Goal: Task Accomplishment & Management: Complete application form

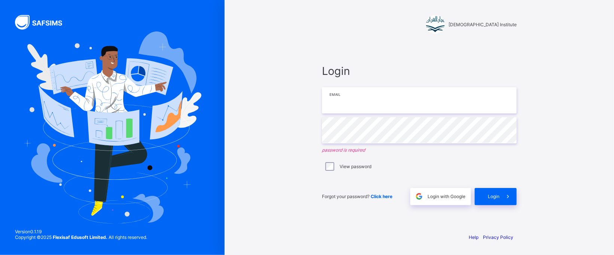
click at [363, 107] on input "email" at bounding box center [419, 100] width 195 height 26
type input "**********"
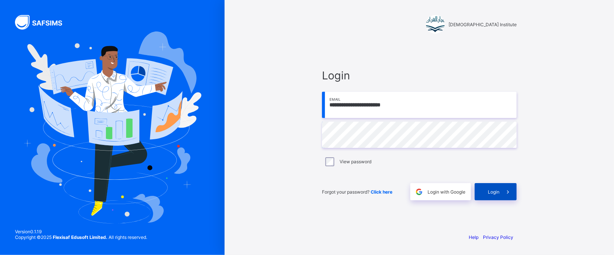
click at [499, 196] on span at bounding box center [507, 191] width 17 height 17
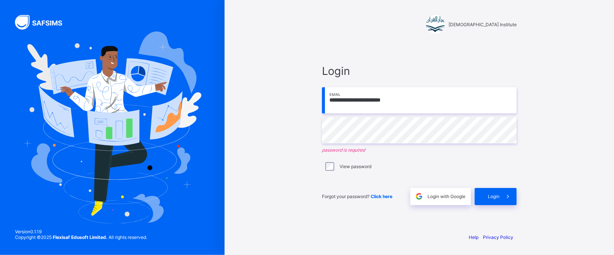
click at [395, 102] on input "**********" at bounding box center [419, 100] width 195 height 26
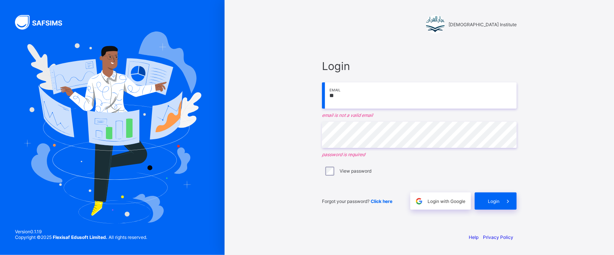
type input "*"
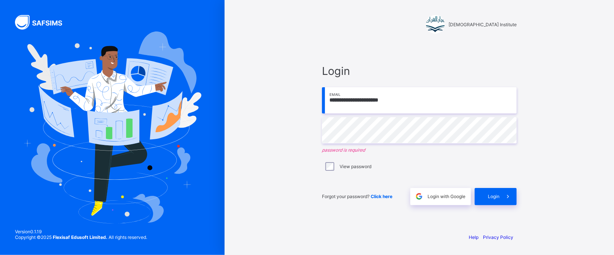
type input "**********"
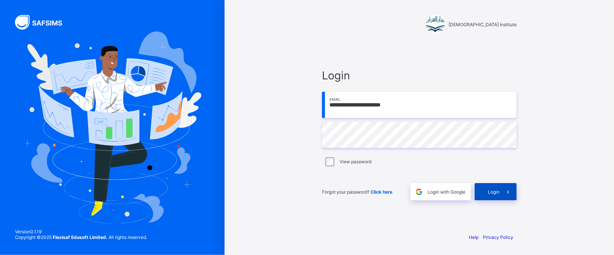
click at [501, 198] on div "**********" at bounding box center [419, 134] width 195 height 131
click at [499, 192] on span at bounding box center [507, 191] width 17 height 17
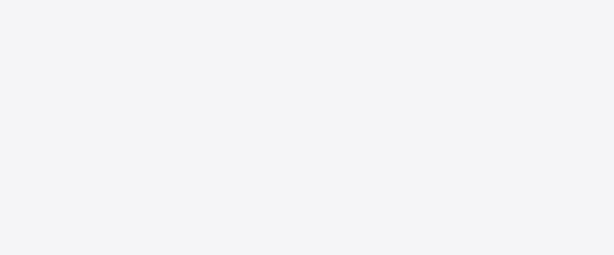
click at [499, 192] on div "New Update Available Hello there, You can install SAFSIMS on your device for ea…" at bounding box center [307, 127] width 614 height 255
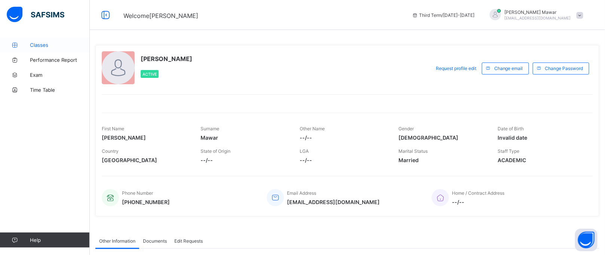
click at [15, 42] on icon at bounding box center [15, 45] width 30 height 6
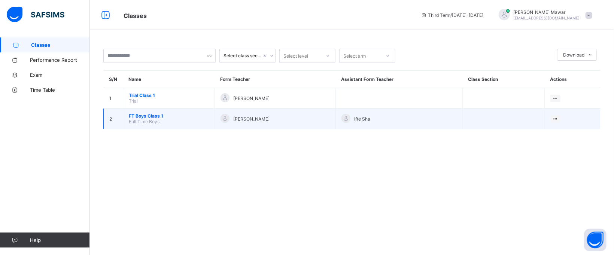
click at [152, 114] on span "FT Boys Class 1" at bounding box center [169, 116] width 80 height 6
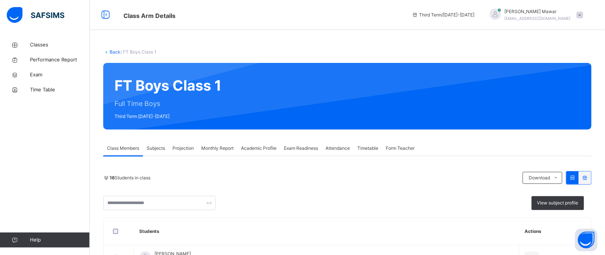
click at [177, 152] on div "Projection" at bounding box center [183, 148] width 29 height 15
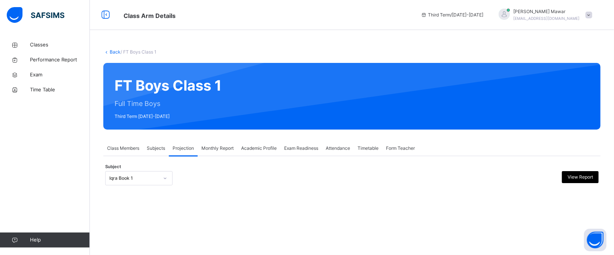
click at [156, 175] on div "Iqra Book 1" at bounding box center [133, 178] width 49 height 7
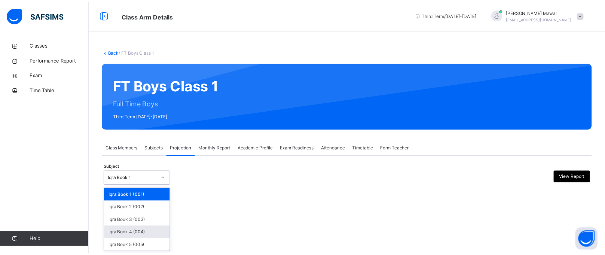
scroll to position [45, 0]
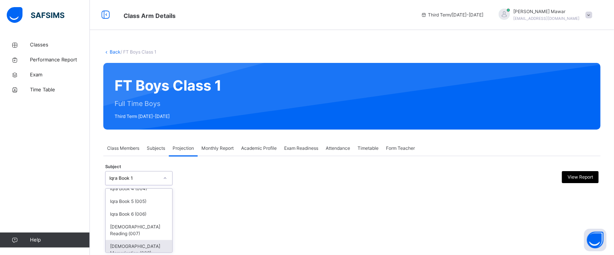
click at [136, 246] on div "[DEMOGRAPHIC_DATA] Memorisation (008)" at bounding box center [138, 249] width 67 height 19
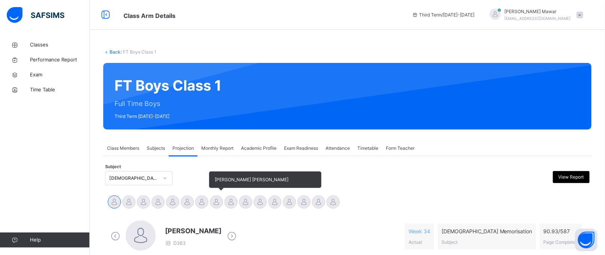
click at [220, 199] on div at bounding box center [216, 201] width 13 height 13
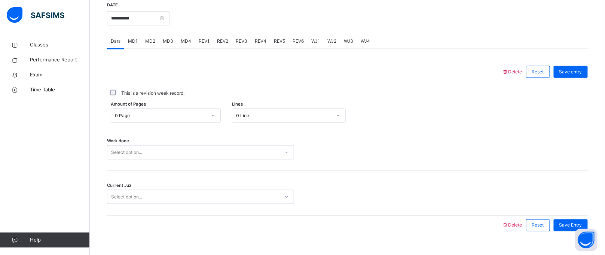
scroll to position [307, 0]
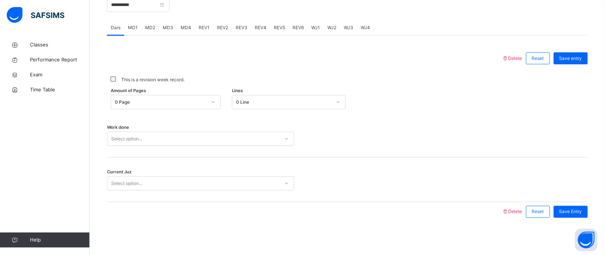
click at [174, 146] on div "Select option..." at bounding box center [200, 139] width 187 height 14
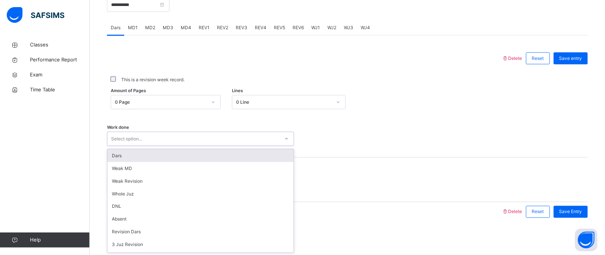
click at [174, 159] on div "Dars" at bounding box center [200, 155] width 186 height 13
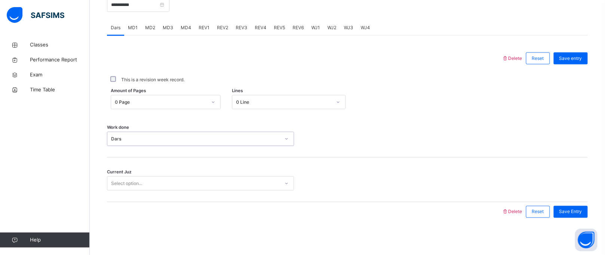
click at [161, 100] on div "0 Page" at bounding box center [161, 102] width 92 height 7
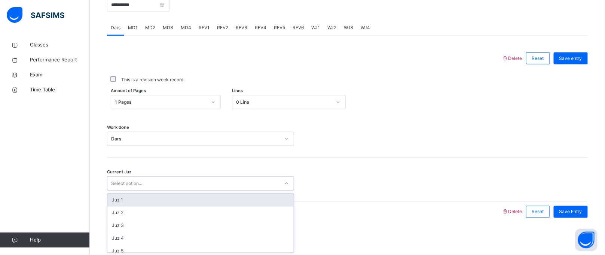
click at [174, 188] on div "Select option..." at bounding box center [193, 184] width 172 height 12
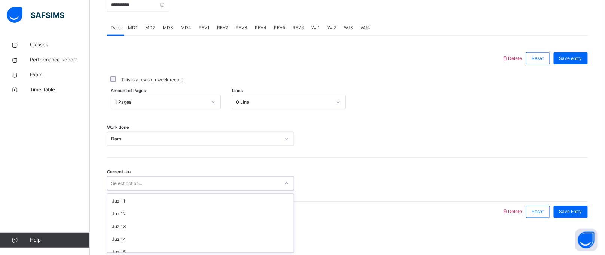
scroll to position [126, 0]
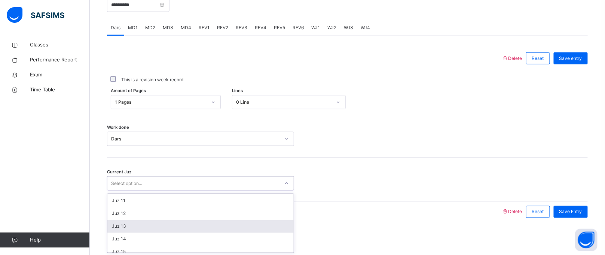
click at [152, 230] on div "Juz 13" at bounding box center [200, 226] width 186 height 13
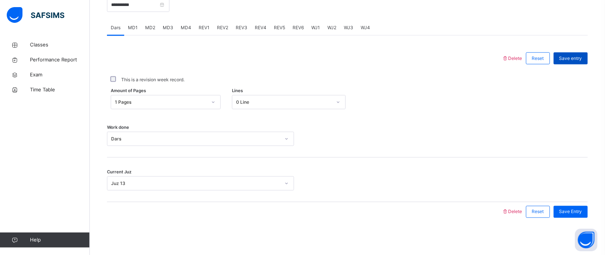
click at [582, 56] on span "Save entry" at bounding box center [570, 58] width 23 height 7
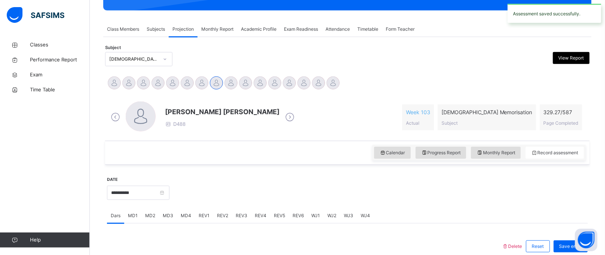
scroll to position [122, 0]
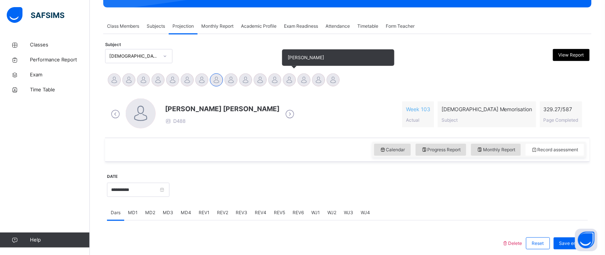
click at [290, 85] on div at bounding box center [289, 79] width 13 height 13
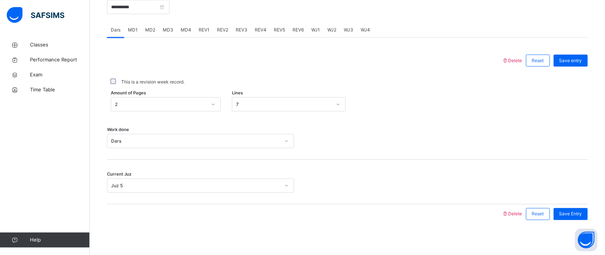
scroll to position [307, 0]
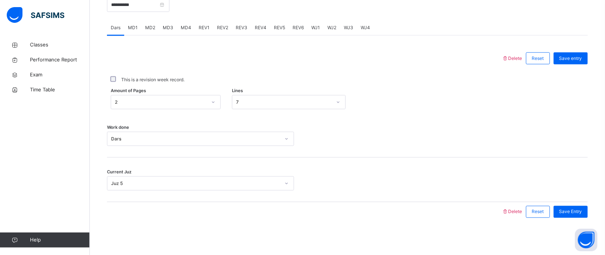
click at [197, 31] on div "REV1" at bounding box center [204, 27] width 18 height 15
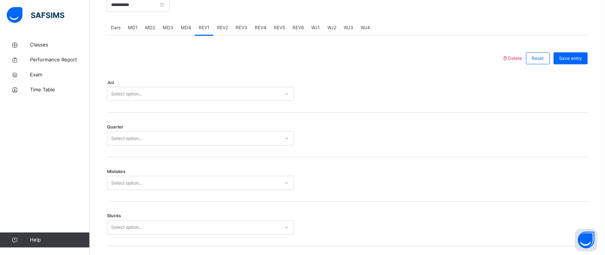
click at [201, 27] on span "REV1" at bounding box center [204, 27] width 11 height 7
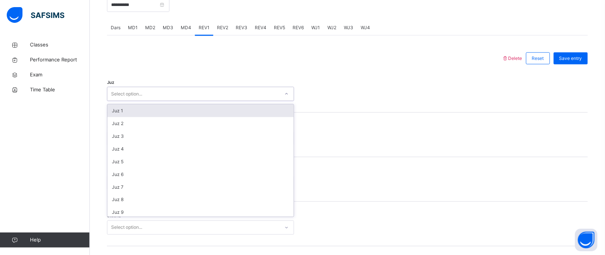
click at [184, 95] on div "Select option..." at bounding box center [193, 94] width 172 height 12
type input "*"
drag, startPoint x: 184, startPoint y: 95, endPoint x: 111, endPoint y: 92, distance: 73.0
click at [111, 92] on div "Select option..." at bounding box center [126, 94] width 31 height 14
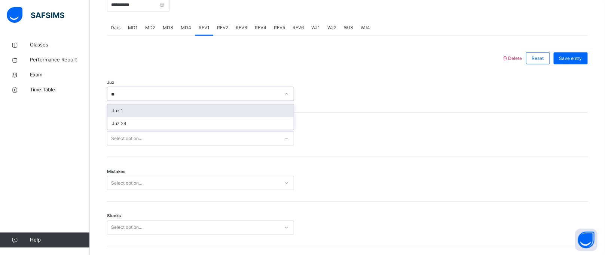
type input "*"
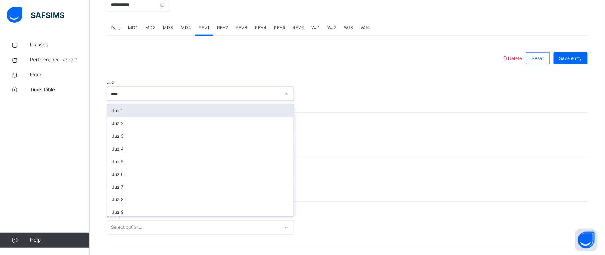
type input "*****"
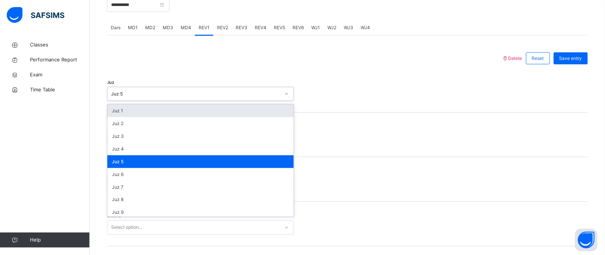
click at [128, 93] on div "Juz 5" at bounding box center [195, 94] width 169 height 7
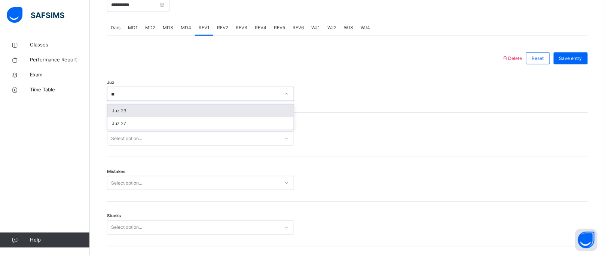
type input "*"
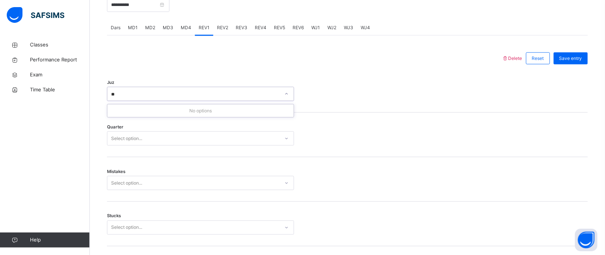
type input "*"
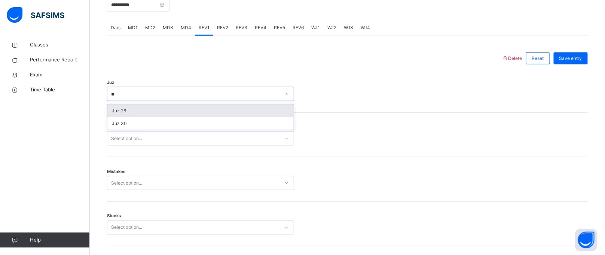
type input "*"
type input "**"
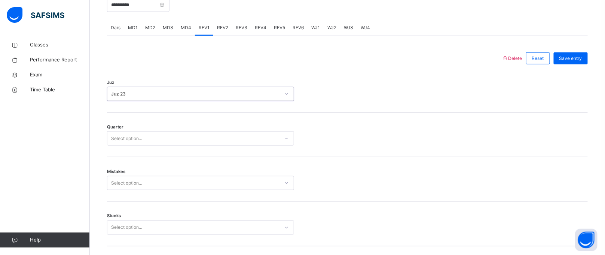
click at [128, 93] on div "Juz 23" at bounding box center [195, 94] width 169 height 7
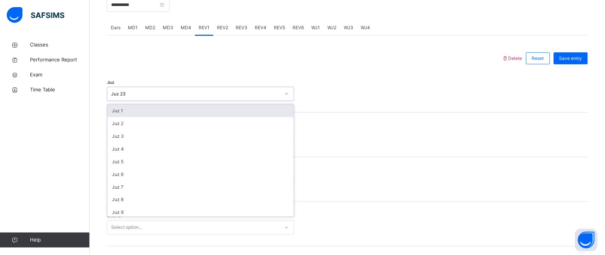
click at [285, 92] on icon at bounding box center [286, 93] width 4 height 7
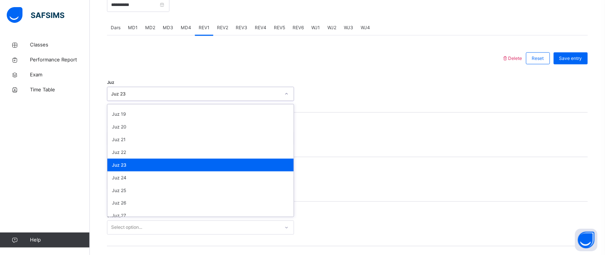
scroll to position [269, 0]
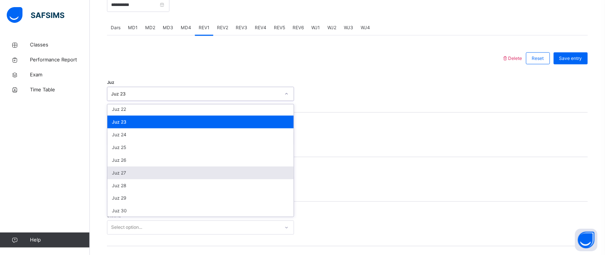
click at [232, 175] on div "Juz 27" at bounding box center [200, 172] width 186 height 13
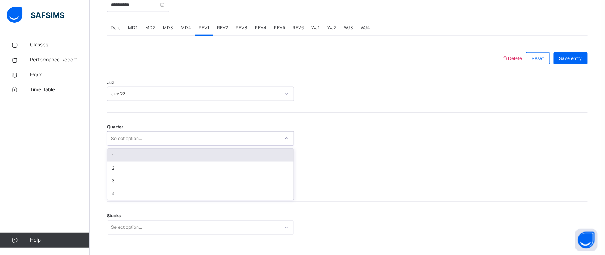
click at [229, 141] on div "Select option..." at bounding box center [193, 139] width 172 height 12
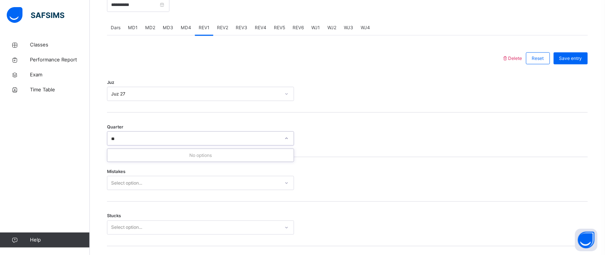
type input "*"
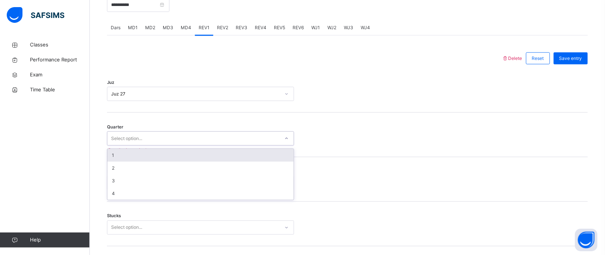
paste input "**********"
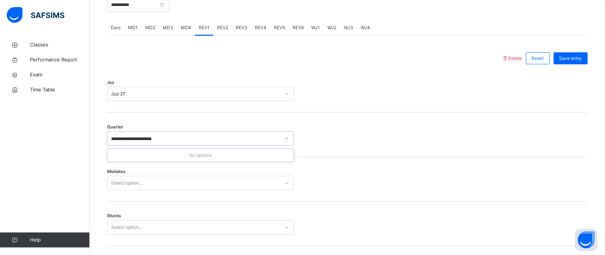
type input "**********"
click at [186, 107] on div "Juz Juz 27" at bounding box center [347, 90] width 481 height 45
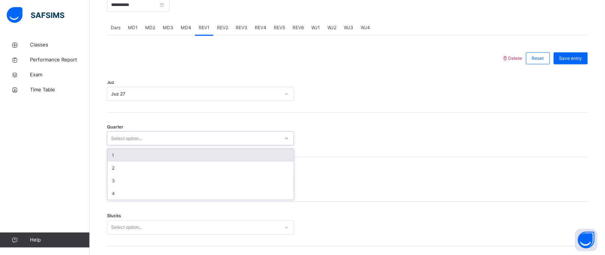
click at [192, 131] on div "Select option..." at bounding box center [200, 138] width 187 height 14
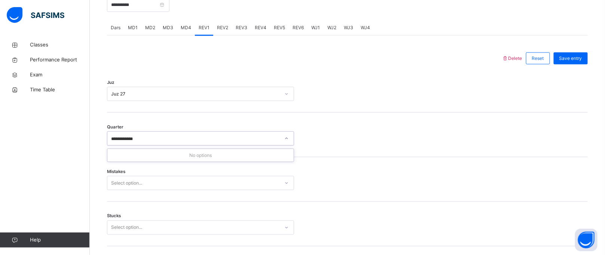
type input "**********"
click at [188, 123] on div "Quarter Select option..." at bounding box center [347, 135] width 481 height 45
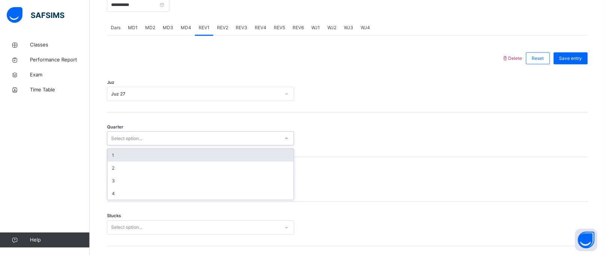
click at [187, 137] on div "Select option..." at bounding box center [193, 139] width 172 height 12
paste input "**********"
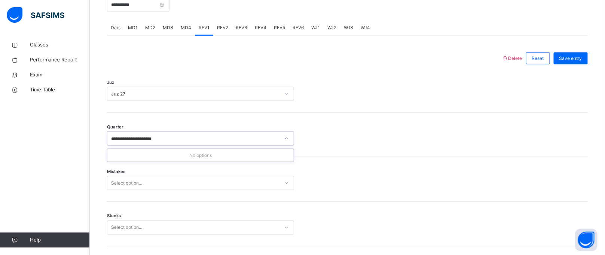
paste input "**********"
type input "*"
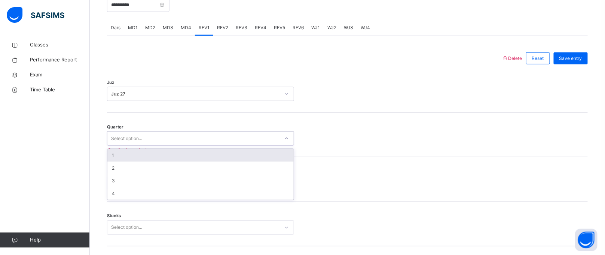
paste input "**********"
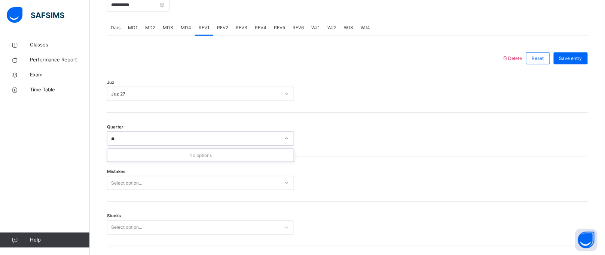
type input "*"
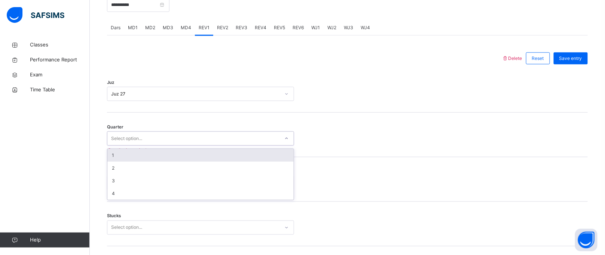
type input "*"
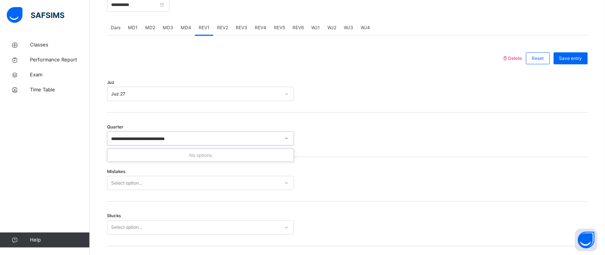
type input "**********"
click at [200, 125] on div "**********" at bounding box center [347, 135] width 481 height 45
click at [200, 125] on div "Quarter Select option..." at bounding box center [347, 135] width 481 height 45
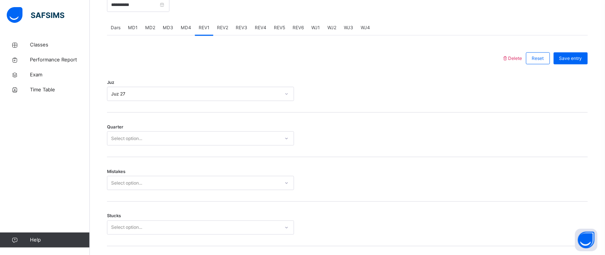
click at [202, 135] on div "Select option..." at bounding box center [193, 139] width 172 height 12
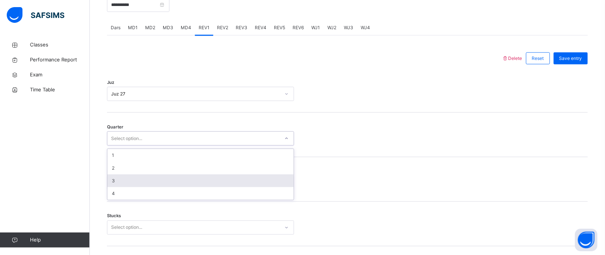
click at [194, 181] on div "3" at bounding box center [200, 180] width 186 height 13
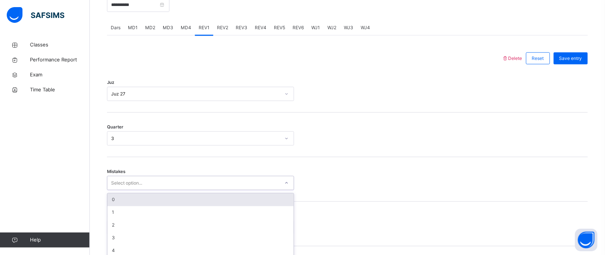
scroll to position [338, 0]
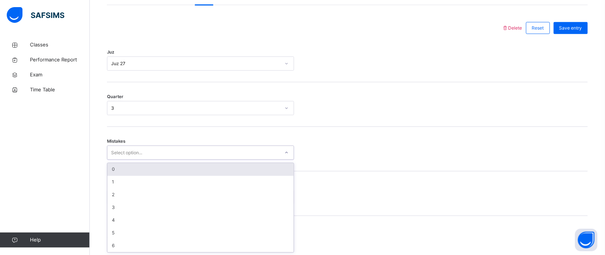
click at [169, 160] on div "option 0 focused, 1 of 7. 7 results available. Use Up and Down to choose option…" at bounding box center [200, 153] width 187 height 14
click at [155, 167] on div "0" at bounding box center [200, 168] width 186 height 13
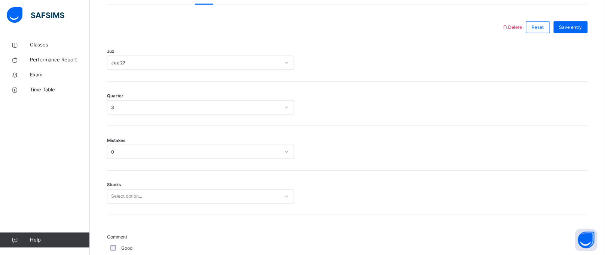
click at [157, 188] on div "Stucks Select option..." at bounding box center [347, 193] width 481 height 45
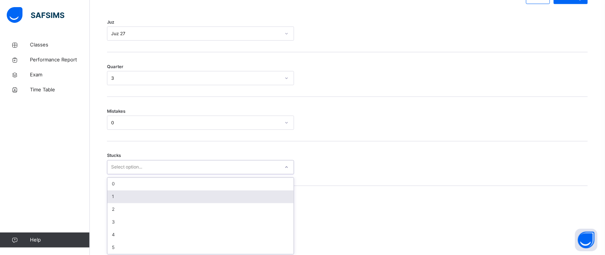
click at [158, 174] on div "option 1 focused, 2 of 6. 6 results available. Use Up and Down to choose option…" at bounding box center [200, 167] width 187 height 14
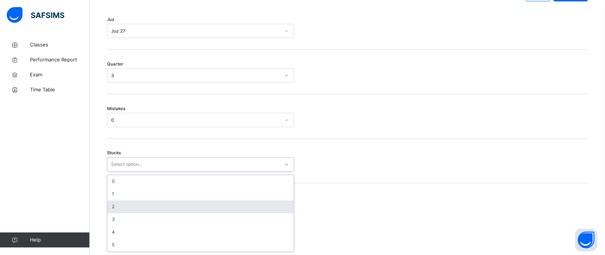
click at [158, 203] on div "2" at bounding box center [200, 207] width 186 height 13
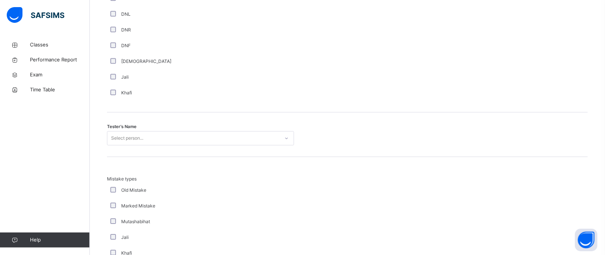
scroll to position [630, 0]
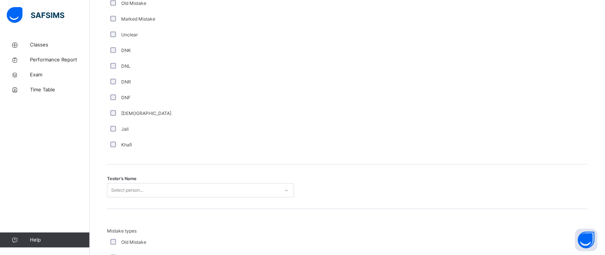
click at [133, 184] on div "Select person..." at bounding box center [200, 190] width 187 height 14
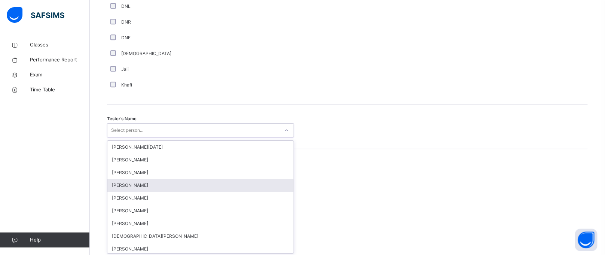
scroll to position [692, 0]
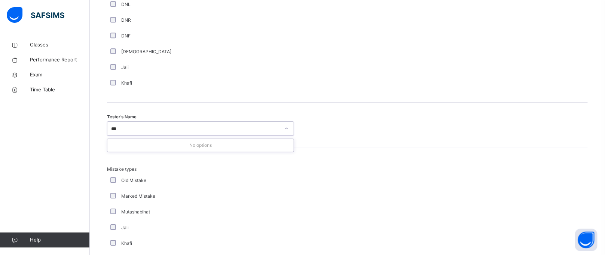
type input "**"
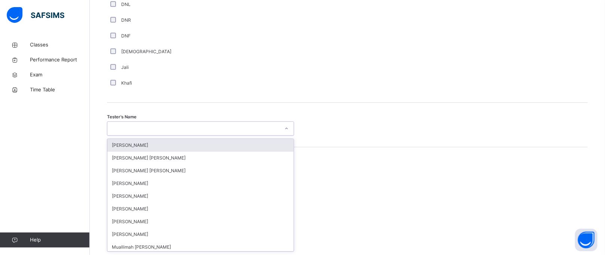
type input "*"
type input "**"
type input "*"
type input "***"
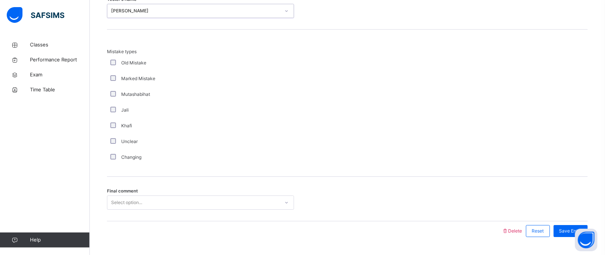
scroll to position [829, 0]
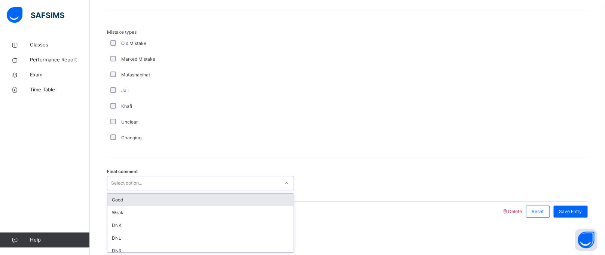
click at [116, 187] on div "Select option..." at bounding box center [126, 183] width 31 height 14
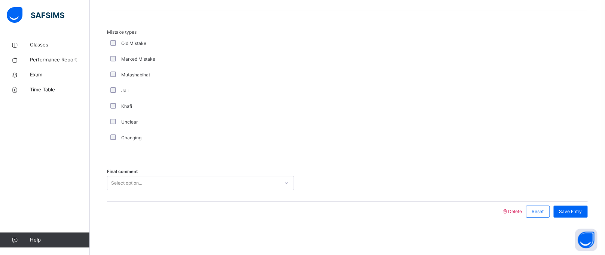
click at [120, 174] on span "Final comment" at bounding box center [122, 171] width 31 height 6
click at [127, 190] on div "Select option..." at bounding box center [200, 183] width 187 height 14
click at [578, 213] on span "Save Entry" at bounding box center [570, 211] width 23 height 7
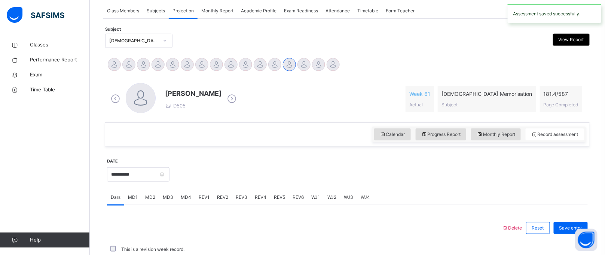
scroll to position [307, 0]
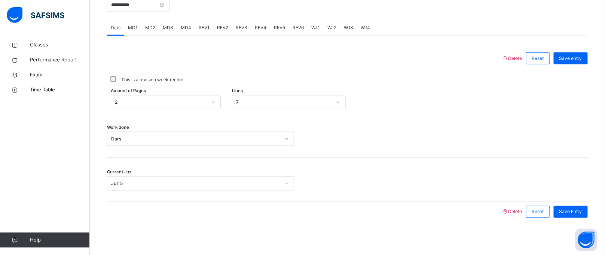
click at [220, 28] on span "REV2" at bounding box center [222, 27] width 11 height 7
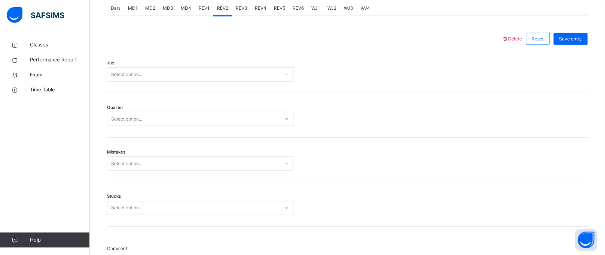
scroll to position [320, 0]
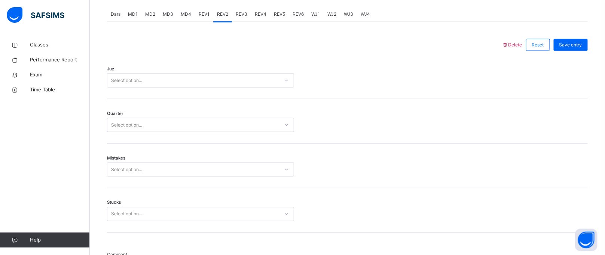
click at [209, 85] on div "Select option..." at bounding box center [193, 81] width 172 height 12
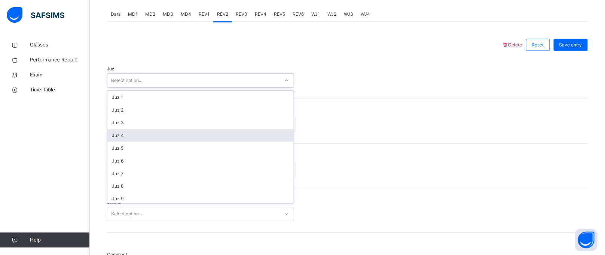
type input "**"
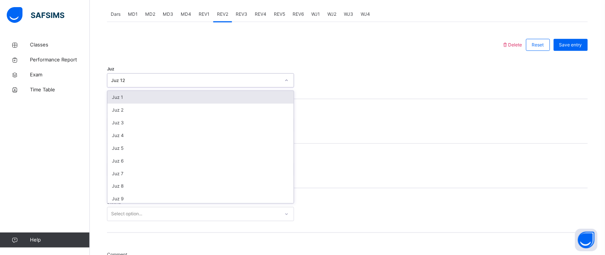
click at [140, 85] on div "Juz 12" at bounding box center [193, 81] width 172 height 12
type input "*"
type input "**"
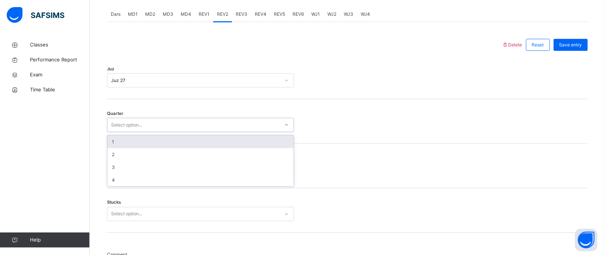
click at [143, 128] on div "Select option..." at bounding box center [193, 125] width 172 height 12
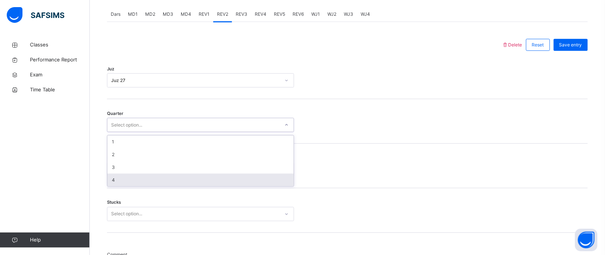
click at [144, 182] on div "4" at bounding box center [200, 180] width 186 height 13
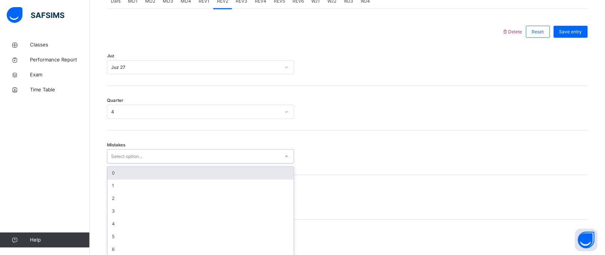
click at [140, 163] on div "option 0 focused, 1 of 7. 7 results available. Use Up and Down to choose option…" at bounding box center [200, 156] width 187 height 14
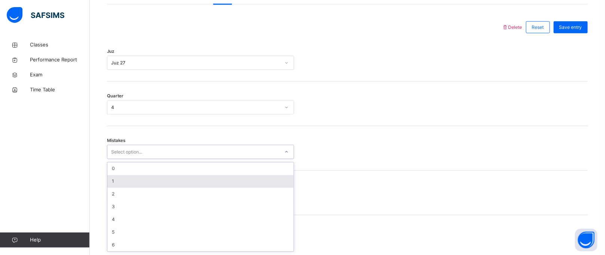
click at [147, 184] on div "1" at bounding box center [200, 181] width 186 height 13
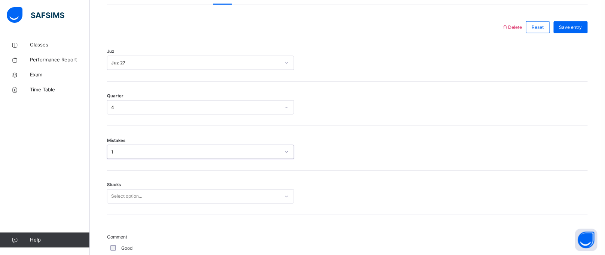
click at [147, 195] on div "Select option..." at bounding box center [193, 197] width 172 height 12
click at [146, 198] on div "Stucks Select option..." at bounding box center [347, 193] width 481 height 45
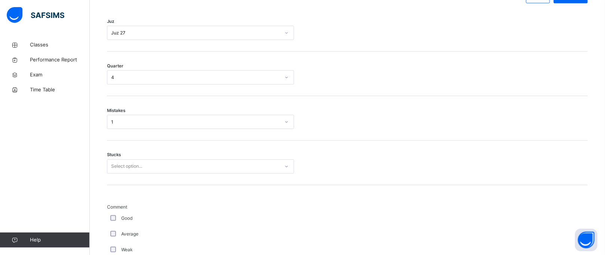
scroll to position [370, 0]
click at [137, 159] on div "Select option..." at bounding box center [126, 164] width 31 height 14
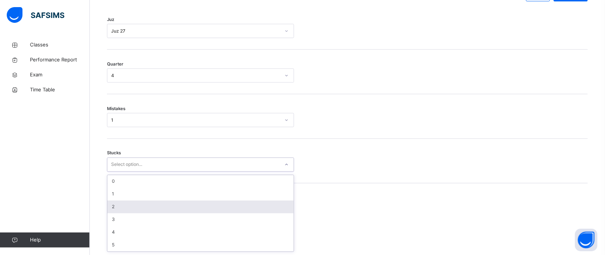
click at [143, 208] on div "2" at bounding box center [200, 207] width 186 height 13
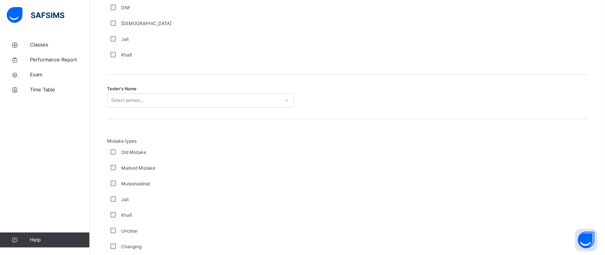
scroll to position [719, 0]
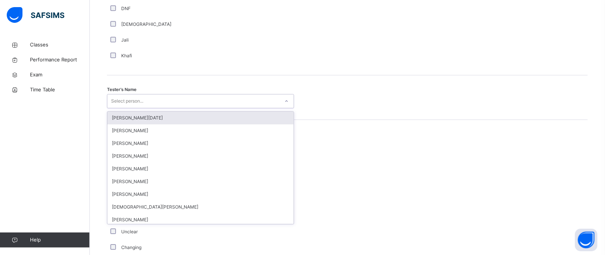
click at [141, 94] on div "Select person..." at bounding box center [200, 101] width 187 height 14
type input "***"
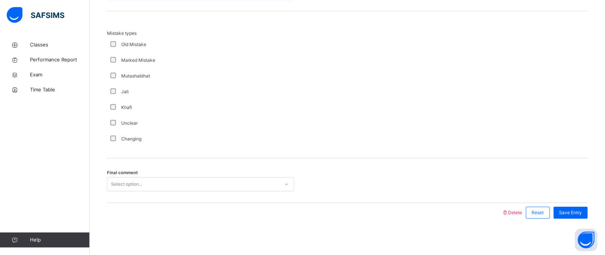
scroll to position [829, 0]
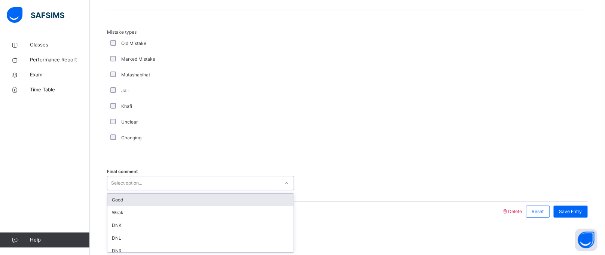
click at [136, 179] on div "Select option..." at bounding box center [126, 183] width 31 height 14
click at [135, 179] on div "Select option..." at bounding box center [126, 182] width 31 height 14
click at [130, 196] on div "Good" at bounding box center [200, 199] width 186 height 13
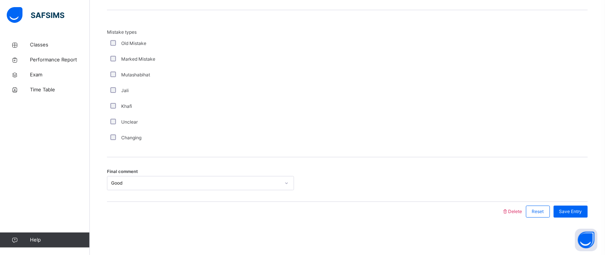
click at [130, 198] on div "Final comment Good" at bounding box center [347, 179] width 481 height 45
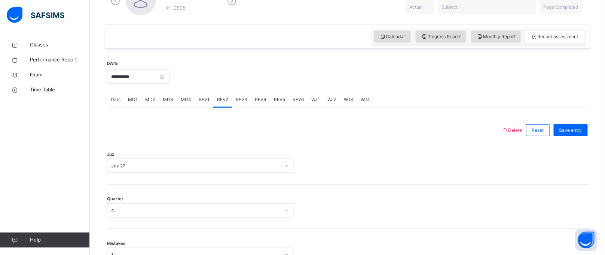
scroll to position [234, 0]
click at [581, 126] on div "Save entry" at bounding box center [571, 131] width 34 height 12
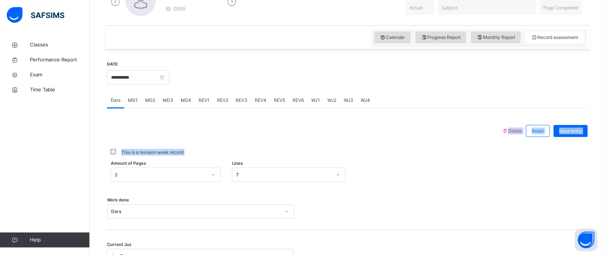
drag, startPoint x: 390, startPoint y: 145, endPoint x: 227, endPoint y: 137, distance: 163.3
click at [227, 137] on div "Delete Reset Save entry This is a revision week record. Amount of Pages 2 Lines…" at bounding box center [347, 207] width 481 height 173
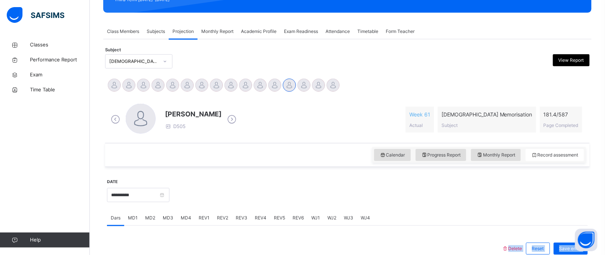
scroll to position [118, 0]
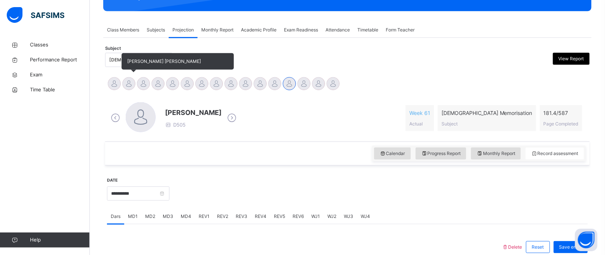
click at [132, 85] on div at bounding box center [128, 83] width 13 height 13
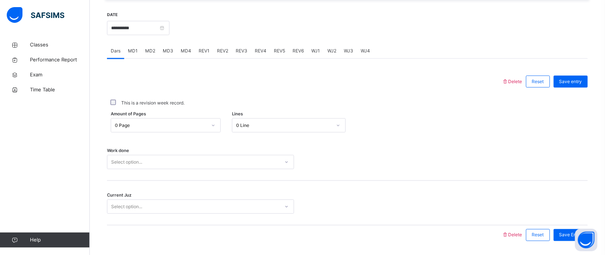
scroll to position [275, 0]
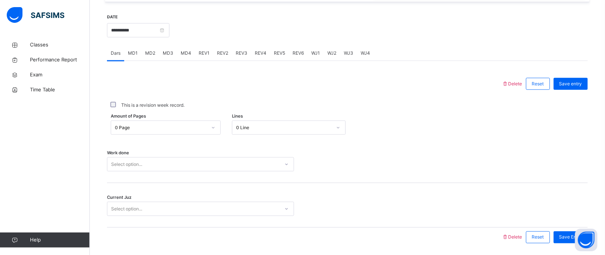
click at [166, 131] on div "0 Page" at bounding box center [161, 127] width 92 height 7
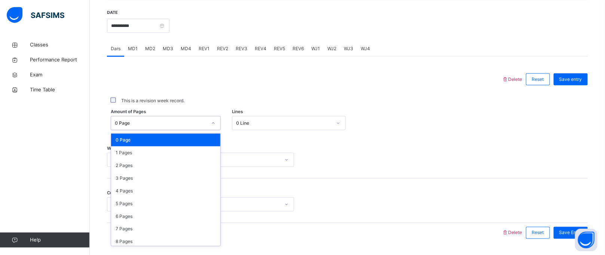
scroll to position [280, 0]
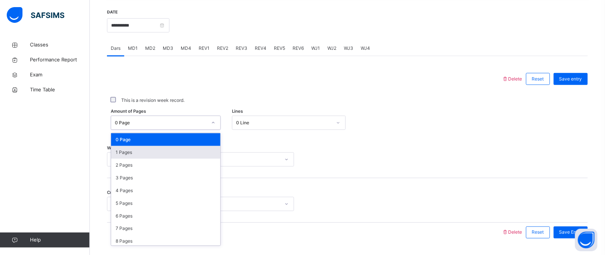
click at [165, 157] on div "1 Pages" at bounding box center [165, 152] width 109 height 13
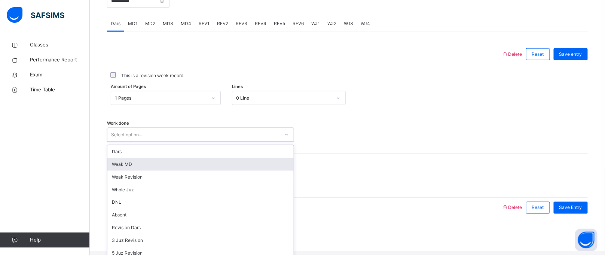
scroll to position [307, 0]
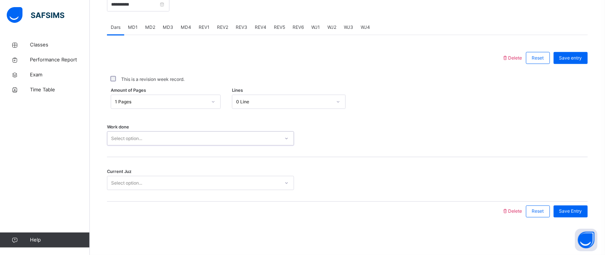
drag, startPoint x: 158, startPoint y: 167, endPoint x: 114, endPoint y: 143, distance: 50.1
click at [114, 143] on div "Select option..." at bounding box center [126, 138] width 31 height 14
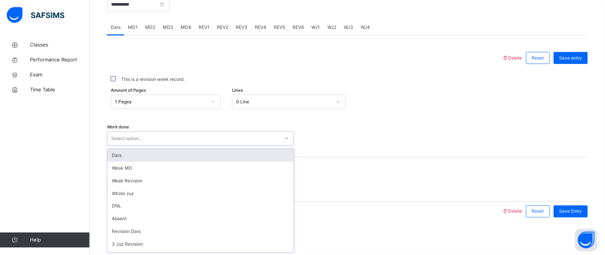
click at [117, 152] on div "Dars" at bounding box center [200, 155] width 186 height 13
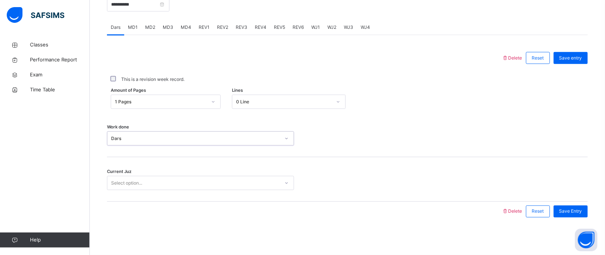
click at [129, 188] on div "Select option..." at bounding box center [126, 183] width 31 height 14
click at [131, 190] on div "Current Juz Select option..." at bounding box center [347, 179] width 481 height 45
click at [129, 190] on div "Current Juz Select option..." at bounding box center [347, 179] width 481 height 45
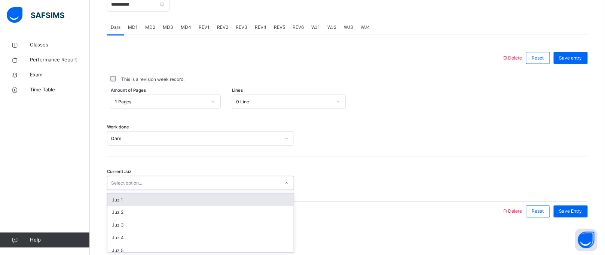
click at [131, 183] on div "Select option..." at bounding box center [126, 183] width 31 height 14
click at [132, 195] on div "Juz 1" at bounding box center [200, 199] width 186 height 13
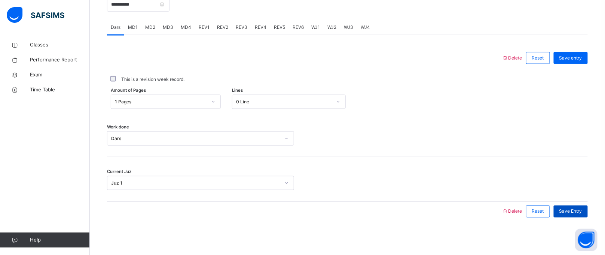
click at [588, 209] on div "Save Entry" at bounding box center [571, 211] width 34 height 12
click at [181, 27] on span "MD4" at bounding box center [186, 27] width 10 height 7
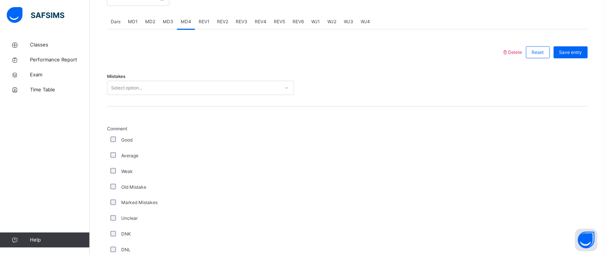
click at [165, 94] on div "Select option..." at bounding box center [193, 88] width 172 height 12
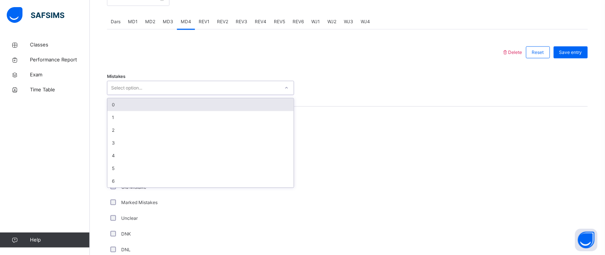
click at [165, 94] on div "Select option..." at bounding box center [193, 88] width 172 height 12
click at [163, 111] on div "0" at bounding box center [200, 104] width 186 height 13
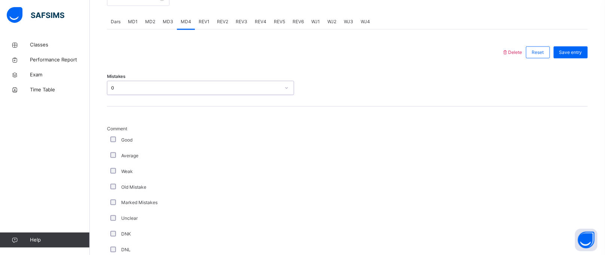
click at [129, 89] on div "0" at bounding box center [193, 88] width 172 height 12
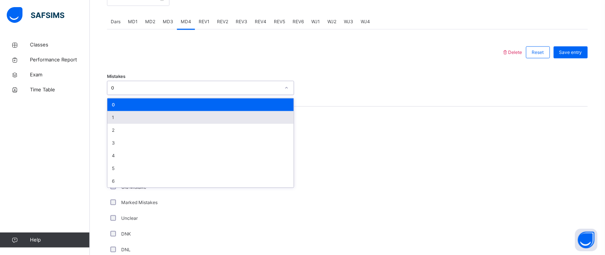
click at [129, 117] on div "1" at bounding box center [200, 117] width 186 height 13
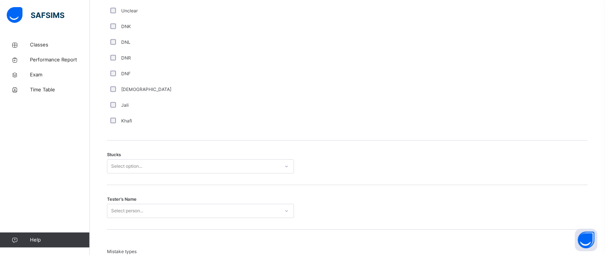
scroll to position [529, 0]
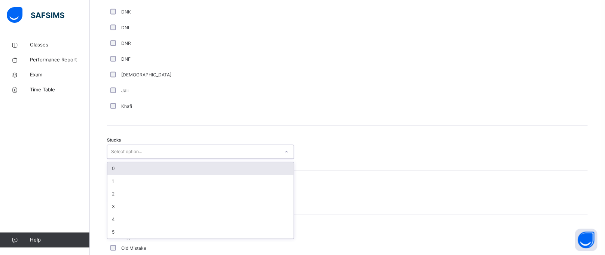
click at [117, 156] on div "Select option..." at bounding box center [126, 151] width 31 height 14
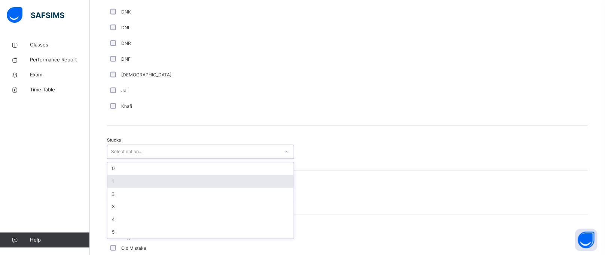
click at [117, 184] on div "1" at bounding box center [200, 181] width 186 height 13
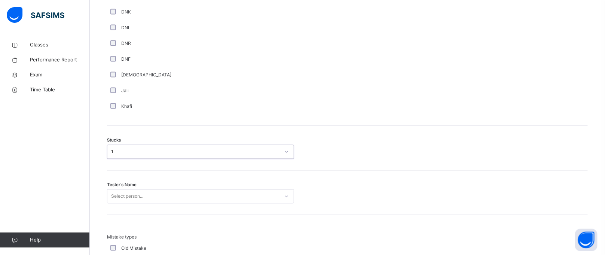
click at [119, 199] on div "Select person..." at bounding box center [200, 196] width 187 height 14
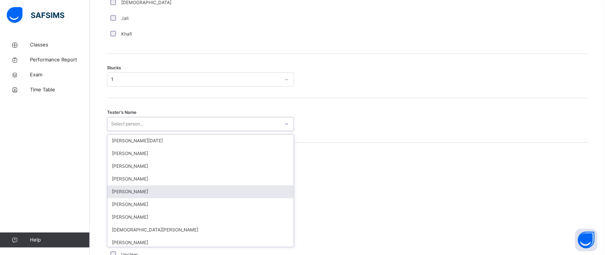
scroll to position [602, 0]
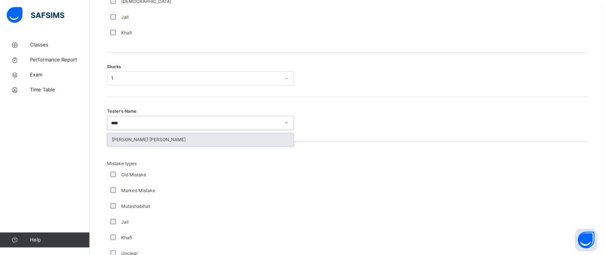
type input "*****"
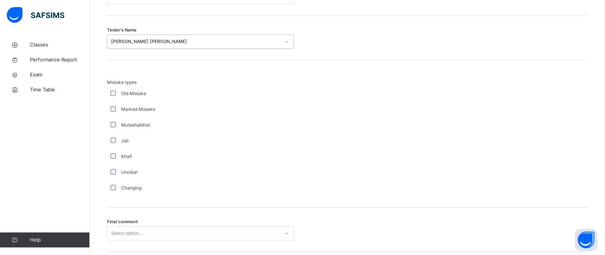
scroll to position [740, 0]
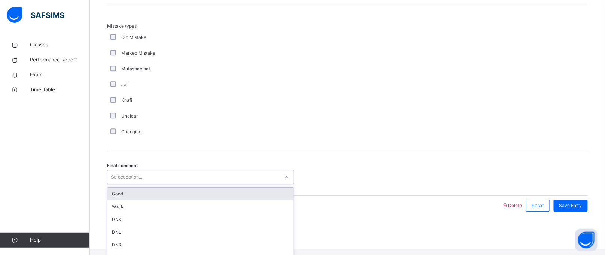
click at [180, 177] on div "Select option..." at bounding box center [200, 177] width 187 height 14
click at [186, 194] on div "Good" at bounding box center [200, 193] width 186 height 13
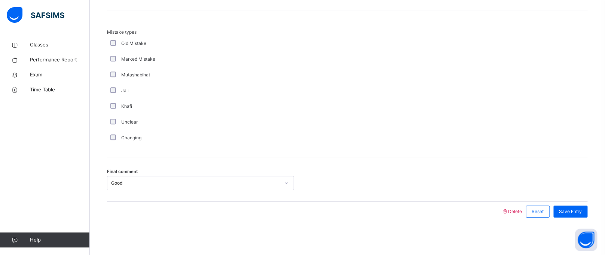
click at [573, 202] on div "Save Entry" at bounding box center [569, 211] width 38 height 19
click at [576, 217] on div "Save Entry" at bounding box center [569, 211] width 38 height 19
click at [573, 212] on span "Save Entry" at bounding box center [570, 211] width 23 height 7
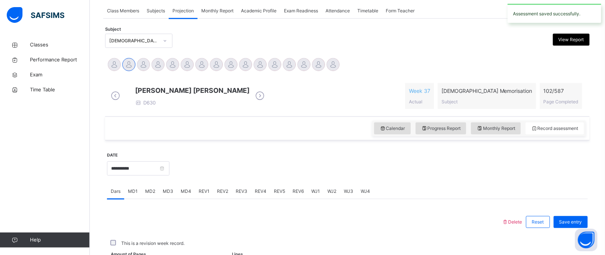
scroll to position [307, 0]
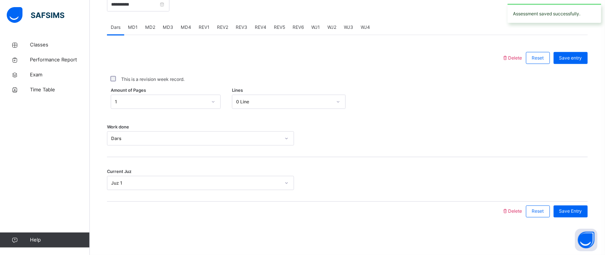
click at [156, 26] on div "MD2" at bounding box center [150, 27] width 18 height 15
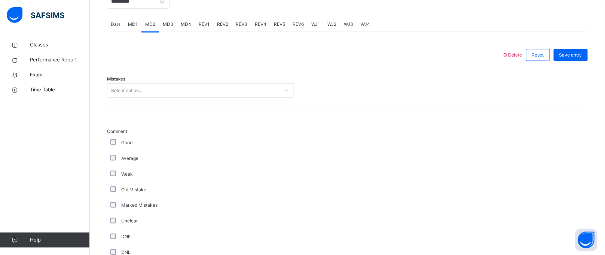
scroll to position [327, 0]
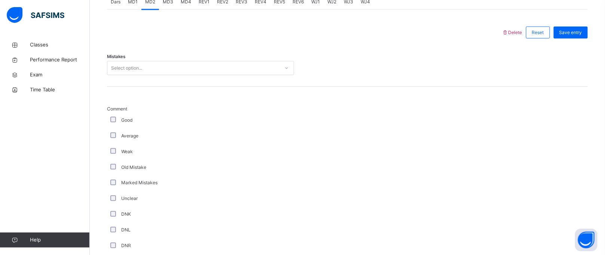
click at [154, 67] on div "Select option..." at bounding box center [200, 68] width 187 height 14
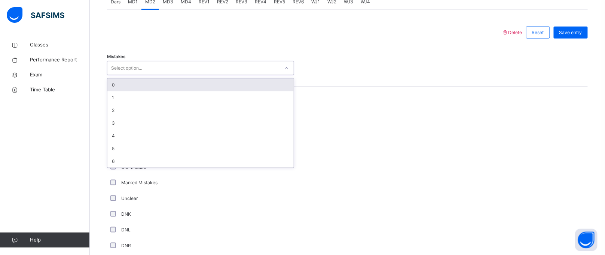
drag, startPoint x: 149, startPoint y: 91, endPoint x: 118, endPoint y: 74, distance: 34.7
click at [118, 74] on div "Select option..." at bounding box center [126, 68] width 31 height 14
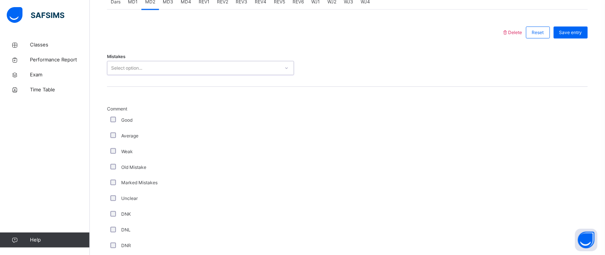
click at [118, 74] on div "Select option..." at bounding box center [126, 68] width 31 height 14
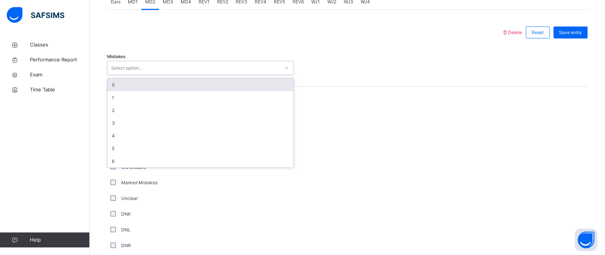
click at [120, 75] on div "Select option..." at bounding box center [126, 68] width 31 height 14
click at [125, 87] on div "0" at bounding box center [200, 85] width 186 height 13
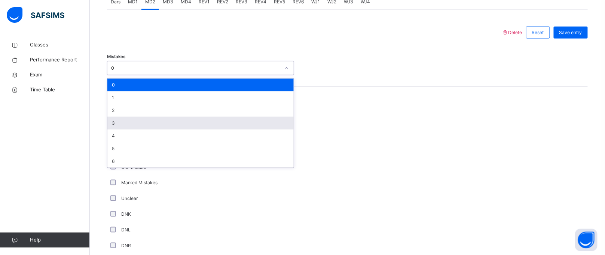
click at [125, 87] on div "0" at bounding box center [200, 85] width 186 height 13
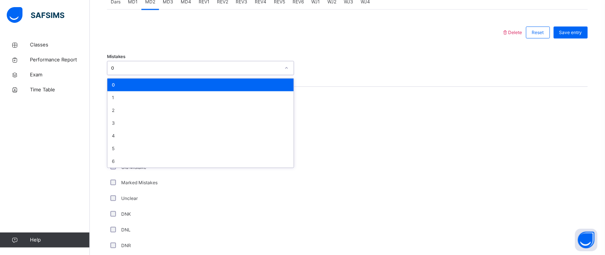
click at [383, 116] on div at bounding box center [347, 210] width 99 height 211
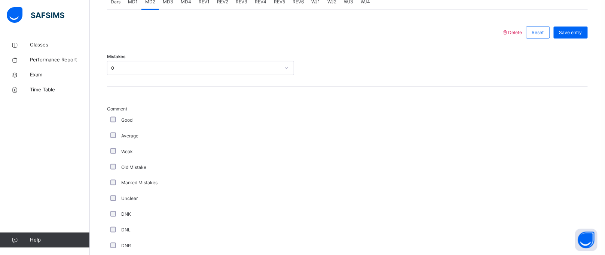
click at [383, 116] on div at bounding box center [347, 210] width 99 height 211
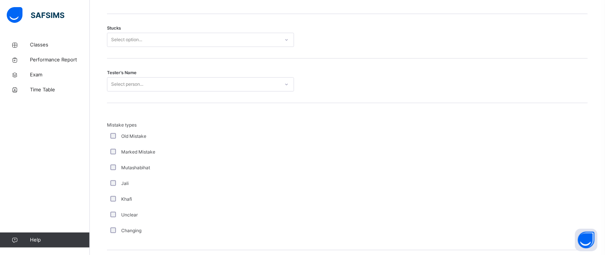
scroll to position [663, 0]
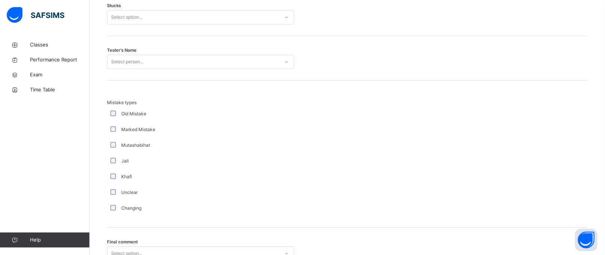
click at [126, 24] on div "Select option..." at bounding box center [126, 17] width 31 height 14
click at [138, 24] on div "Select option..." at bounding box center [126, 17] width 31 height 14
click at [133, 24] on div "Select option..." at bounding box center [126, 17] width 31 height 14
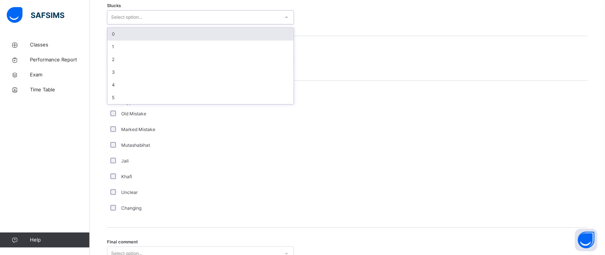
click at [143, 40] on div "0" at bounding box center [200, 34] width 186 height 13
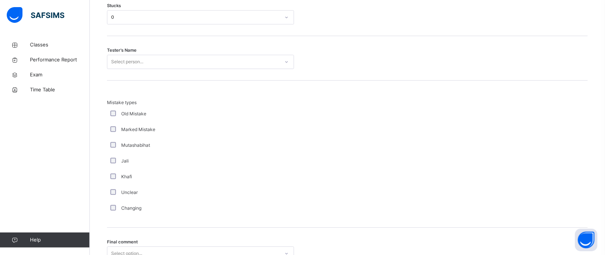
click at [362, 114] on div at bounding box center [347, 157] width 99 height 117
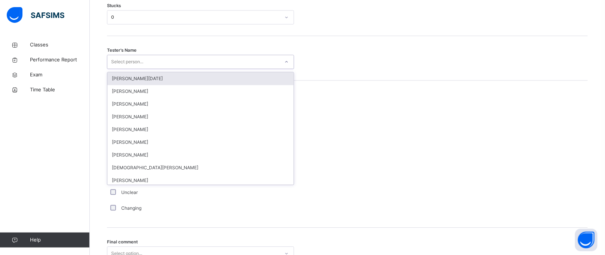
click at [117, 61] on div "Select person..." at bounding box center [200, 62] width 187 height 14
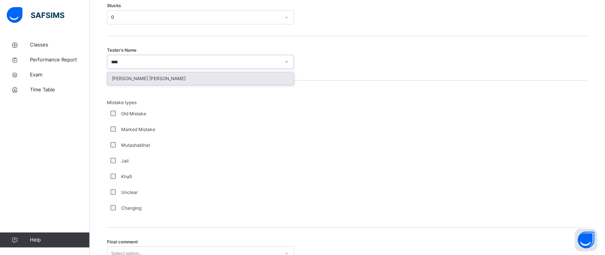
type input "*****"
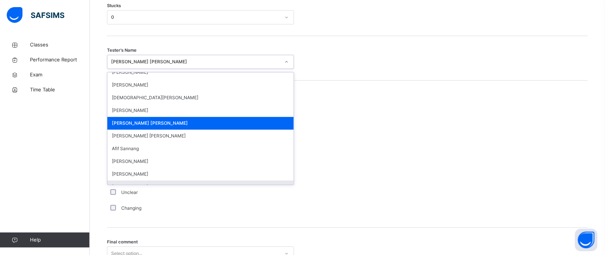
scroll to position [82, 0]
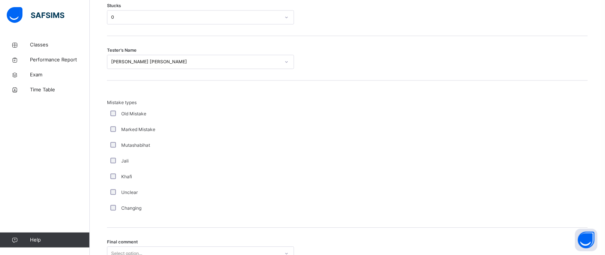
click at [377, 58] on div "Tester's Name [PERSON_NAME] [PERSON_NAME]" at bounding box center [347, 58] width 481 height 45
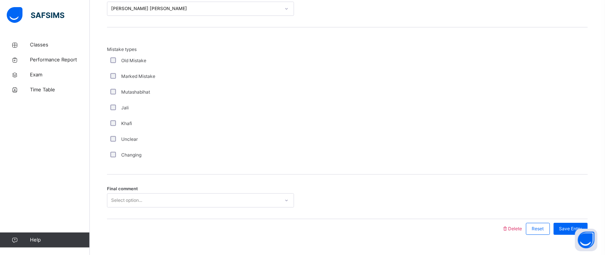
scroll to position [740, 0]
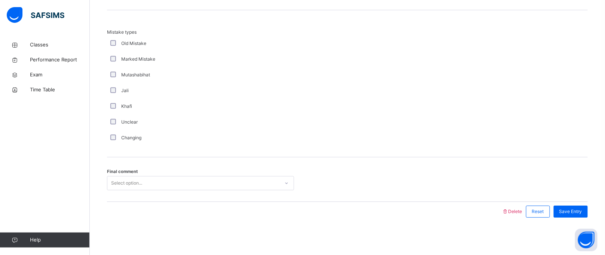
click at [177, 177] on div "Select option..." at bounding box center [200, 183] width 187 height 14
click at [581, 208] on span "Save Entry" at bounding box center [570, 211] width 23 height 7
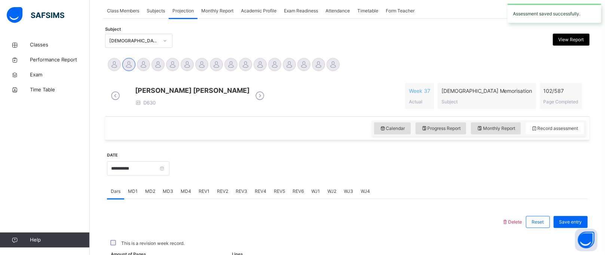
scroll to position [307, 0]
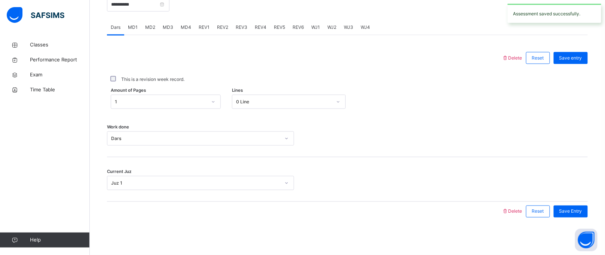
click at [213, 26] on div "REV2" at bounding box center [222, 27] width 19 height 15
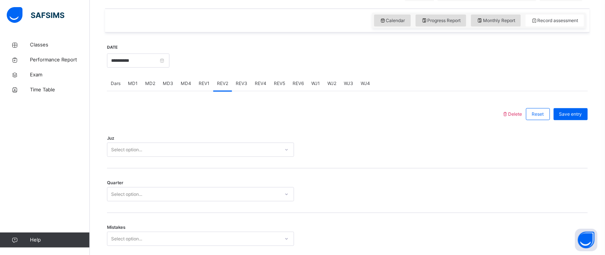
scroll to position [354, 0]
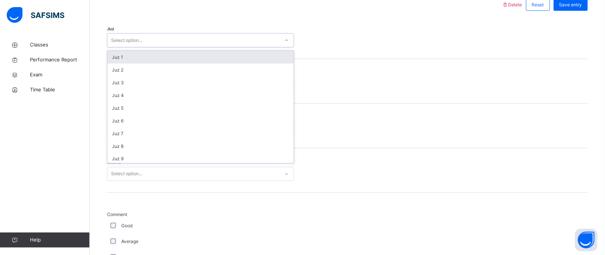
click at [197, 46] on div "Select option..." at bounding box center [193, 41] width 172 height 12
type input "**"
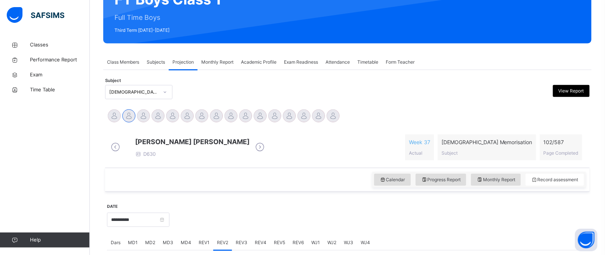
scroll to position [87, 0]
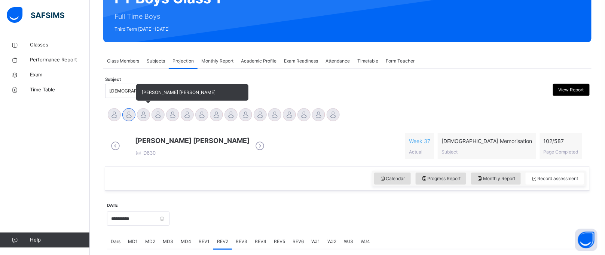
click at [140, 114] on div at bounding box center [143, 114] width 13 height 13
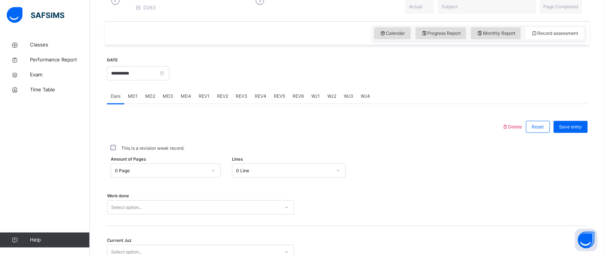
scroll to position [230, 0]
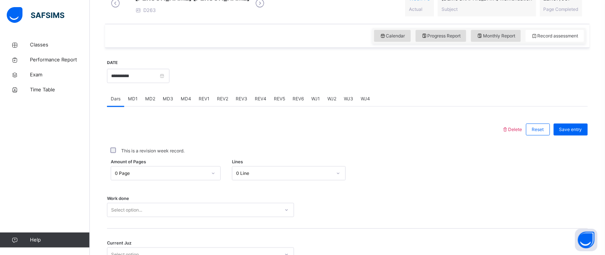
click at [133, 102] on span "MD1" at bounding box center [133, 98] width 10 height 7
click at [150, 102] on span "MD2" at bounding box center [150, 98] width 10 height 7
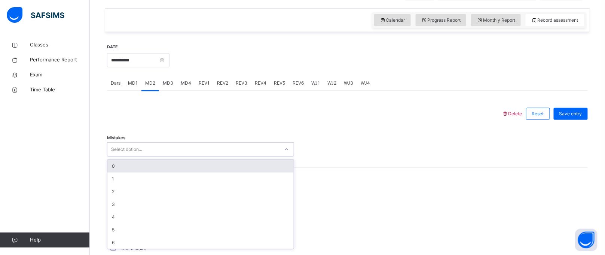
scroll to position [248, 0]
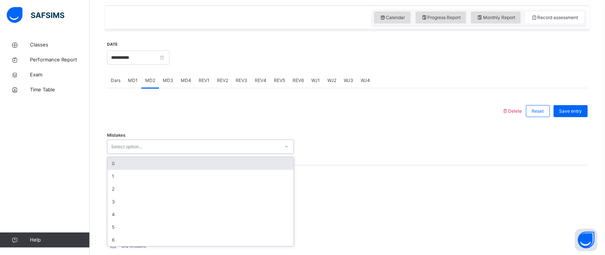
click at [151, 154] on div "option 0 focused, 1 of 7. 7 results available. Use Up and Down to choose option…" at bounding box center [200, 147] width 187 height 14
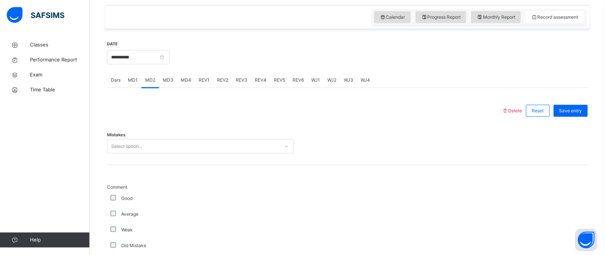
click at [163, 161] on div "Mistakes Select option..." at bounding box center [347, 142] width 481 height 45
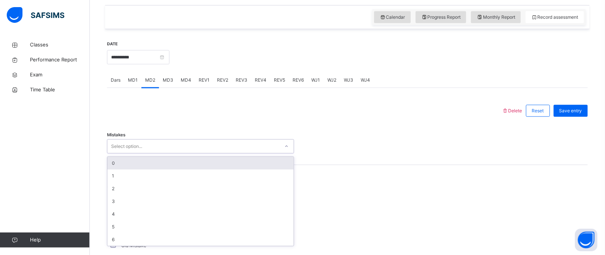
click at [158, 152] on div "Select option..." at bounding box center [193, 147] width 172 height 12
click at [158, 165] on div "0" at bounding box center [200, 163] width 186 height 13
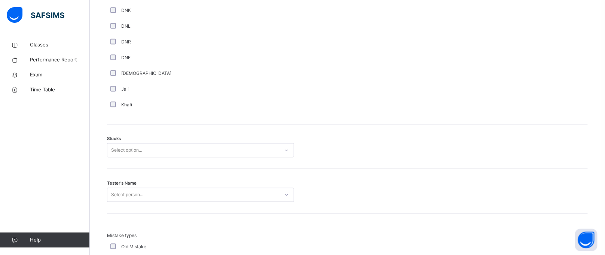
scroll to position [533, 0]
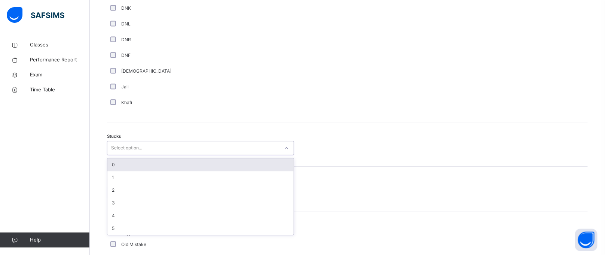
click at [134, 148] on div "Select option..." at bounding box center [126, 148] width 31 height 14
click at [138, 171] on div "0" at bounding box center [200, 164] width 186 height 13
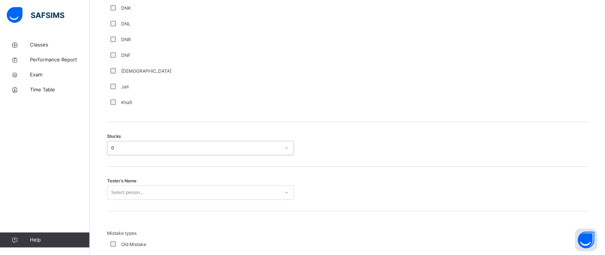
click at [134, 147] on div "0" at bounding box center [200, 148] width 187 height 14
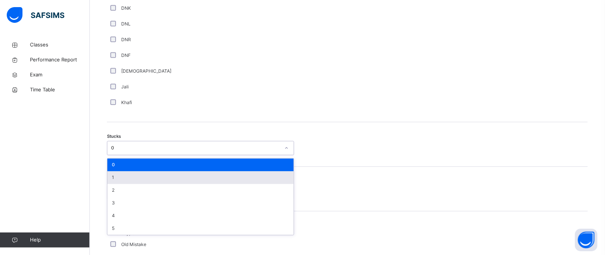
click at [134, 179] on div "1" at bounding box center [200, 177] width 186 height 13
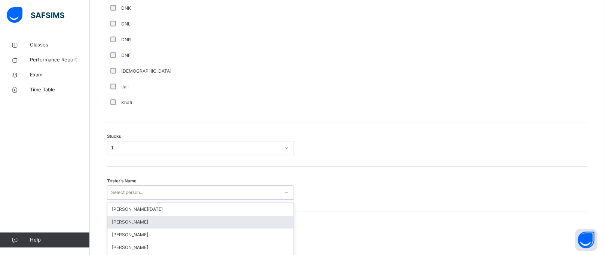
click at [134, 192] on div "option [PERSON_NAME] focused, 2 of 88. 88 results available. Use Up and Down to…" at bounding box center [200, 192] width 187 height 14
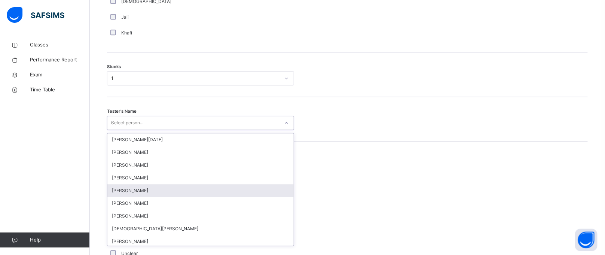
type input "**"
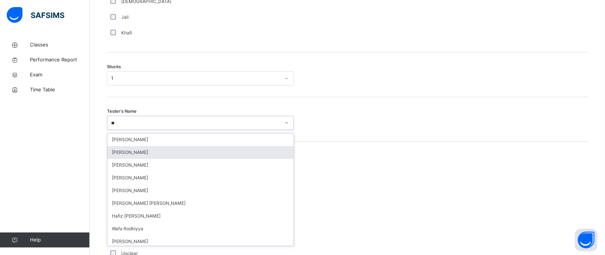
click at [131, 159] on div "[PERSON_NAME]" at bounding box center [200, 152] width 186 height 13
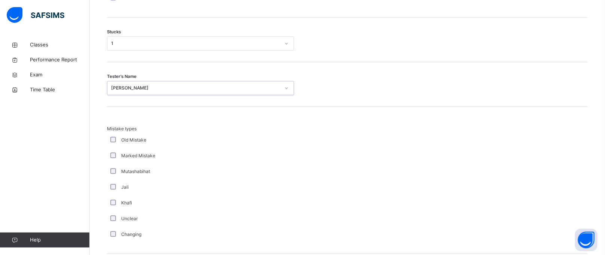
scroll to position [740, 0]
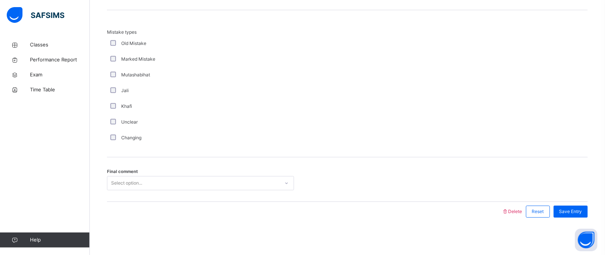
click at [111, 177] on div "Select option..." at bounding box center [126, 183] width 31 height 14
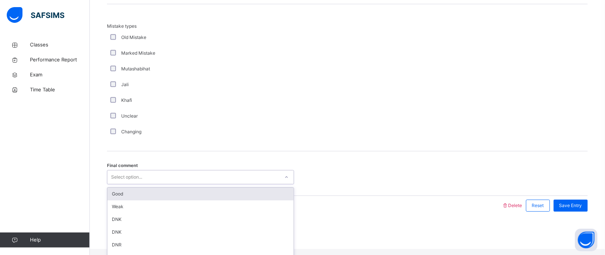
click at [118, 199] on div "Good" at bounding box center [200, 193] width 186 height 13
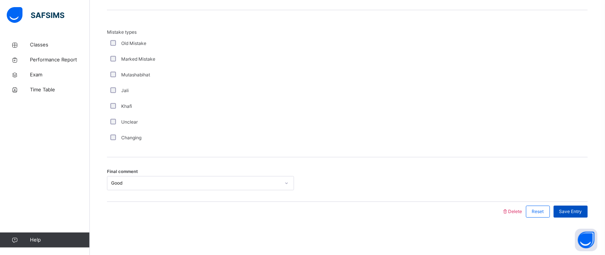
click at [576, 213] on span "Save Entry" at bounding box center [570, 211] width 23 height 7
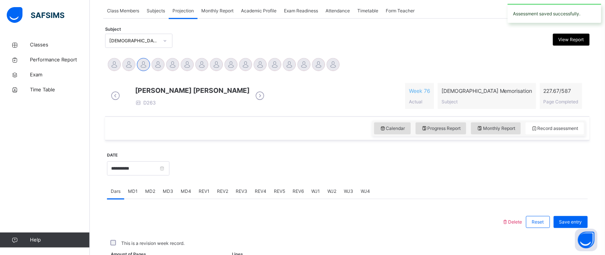
scroll to position [307, 0]
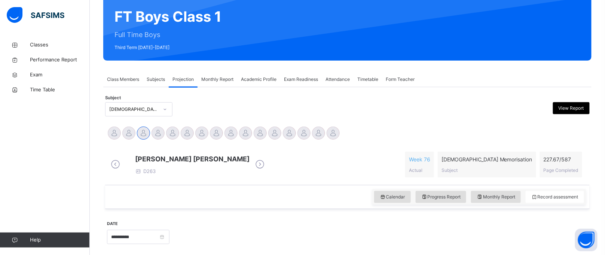
scroll to position [37, 0]
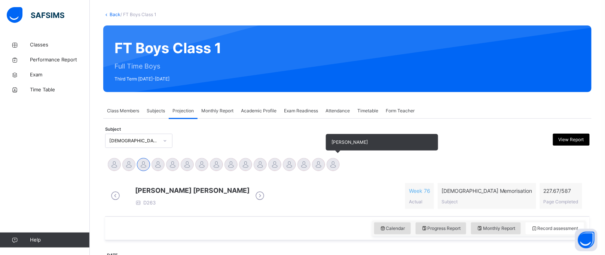
click at [333, 169] on div at bounding box center [333, 164] width 13 height 13
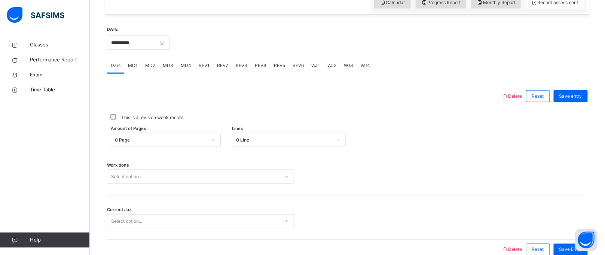
scroll to position [262, 0]
click at [208, 147] on div at bounding box center [213, 140] width 14 height 13
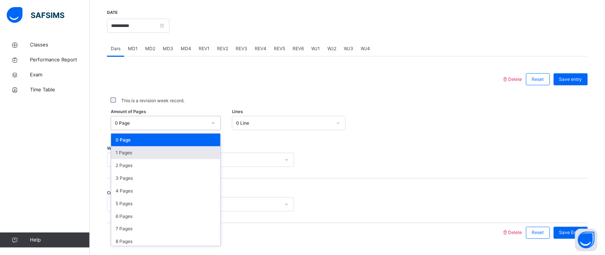
scroll to position [280, 0]
drag, startPoint x: 129, startPoint y: 159, endPoint x: 340, endPoint y: 126, distance: 214.4
click at [129, 159] on div "1 Pages" at bounding box center [165, 152] width 109 height 13
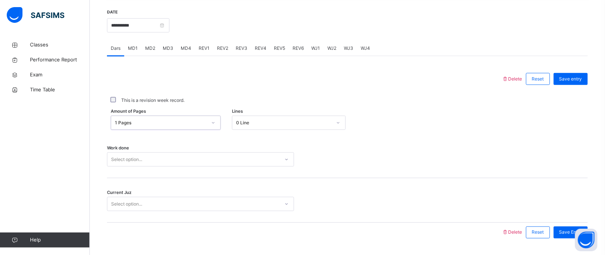
click at [339, 125] on div at bounding box center [338, 123] width 13 height 12
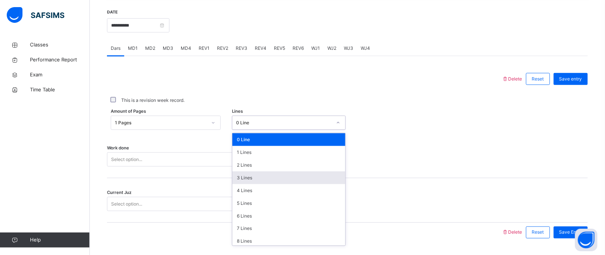
click at [244, 184] on div "3 Lines" at bounding box center [288, 177] width 113 height 13
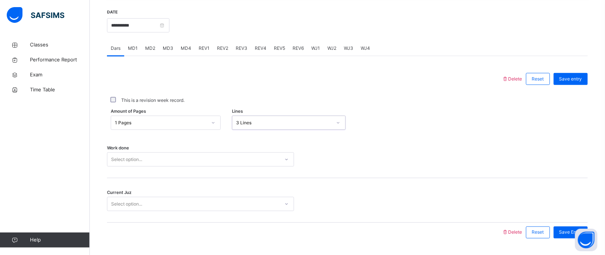
click at [201, 166] on div "Select option..." at bounding box center [200, 159] width 187 height 14
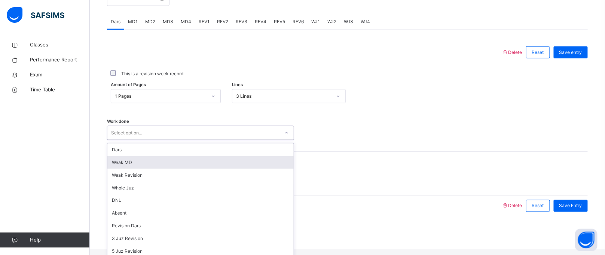
click at [140, 161] on div "Weak MD" at bounding box center [200, 162] width 186 height 13
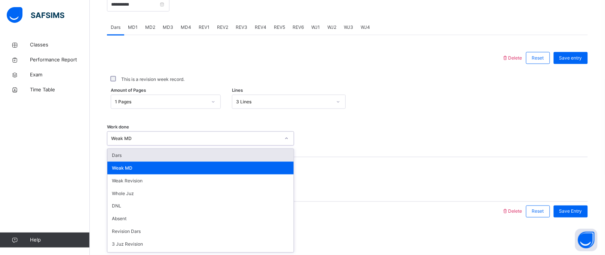
click at [133, 143] on div "Weak MD" at bounding box center [193, 139] width 172 height 12
click at [122, 161] on div "Dars Weak MD Weak Revision Whole Juz DNL Absent Revision Dars 3 Juz Revision 5 …" at bounding box center [200, 200] width 186 height 103
click at [123, 156] on div "Dars" at bounding box center [200, 155] width 186 height 13
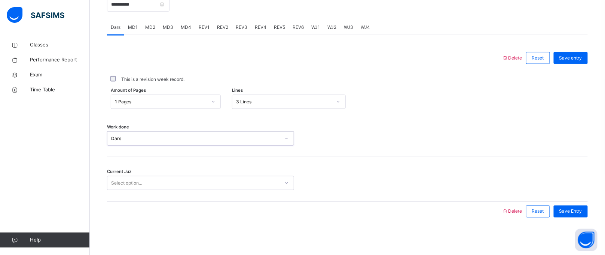
click at [120, 178] on div "Select option..." at bounding box center [126, 183] width 31 height 14
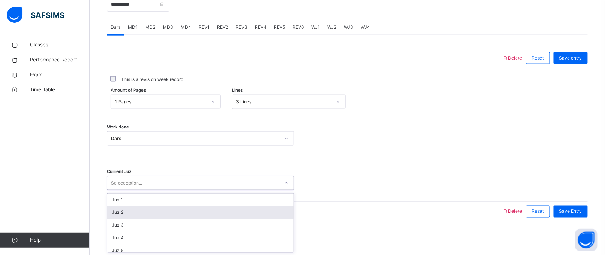
click at [116, 214] on div "Juz 2" at bounding box center [200, 212] width 186 height 13
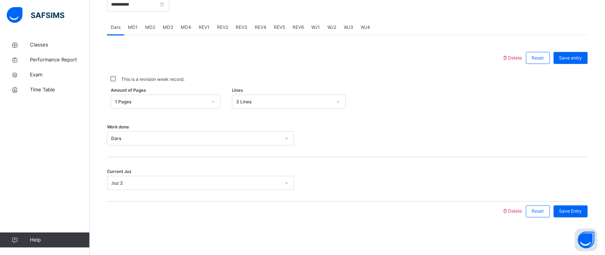
click at [588, 66] on div "Save entry" at bounding box center [569, 57] width 38 height 19
drag, startPoint x: 588, startPoint y: 66, endPoint x: 585, endPoint y: 57, distance: 9.1
click at [587, 62] on div "Save entry" at bounding box center [569, 57] width 38 height 19
click at [582, 57] on span "Save entry" at bounding box center [570, 58] width 23 height 7
click at [183, 32] on div "MD4" at bounding box center [186, 27] width 18 height 15
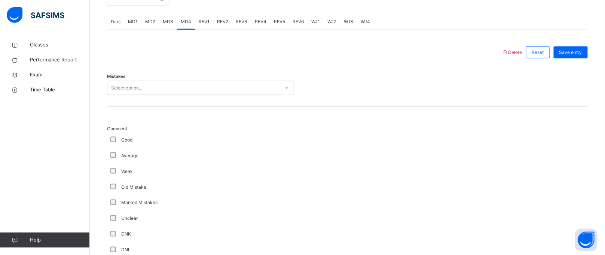
click at [134, 91] on div "Select option..." at bounding box center [126, 88] width 31 height 14
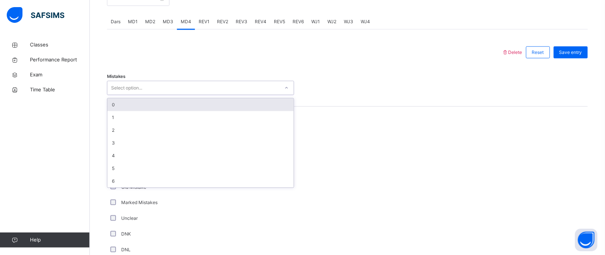
drag, startPoint x: 133, startPoint y: 113, endPoint x: 129, endPoint y: 117, distance: 5.8
click at [133, 111] on div "0" at bounding box center [200, 104] width 186 height 13
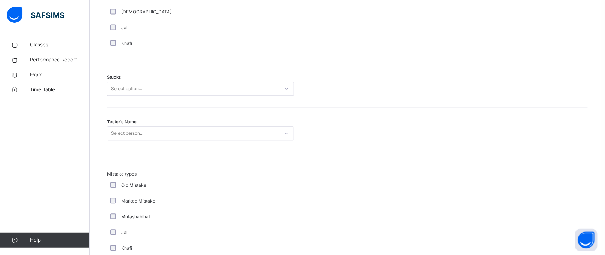
scroll to position [599, 0]
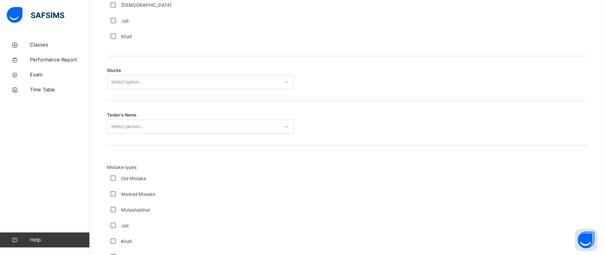
click at [115, 87] on div "Select option..." at bounding box center [126, 82] width 31 height 14
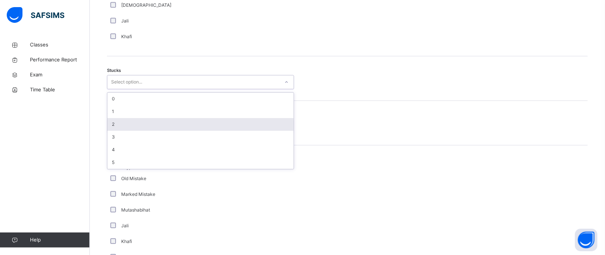
click at [121, 129] on div "2" at bounding box center [200, 124] width 186 height 13
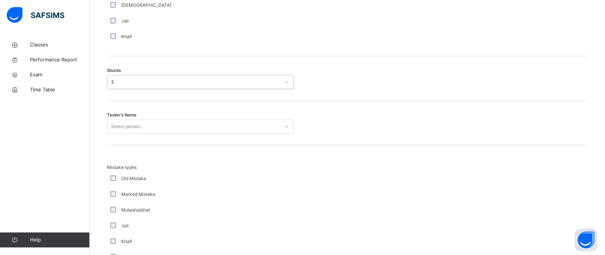
click at [119, 134] on div "Select person..." at bounding box center [127, 126] width 32 height 14
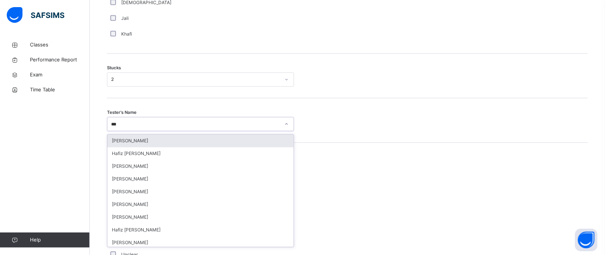
scroll to position [602, 0]
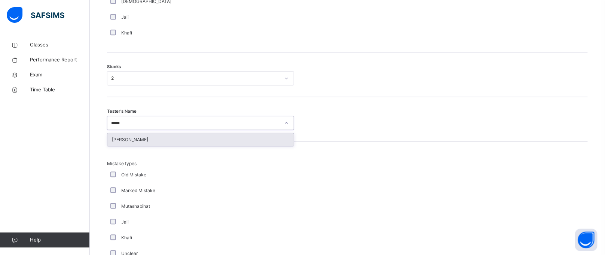
type input "******"
click at [122, 142] on div "[PERSON_NAME]" at bounding box center [200, 139] width 186 height 13
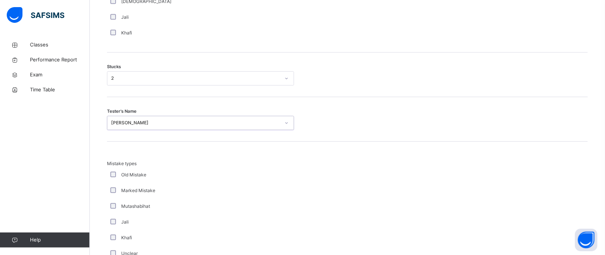
click at [123, 141] on div "Tester's Name option [PERSON_NAME], selected. 0 results available. Select is fo…" at bounding box center [347, 119] width 481 height 45
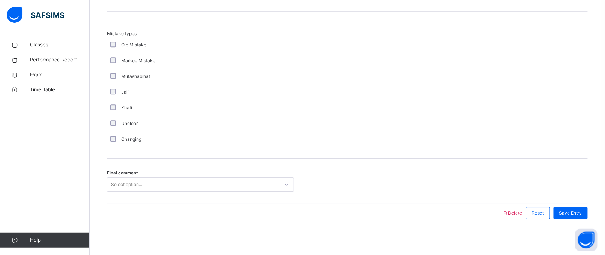
scroll to position [740, 0]
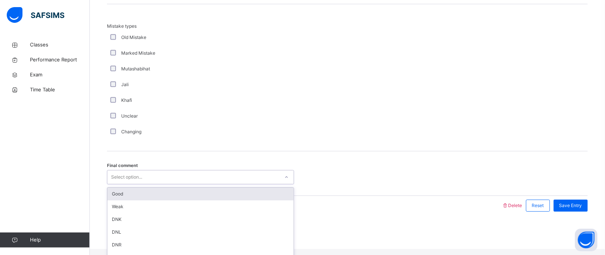
click at [129, 180] on div "Select option..." at bounding box center [126, 177] width 31 height 14
click at [130, 192] on div "Final comment option Good focused, 1 of 6. 6 results available. Use Up and Down…" at bounding box center [347, 173] width 481 height 45
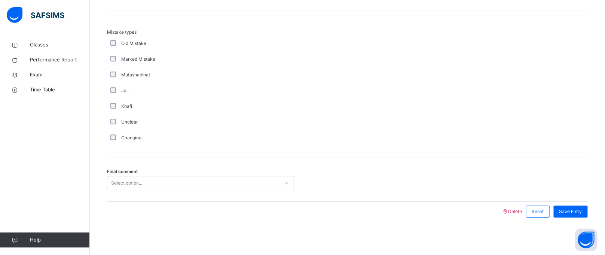
click at [129, 179] on div "Select option..." at bounding box center [126, 183] width 31 height 14
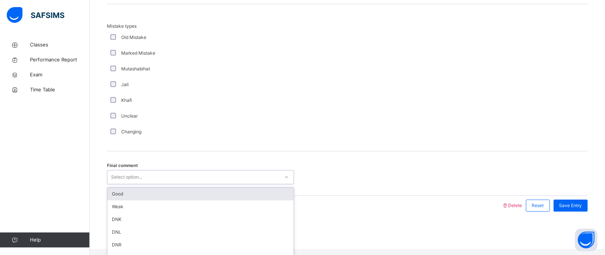
click at [133, 197] on div "Good" at bounding box center [200, 193] width 186 height 13
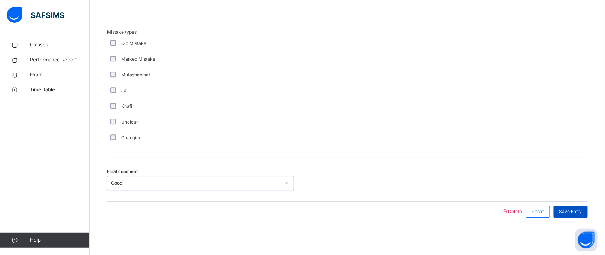
click at [582, 212] on span "Save Entry" at bounding box center [570, 211] width 23 height 7
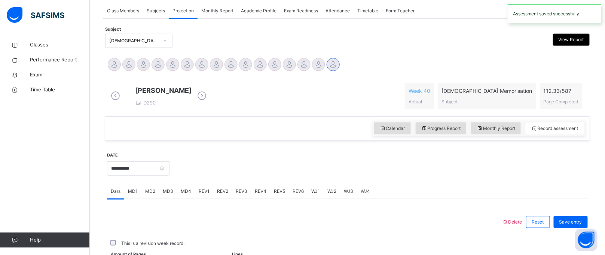
scroll to position [307, 0]
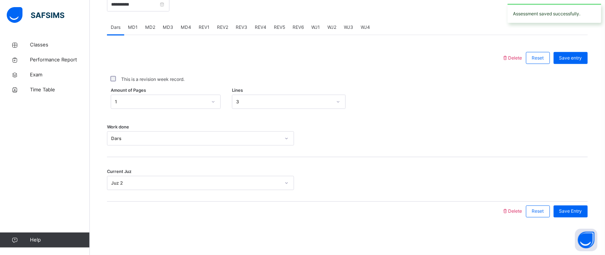
click at [186, 26] on span "MD4" at bounding box center [186, 27] width 10 height 7
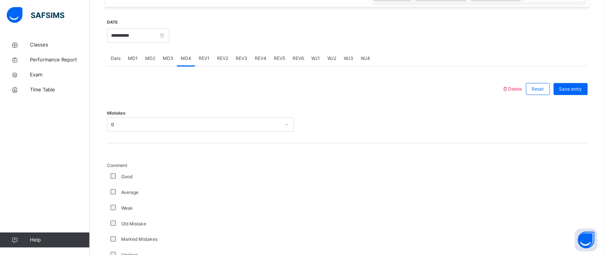
scroll to position [268, 0]
click at [145, 64] on span "MD2" at bounding box center [150, 60] width 10 height 7
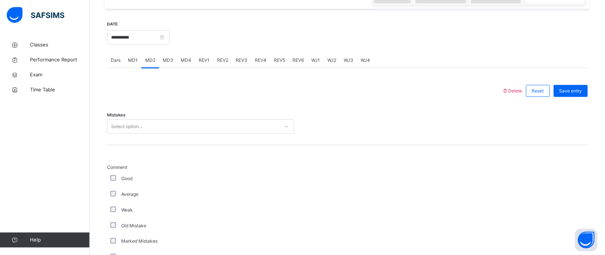
click at [154, 132] on div "Select option..." at bounding box center [193, 127] width 172 height 12
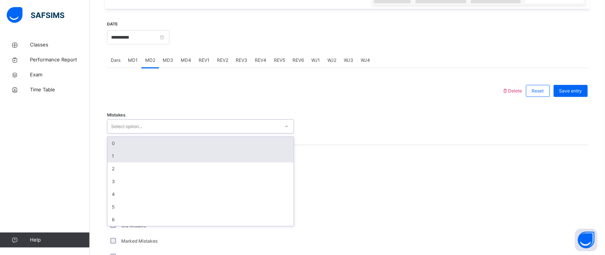
click at [129, 155] on div "0 1 2 3 4 5 6" at bounding box center [200, 181] width 186 height 89
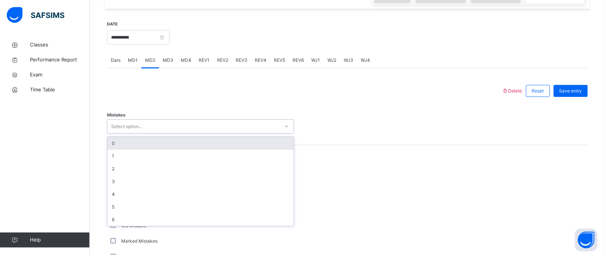
click at [119, 150] on div "0" at bounding box center [200, 143] width 186 height 13
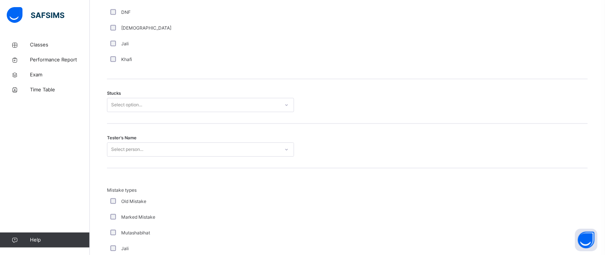
scroll to position [582, 0]
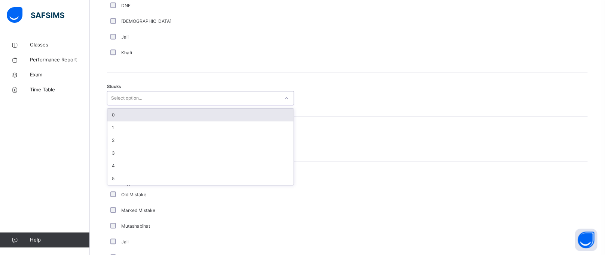
click at [107, 104] on div "Select option..." at bounding box center [193, 98] width 172 height 12
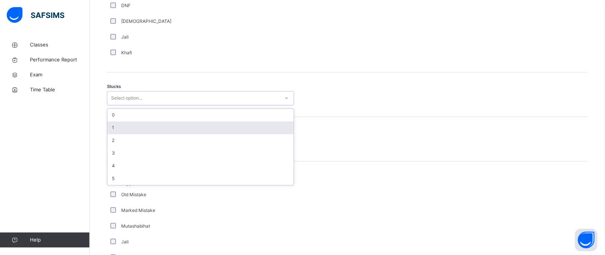
click at [117, 134] on div "1" at bounding box center [200, 127] width 186 height 13
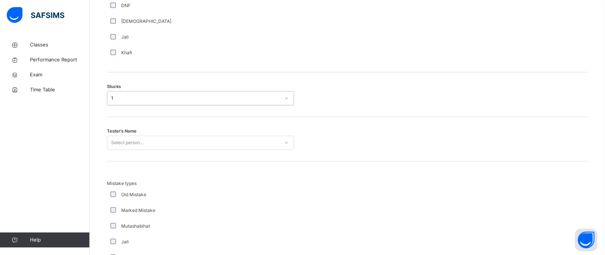
click at [118, 148] on div "Select person..." at bounding box center [127, 142] width 32 height 14
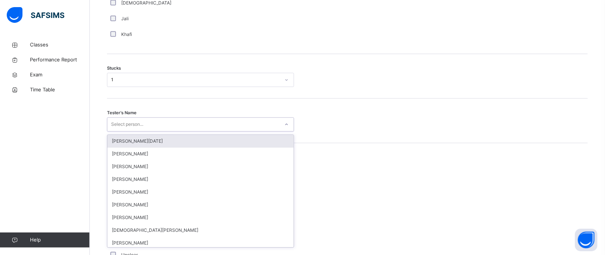
scroll to position [602, 0]
type input "******"
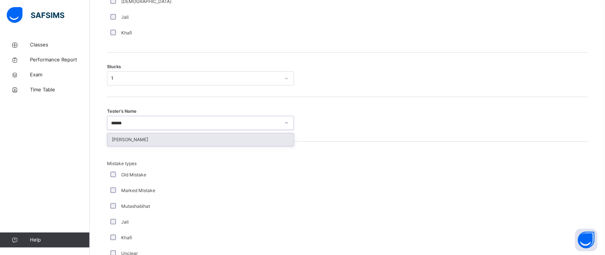
click at [118, 146] on div "[PERSON_NAME]" at bounding box center [200, 139] width 186 height 13
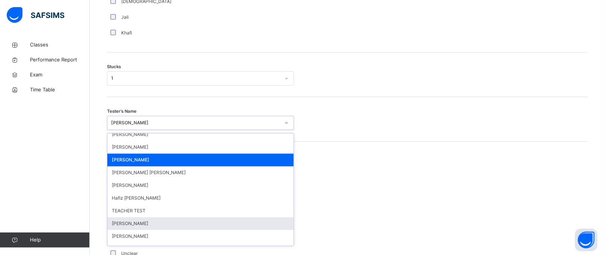
scroll to position [718, 0]
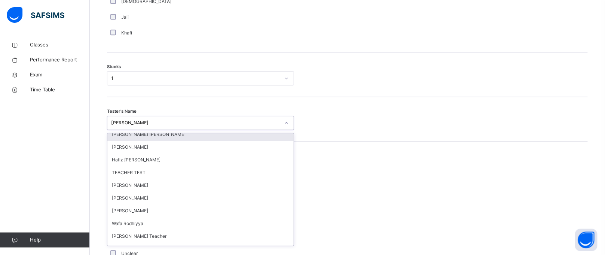
click at [480, 185] on div "Mistake types Old Mistake Marked Mistake Mutashabihat [PERSON_NAME] Unclear Cha…" at bounding box center [347, 218] width 481 height 117
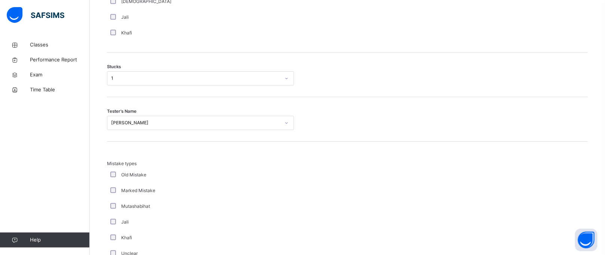
click at [480, 185] on div "Mistake types Old Mistake Marked Mistake Mutashabihat [PERSON_NAME] Unclear Cha…" at bounding box center [347, 218] width 481 height 117
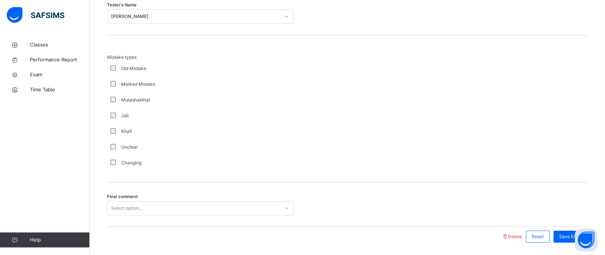
scroll to position [740, 0]
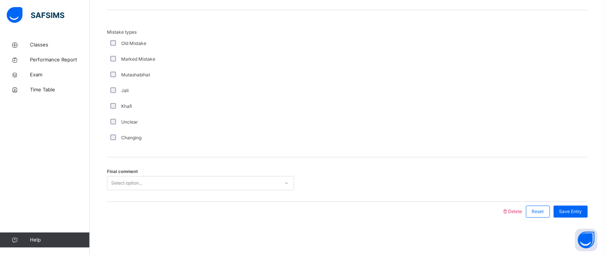
drag, startPoint x: 150, startPoint y: 195, endPoint x: 151, endPoint y: 190, distance: 4.3
click at [151, 193] on div "Final comment Select option..." at bounding box center [347, 179] width 481 height 45
click at [151, 187] on div "Select option..." at bounding box center [200, 183] width 187 height 14
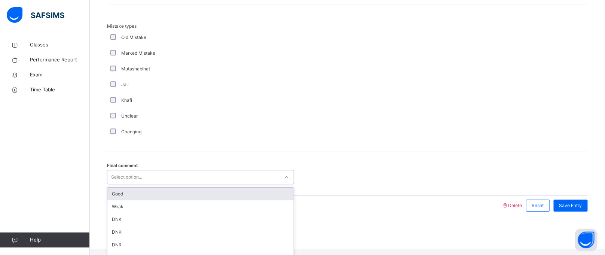
click at [150, 183] on div "Select option..." at bounding box center [193, 177] width 172 height 12
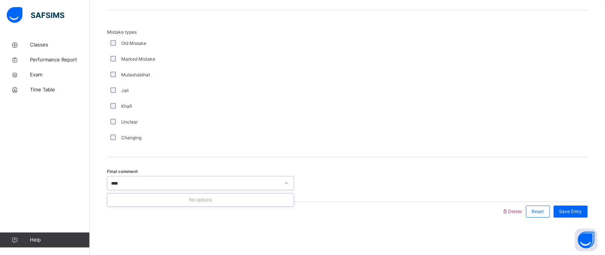
type input "***"
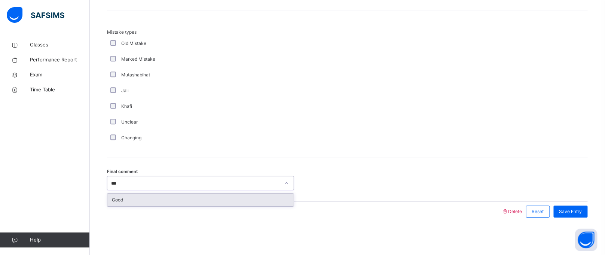
click at [143, 188] on div "option Good focused, 1 of 6. 1 result available for search term goo. Select is …" at bounding box center [200, 183] width 187 height 14
click at [156, 201] on div "Good" at bounding box center [200, 199] width 186 height 13
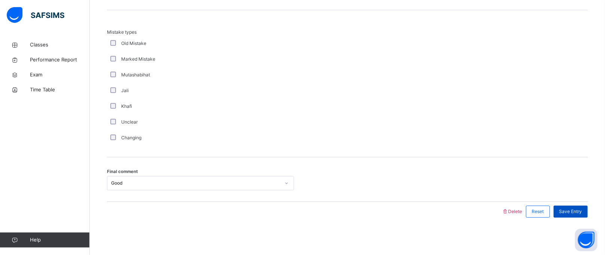
click at [588, 208] on div "Save Entry" at bounding box center [571, 211] width 34 height 12
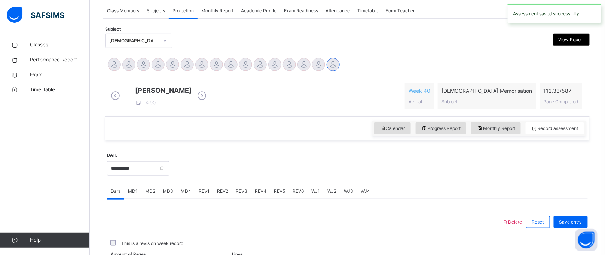
scroll to position [307, 0]
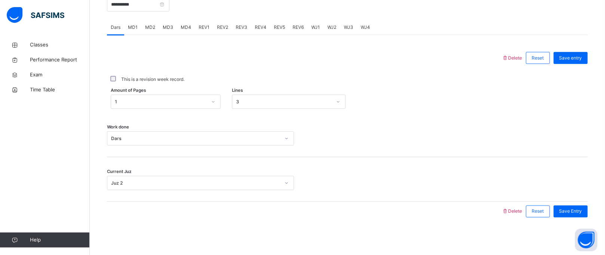
click at [203, 25] on span "REV1" at bounding box center [204, 27] width 11 height 7
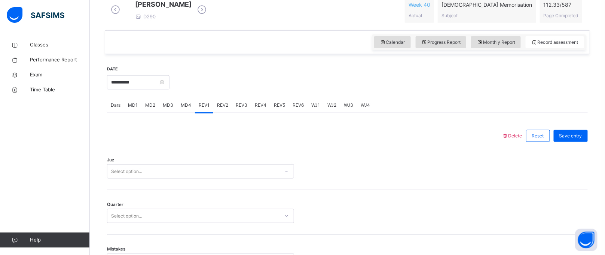
scroll to position [246, 0]
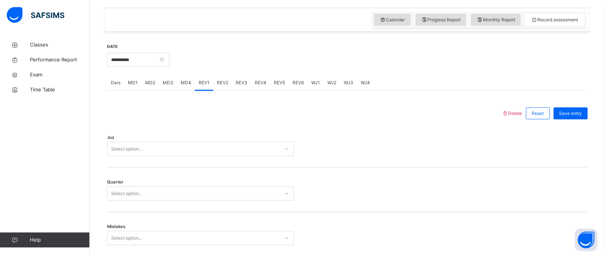
click at [176, 156] on div "Select option..." at bounding box center [200, 149] width 187 height 14
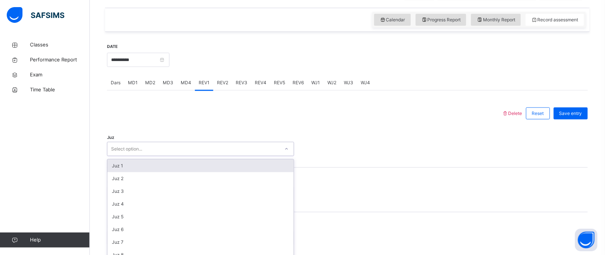
scroll to position [272, 0]
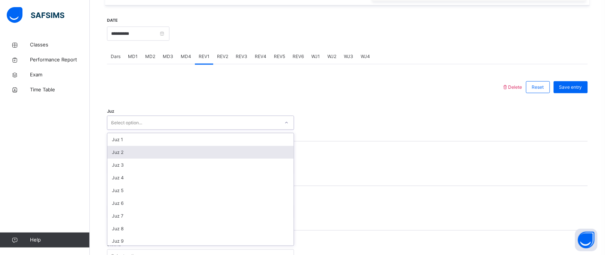
type input "**"
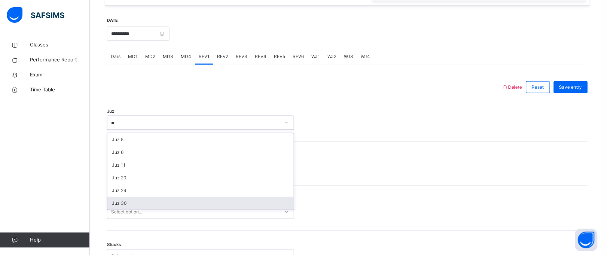
click at [115, 209] on div "Juz 30" at bounding box center [200, 203] width 186 height 13
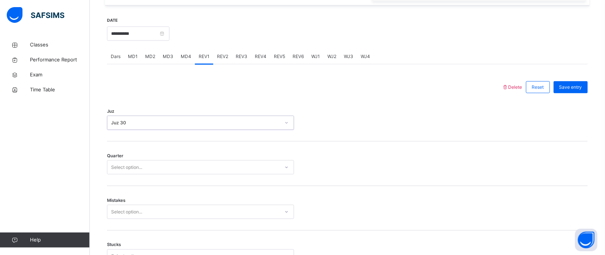
click at [131, 174] on div "Select option..." at bounding box center [126, 167] width 31 height 14
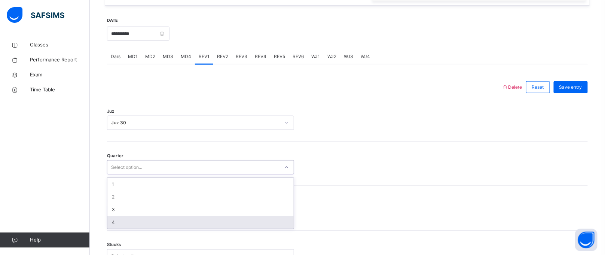
click at [122, 228] on div "4" at bounding box center [200, 222] width 186 height 13
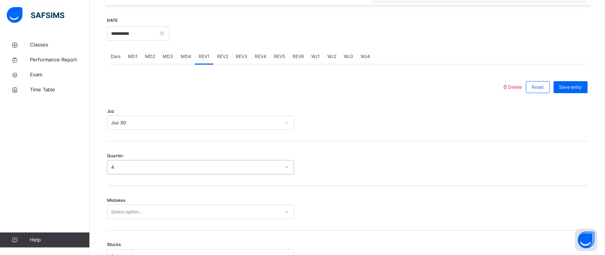
click at [122, 215] on div "Select option..." at bounding box center [200, 212] width 187 height 14
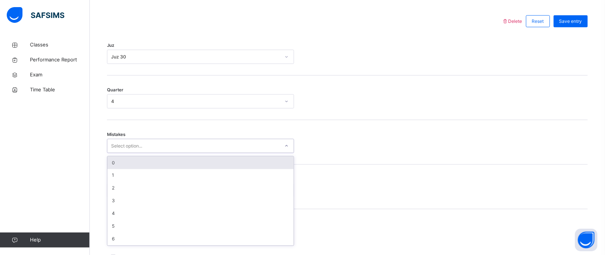
drag, startPoint x: 118, startPoint y: 168, endPoint x: 126, endPoint y: 174, distance: 10.0
click at [118, 167] on div "0" at bounding box center [200, 162] width 186 height 13
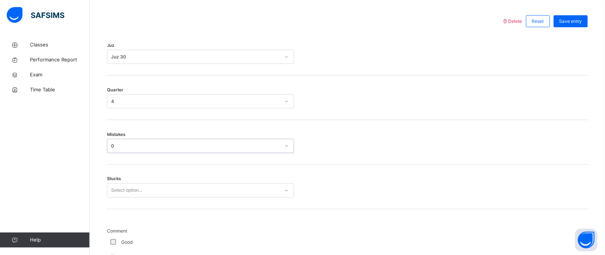
click at [120, 196] on div "Select option..." at bounding box center [200, 190] width 187 height 14
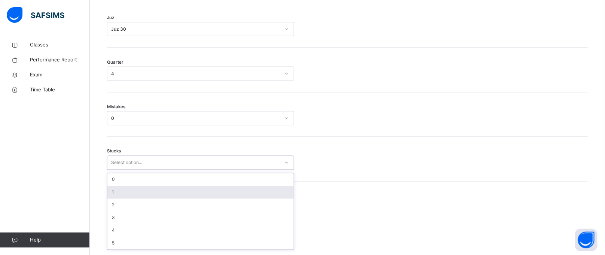
scroll to position [370, 0]
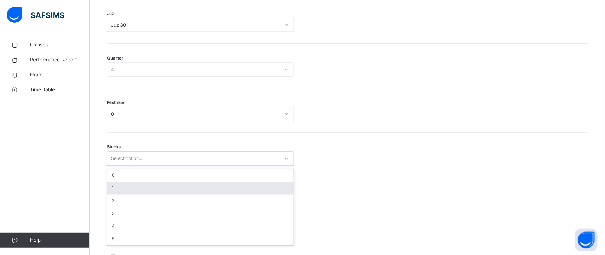
click at [120, 195] on div "1" at bounding box center [200, 188] width 186 height 13
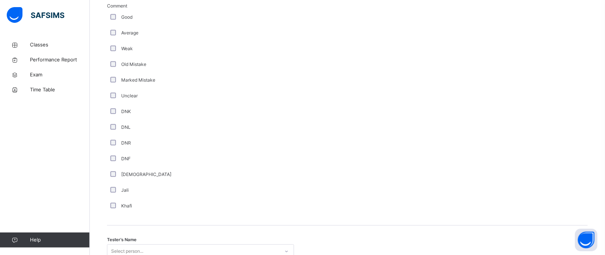
scroll to position [684, 0]
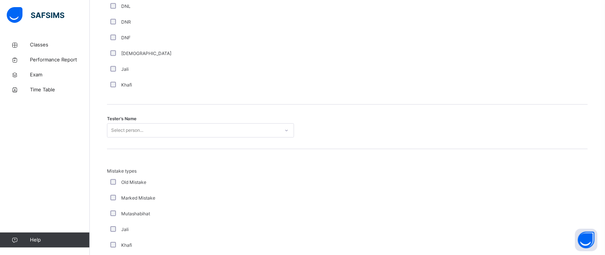
click at [119, 137] on div "Select person..." at bounding box center [127, 130] width 32 height 14
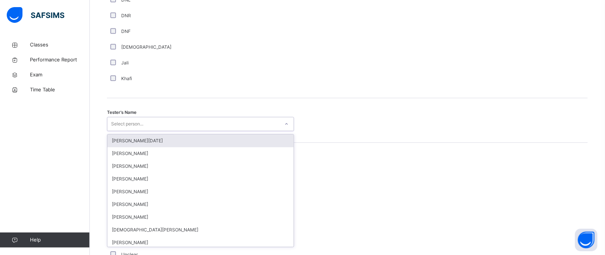
scroll to position [692, 0]
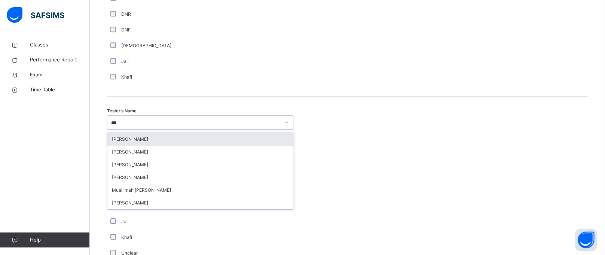
type input "****"
click at [214, 142] on div "[PERSON_NAME]" at bounding box center [200, 139] width 186 height 13
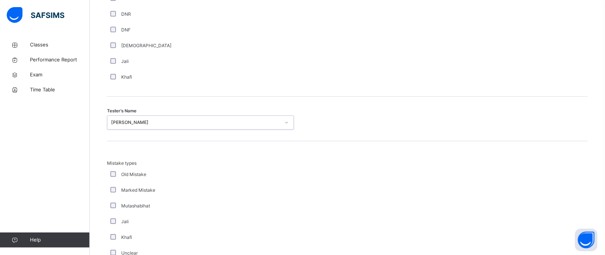
click at [214, 141] on div "Tester's Name option [PERSON_NAME], selected. 0 results available. Select is fo…" at bounding box center [347, 119] width 481 height 45
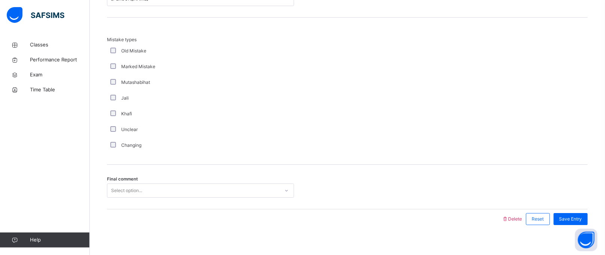
scroll to position [829, 0]
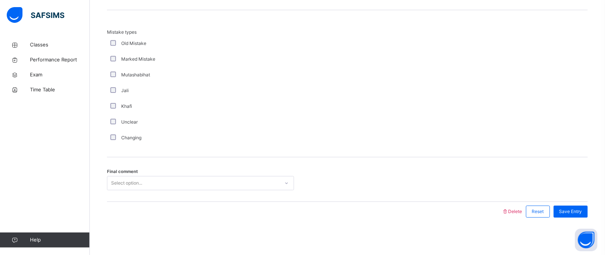
click at [138, 185] on div "Select option..." at bounding box center [126, 183] width 31 height 14
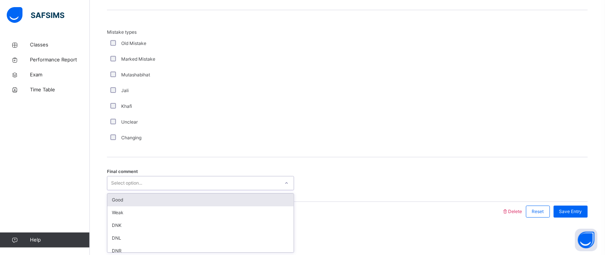
click at [141, 201] on div "Good" at bounding box center [200, 199] width 186 height 13
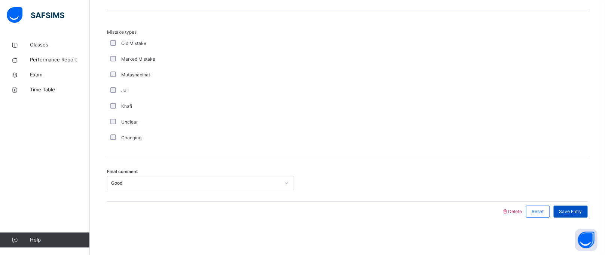
click at [588, 208] on div "Save Entry" at bounding box center [571, 211] width 34 height 12
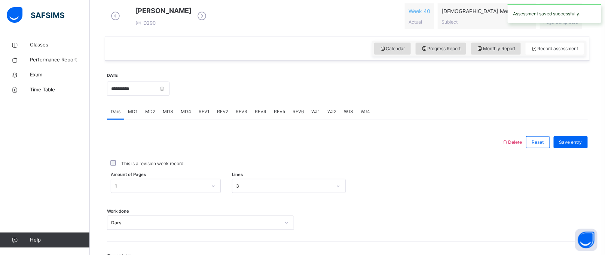
scroll to position [195, 0]
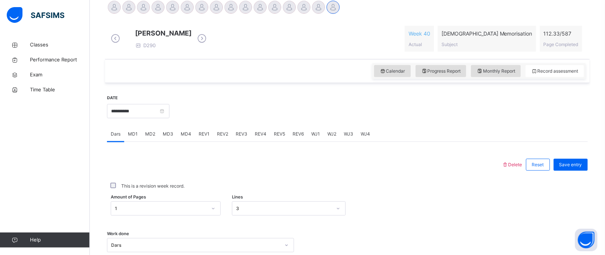
click at [279, 141] on div "REV5" at bounding box center [279, 133] width 19 height 15
click at [135, 137] on span "MD1" at bounding box center [133, 134] width 10 height 7
click at [119, 137] on span "Dars" at bounding box center [116, 134] width 10 height 7
click at [461, 77] on div "Progress Report" at bounding box center [441, 71] width 51 height 12
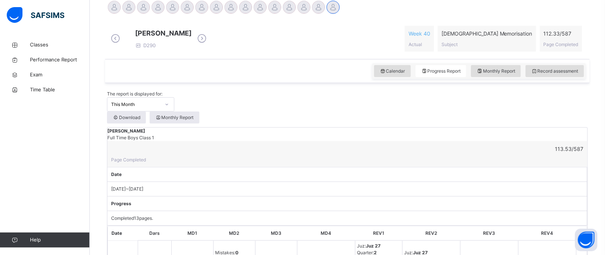
click at [390, 69] on div "Calendar Progress Report Monthly Report Record assessment" at bounding box center [347, 71] width 484 height 24
click at [390, 70] on div "Calendar" at bounding box center [392, 71] width 37 height 12
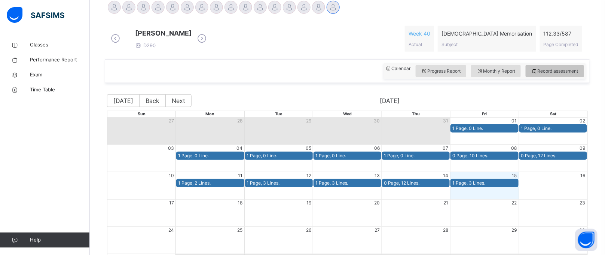
click at [547, 73] on span "Record assessment" at bounding box center [554, 71] width 47 height 7
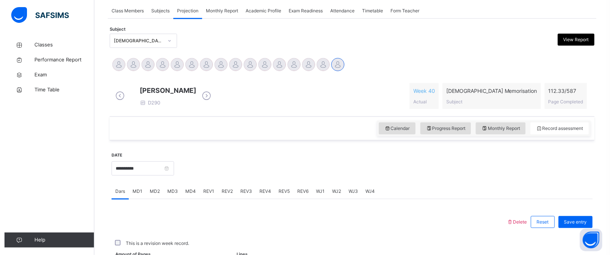
scroll to position [172, 0]
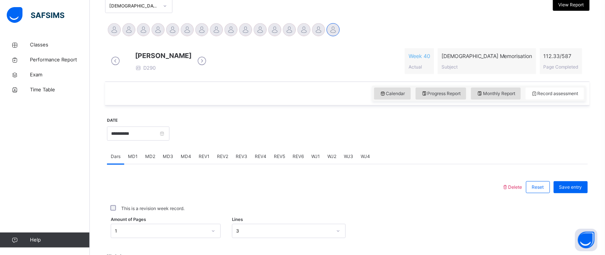
click at [586, 10] on div "View Report" at bounding box center [530, 6] width 118 height 14
click at [582, 6] on span "View Report" at bounding box center [571, 4] width 25 height 7
drag, startPoint x: 481, startPoint y: 201, endPoint x: 479, endPoint y: 120, distance: 80.8
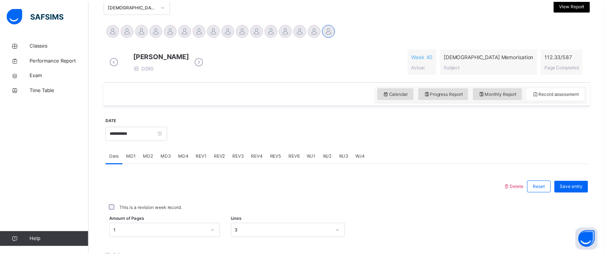
scroll to position [0, 0]
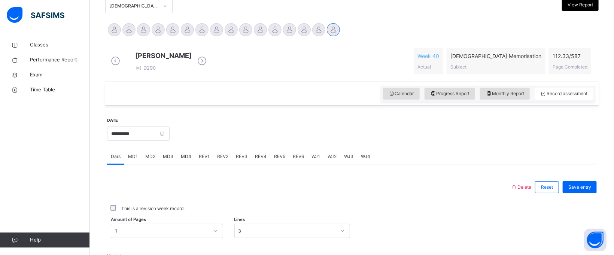
click at [450, 27] on div "Abdibaasit [PERSON_NAME] [PERSON_NAME] [PERSON_NAME] [PERSON_NAME] [PERSON_NAME…" at bounding box center [347, 30] width 481 height 16
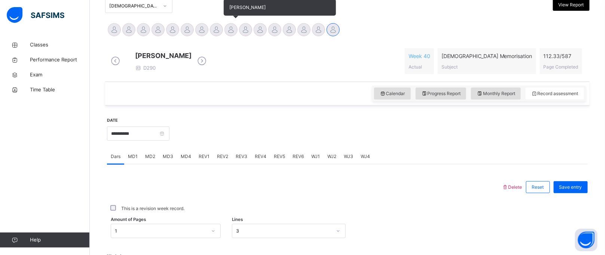
click at [237, 28] on div "[PERSON_NAME]" at bounding box center [231, 30] width 15 height 16
click at [241, 28] on div at bounding box center [245, 29] width 13 height 13
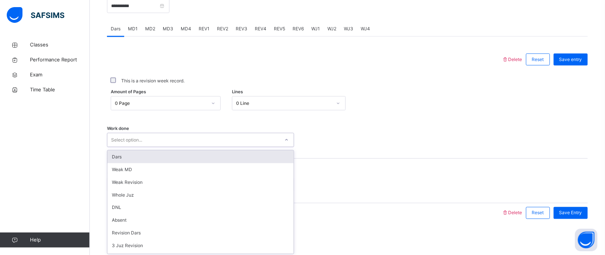
scroll to position [307, 0]
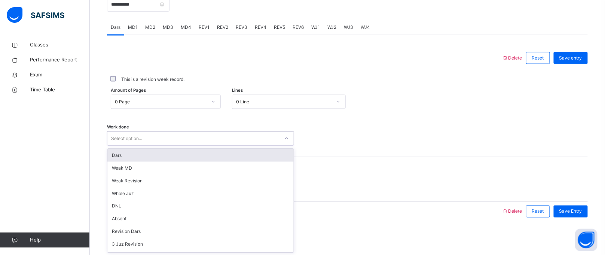
click at [146, 146] on div "option Dars focused, 1 of 16. 16 results available. Use Up and Down to choose o…" at bounding box center [200, 138] width 187 height 14
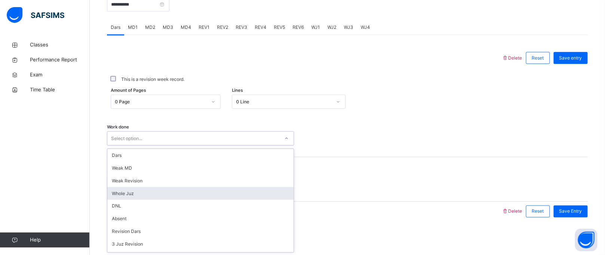
click at [129, 188] on div "Whole Juz" at bounding box center [200, 193] width 186 height 13
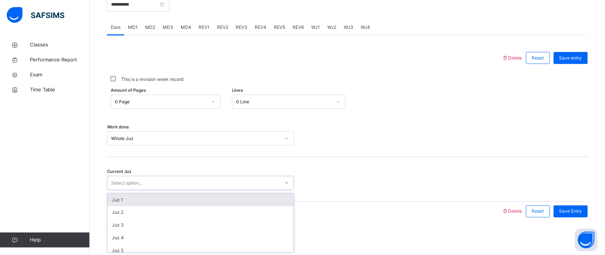
click at [131, 183] on div "Select option..." at bounding box center [126, 183] width 31 height 14
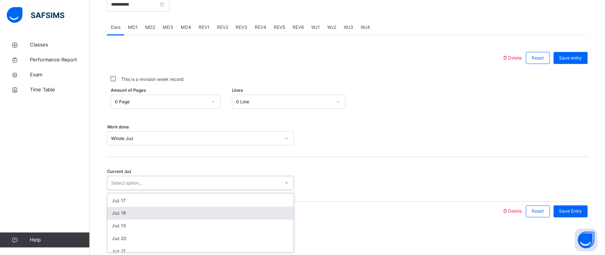
scroll to position [208, 0]
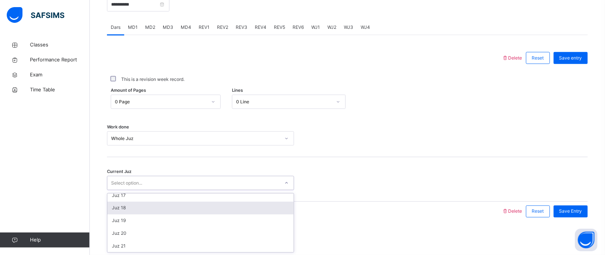
click at [126, 211] on div "Juz 18" at bounding box center [200, 208] width 186 height 13
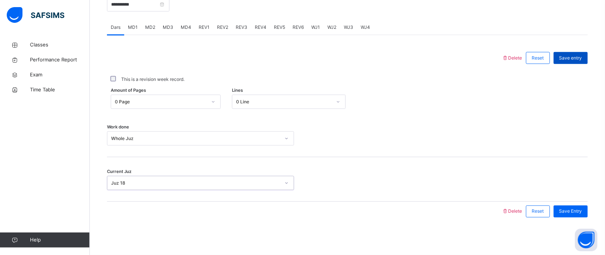
click at [567, 53] on div "Save entry" at bounding box center [571, 58] width 34 height 12
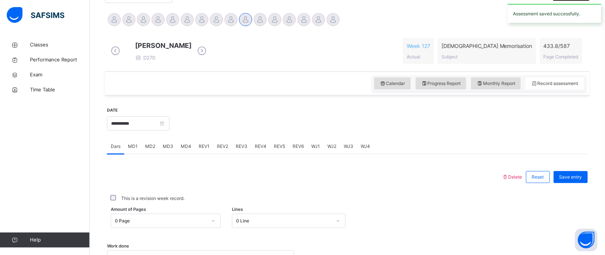
scroll to position [184, 0]
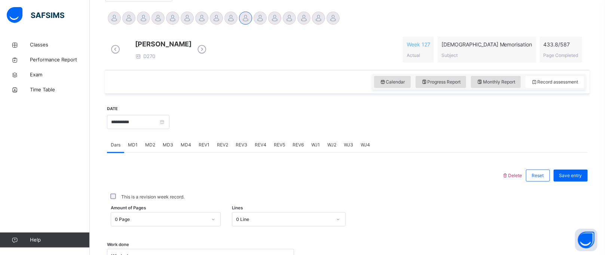
click at [363, 148] on span "WJ4" at bounding box center [365, 144] width 9 height 7
click at [244, 214] on div "Select option..." at bounding box center [200, 211] width 187 height 14
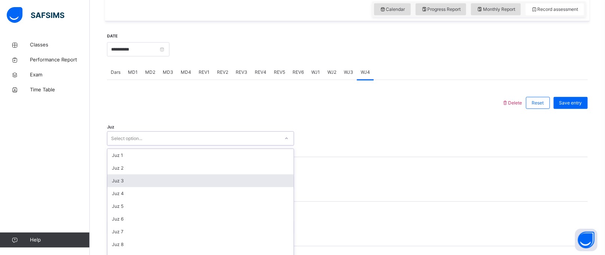
click at [244, 214] on div "Juz 1 Juz 2 Juz 3 Juz 4 Juz 5 Juz 6 Juz 7 Juz 8 Juz 9 Juz 10 Juz 11 Juz 12 Juz …" at bounding box center [200, 205] width 186 height 112
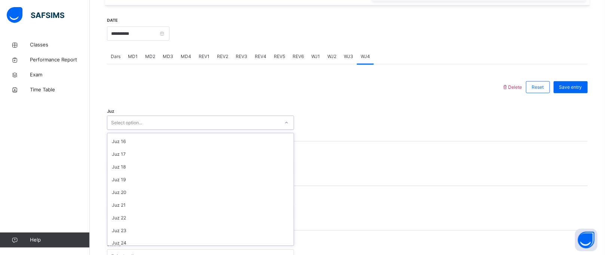
scroll to position [205, 0]
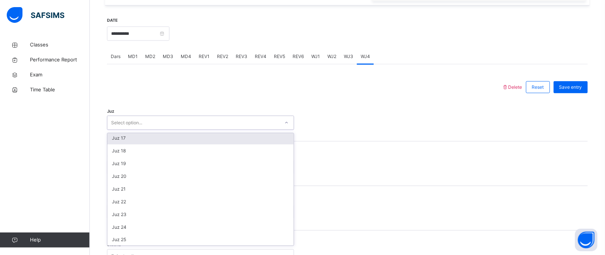
click at [174, 144] on div "Juz 17" at bounding box center [200, 138] width 186 height 13
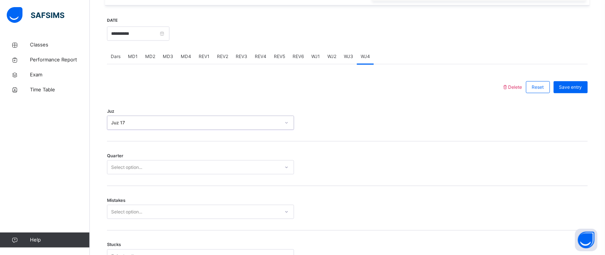
click at [130, 174] on div "Select option..." at bounding box center [126, 167] width 31 height 14
click at [317, 59] on span "WJ1" at bounding box center [315, 56] width 9 height 7
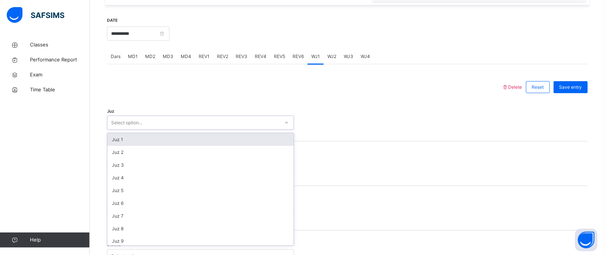
click at [217, 129] on div "Select option..." at bounding box center [193, 123] width 172 height 12
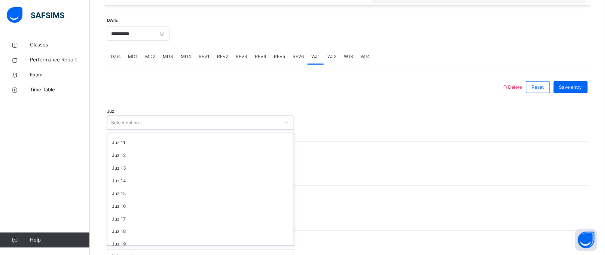
scroll to position [152, 0]
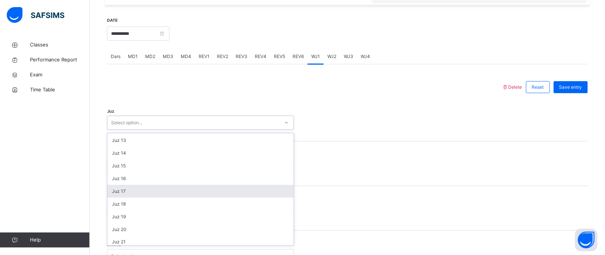
click at [131, 198] on div "Juz 17" at bounding box center [200, 191] width 186 height 13
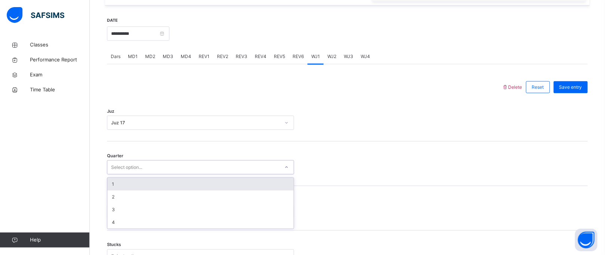
click at [127, 174] on div "Select option..." at bounding box center [126, 167] width 31 height 14
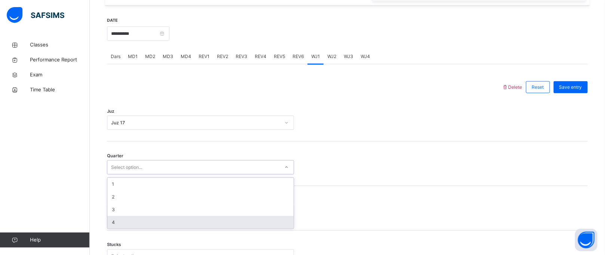
click at [133, 226] on div "4" at bounding box center [200, 222] width 186 height 13
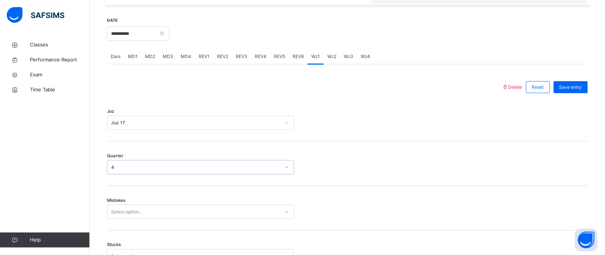
click at [145, 219] on div "Select option..." at bounding box center [200, 212] width 187 height 14
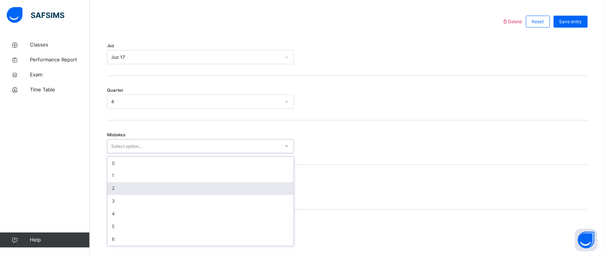
scroll to position [338, 0]
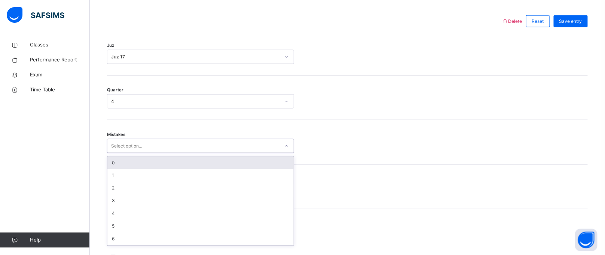
click at [129, 169] on div "0" at bounding box center [200, 162] width 186 height 13
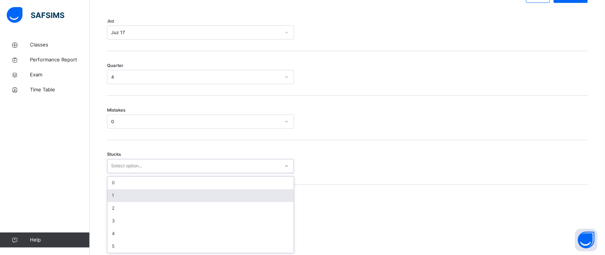
click at [141, 173] on div "option 1 focused, 2 of 6. 6 results available. Use Up and Down to choose option…" at bounding box center [200, 166] width 187 height 14
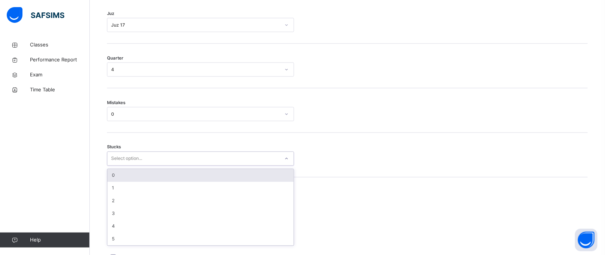
click at [134, 182] on div "0" at bounding box center [200, 175] width 186 height 13
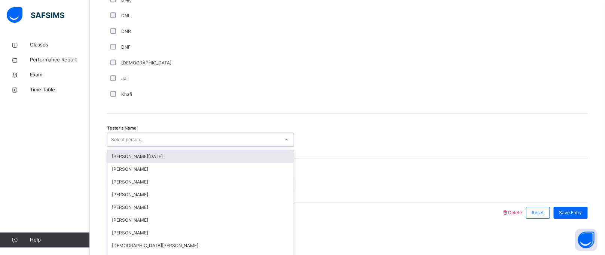
scroll to position [682, 0]
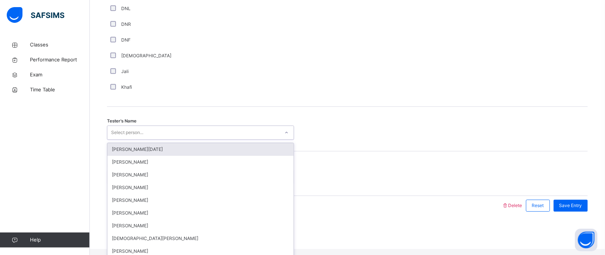
click at [134, 146] on div "Tester's Name option [PERSON_NAME][DATE] focused, 1 of 88. 88 results available…" at bounding box center [347, 129] width 481 height 45
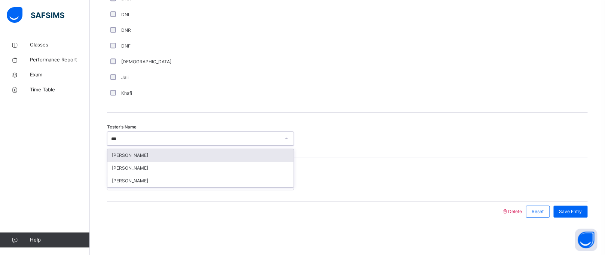
type input "****"
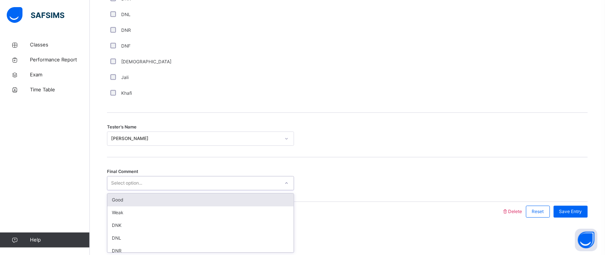
click at [145, 186] on div "Select option..." at bounding box center [193, 183] width 172 height 12
click at [131, 196] on div "Good" at bounding box center [200, 199] width 186 height 13
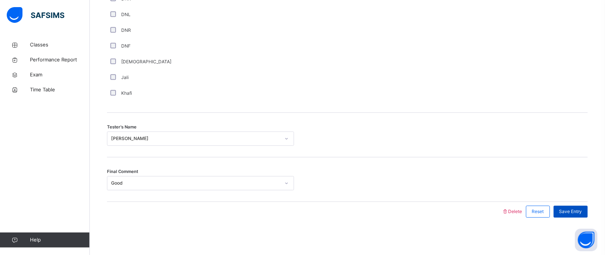
click at [571, 211] on span "Save Entry" at bounding box center [570, 211] width 23 height 7
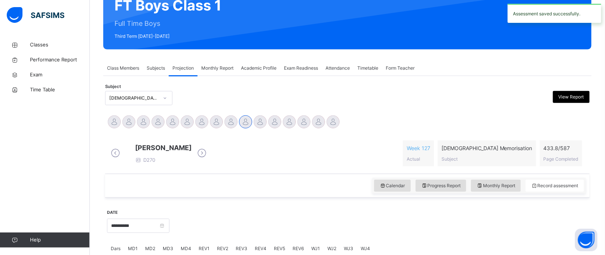
scroll to position [80, 0]
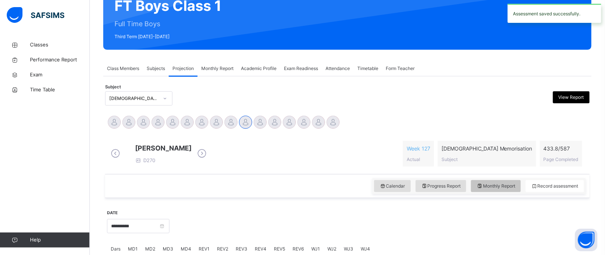
click at [498, 187] on div "Monthly Report" at bounding box center [496, 186] width 50 height 12
select select "****"
select select "*"
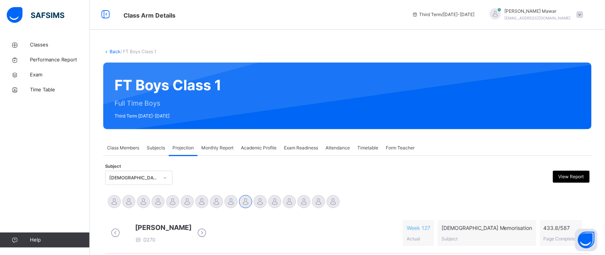
scroll to position [0, 0]
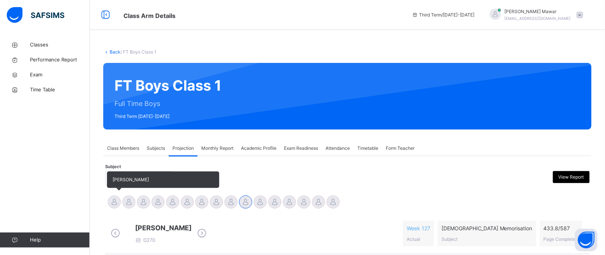
click at [113, 205] on div at bounding box center [114, 201] width 13 height 13
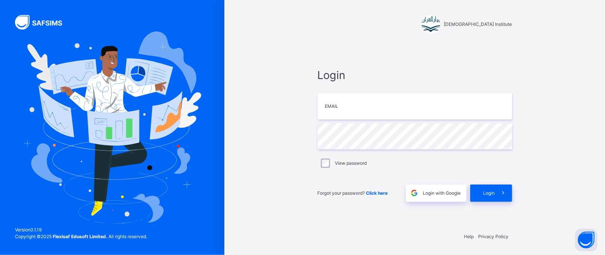
click at [299, 145] on div "Darul Quran Institute Login Email Password View password Forgot your password? …" at bounding box center [414, 127] width 380 height 255
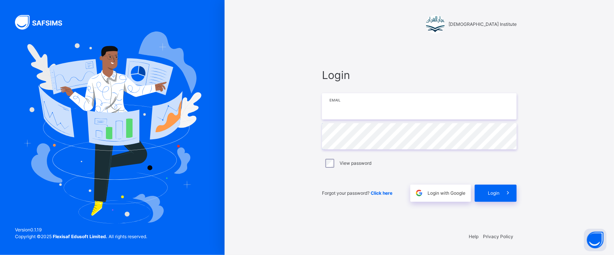
click at [336, 106] on input "email" at bounding box center [419, 106] width 195 height 26
type input "**********"
click at [492, 193] on span "Login" at bounding box center [493, 193] width 12 height 7
click at [492, 194] on div "Login" at bounding box center [495, 192] width 42 height 17
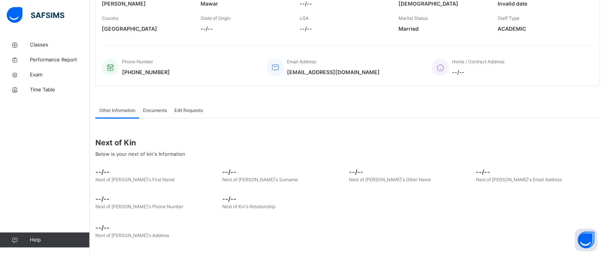
scroll to position [137, 0]
click at [35, 26] on div at bounding box center [45, 15] width 90 height 30
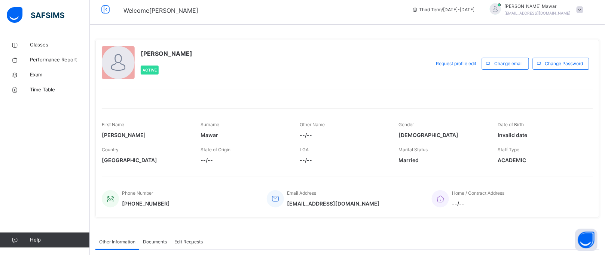
scroll to position [7, 0]
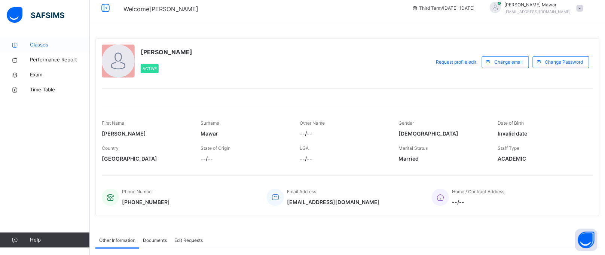
click at [56, 44] on span "Classes" at bounding box center [60, 44] width 60 height 7
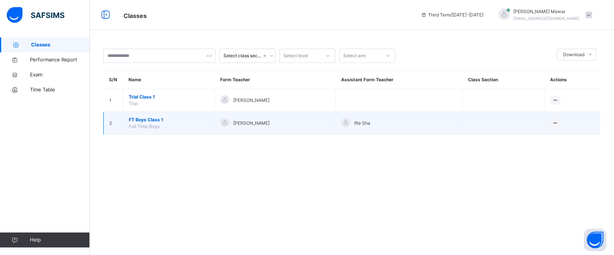
click at [159, 120] on span "FT Boys Class 1" at bounding box center [169, 119] width 80 height 7
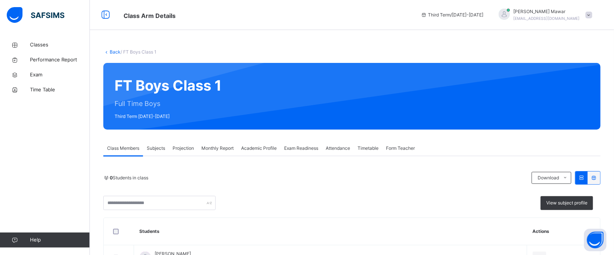
click at [199, 119] on div "FT Boys Class 1 Full Time Boys Third Term [DATE]-[DATE]" at bounding box center [351, 96] width 497 height 67
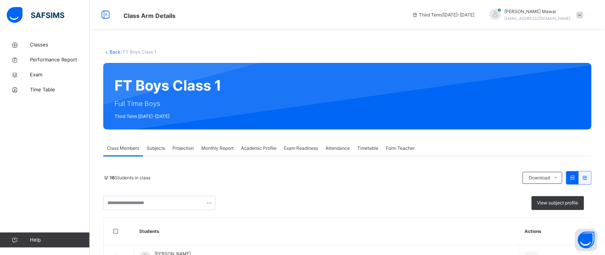
drag, startPoint x: 199, startPoint y: 120, endPoint x: 195, endPoint y: 129, distance: 10.2
click at [199, 121] on div "FT Boys Class 1 Full Time Boys Third Term [DATE]-[DATE]" at bounding box center [347, 96] width 488 height 67
click at [179, 146] on span "Projection" at bounding box center [182, 148] width 21 height 7
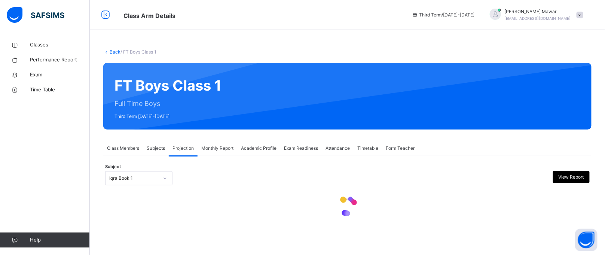
click at [180, 148] on span "Projection" at bounding box center [182, 148] width 21 height 7
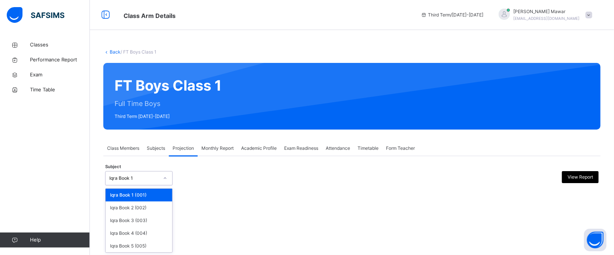
click at [156, 178] on div "Iqra Book 1" at bounding box center [133, 178] width 49 height 7
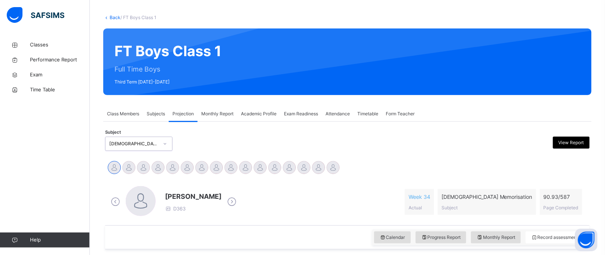
scroll to position [137, 0]
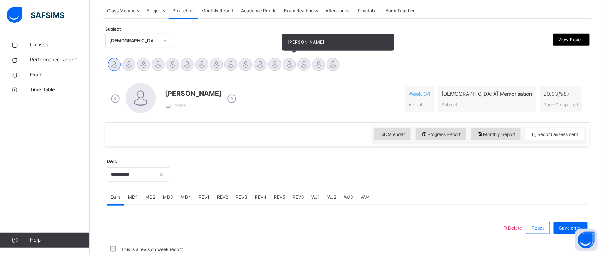
click at [288, 67] on div at bounding box center [289, 64] width 13 height 13
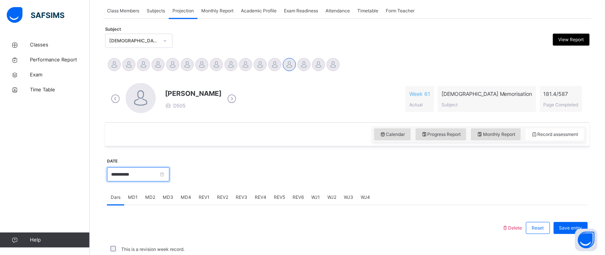
click at [169, 174] on input "**********" at bounding box center [138, 174] width 62 height 14
click at [244, 177] on div at bounding box center [378, 173] width 411 height 32
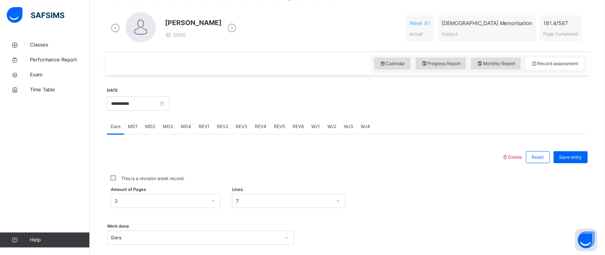
scroll to position [220, 0]
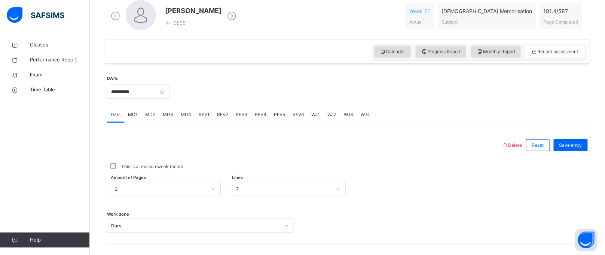
click at [188, 120] on div "MD4" at bounding box center [186, 114] width 18 height 15
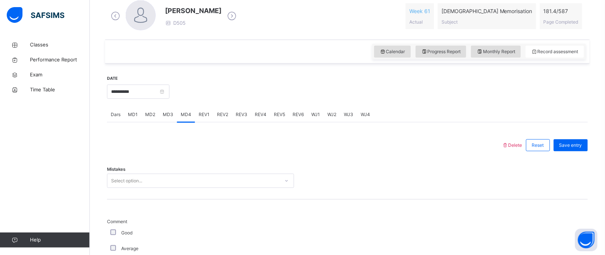
scroll to position [248, 0]
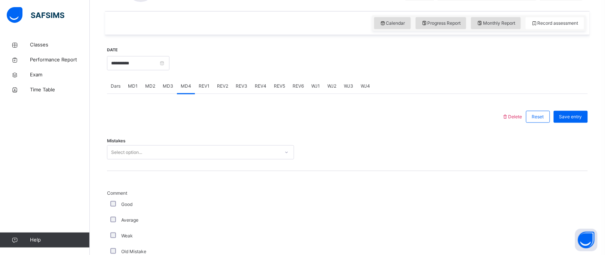
click at [183, 159] on div "Select option..." at bounding box center [200, 152] width 187 height 14
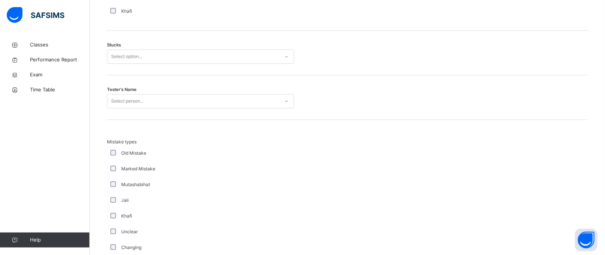
scroll to position [631, 0]
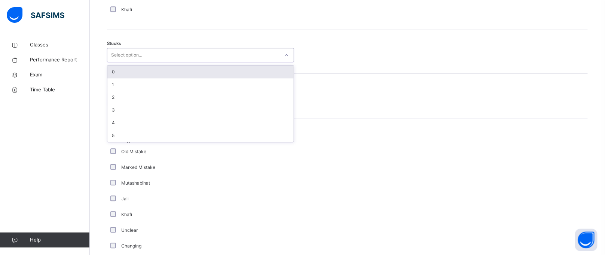
click at [125, 53] on div "Select option..." at bounding box center [126, 55] width 31 height 14
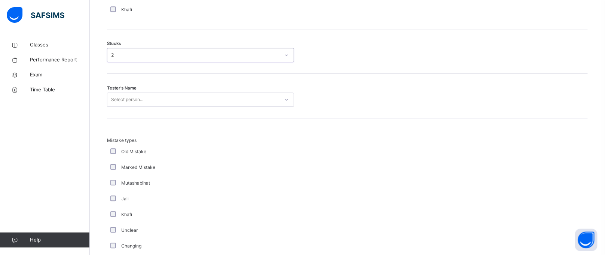
click at [134, 104] on div "Select person..." at bounding box center [127, 99] width 32 height 14
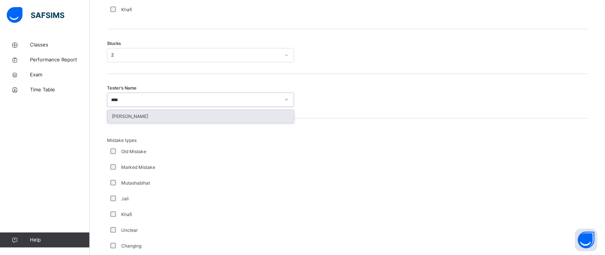
type input "*****"
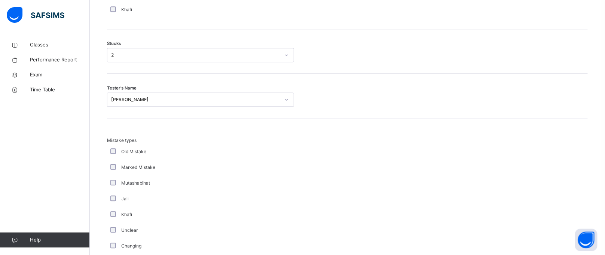
drag, startPoint x: 222, startPoint y: 142, endPoint x: 157, endPoint y: 202, distance: 88.4
click at [157, 202] on div "Jali" at bounding box center [200, 199] width 187 height 16
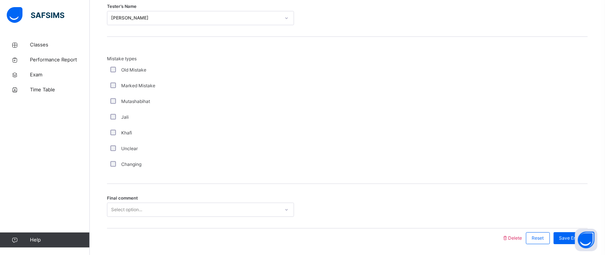
scroll to position [740, 0]
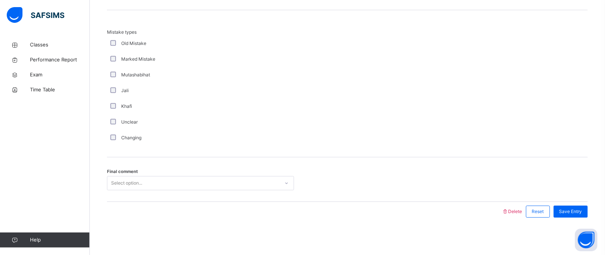
click at [159, 183] on div "Select option..." at bounding box center [193, 183] width 172 height 12
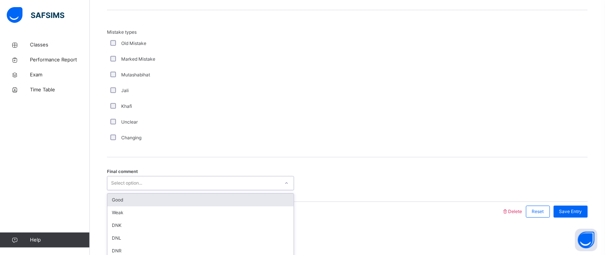
paste input "**********"
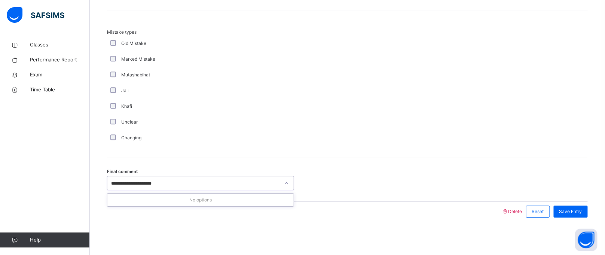
paste input "**********"
drag, startPoint x: 159, startPoint y: 183, endPoint x: 149, endPoint y: 182, distance: 10.2
click at [149, 182] on input "**********" at bounding box center [162, 183] width 103 height 7
click at [211, 182] on input "**********" at bounding box center [162, 183] width 103 height 7
click at [213, 182] on input "**********" at bounding box center [162, 183] width 103 height 7
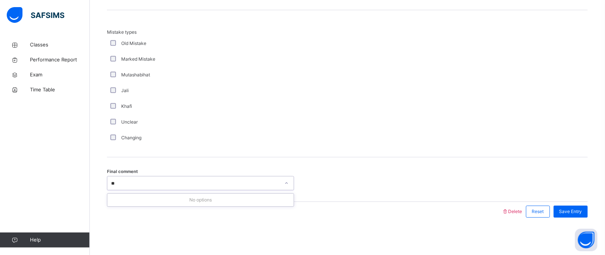
type input "*"
click at [218, 181] on input "**********" at bounding box center [165, 183] width 108 height 7
click at [217, 183] on input "**********" at bounding box center [165, 183] width 108 height 7
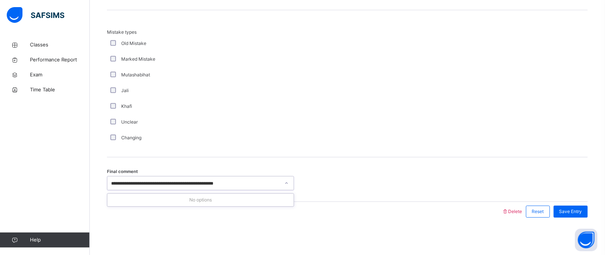
drag, startPoint x: 211, startPoint y: 181, endPoint x: 231, endPoint y: 181, distance: 20.2
type input "**********"
click at [204, 160] on div "Final comment Select option..." at bounding box center [347, 179] width 481 height 45
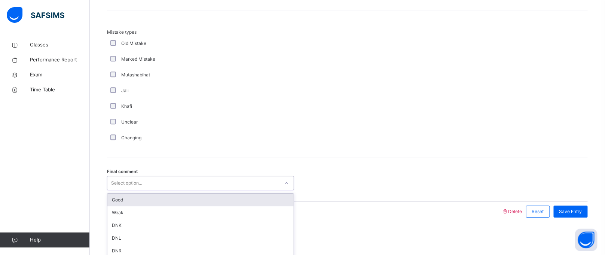
click at [203, 186] on div "Select option..." at bounding box center [193, 183] width 172 height 12
paste input "*******"
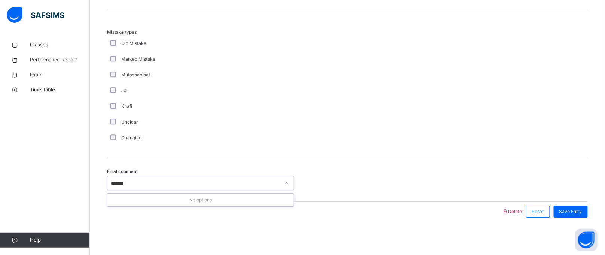
type input "*******"
drag, startPoint x: 168, startPoint y: 147, endPoint x: 177, endPoint y: 185, distance: 39.6
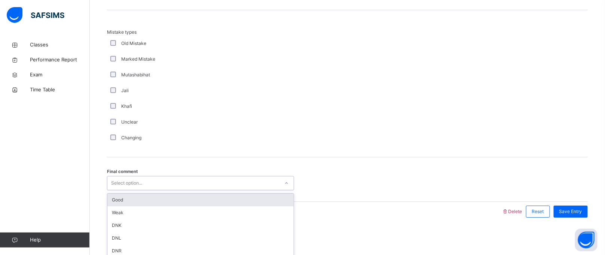
click at [177, 185] on div "Select option..." at bounding box center [193, 183] width 172 height 12
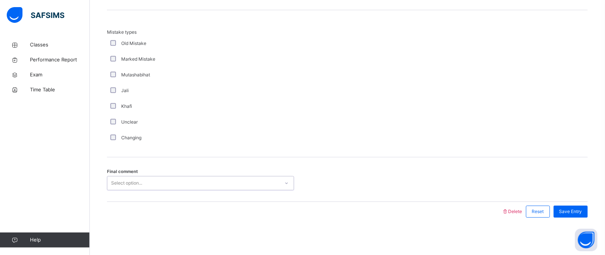
click at [177, 185] on div "Select option..." at bounding box center [193, 183] width 172 height 12
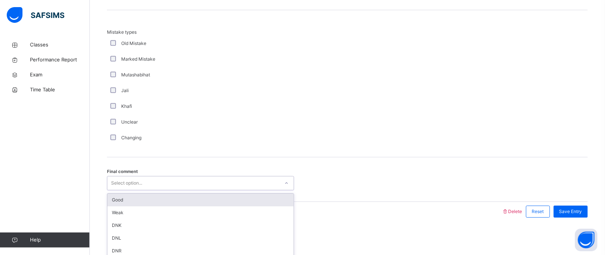
click at [177, 185] on div "Select option..." at bounding box center [193, 183] width 172 height 12
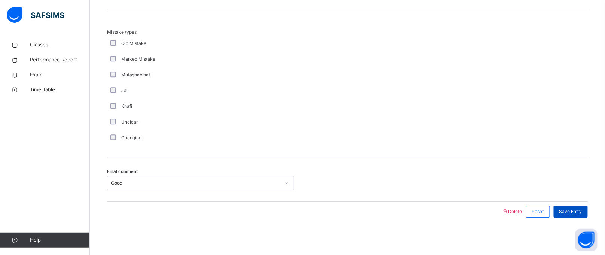
click at [573, 211] on span "Save Entry" at bounding box center [570, 211] width 23 height 7
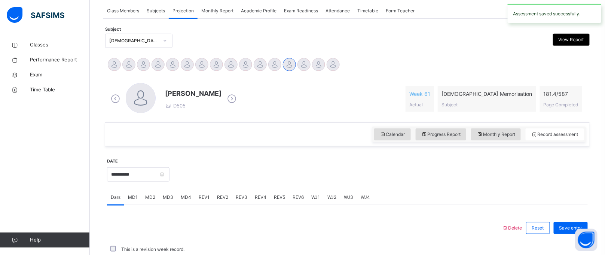
scroll to position [307, 0]
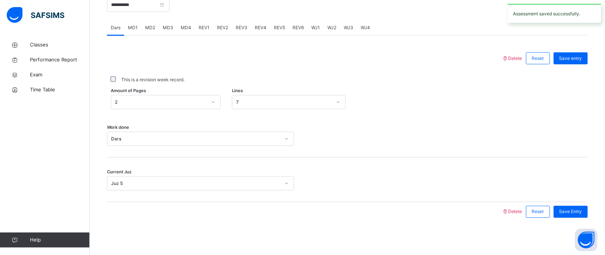
click at [149, 31] on div "MD2" at bounding box center [150, 27] width 18 height 15
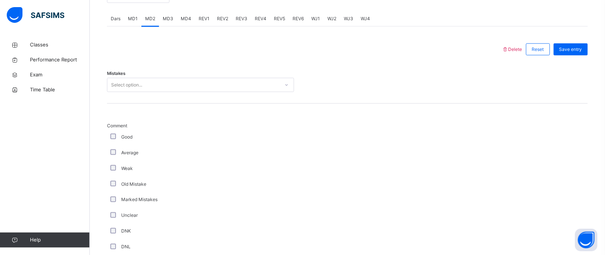
scroll to position [315, 0]
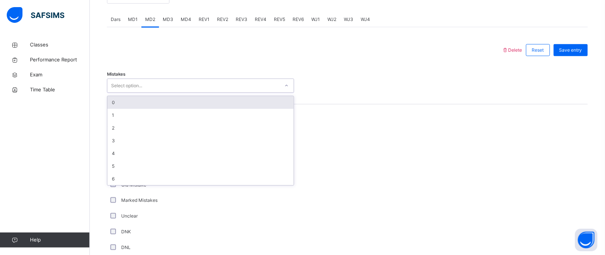
click at [130, 85] on div "Select option..." at bounding box center [126, 86] width 31 height 14
click at [131, 98] on div "0" at bounding box center [200, 102] width 186 height 13
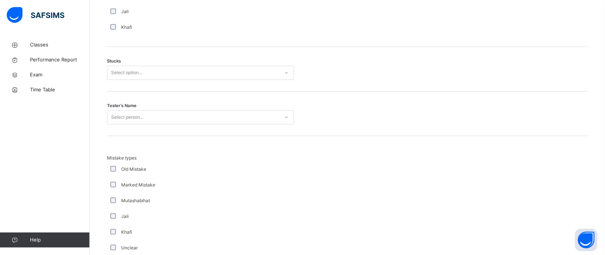
scroll to position [621, 0]
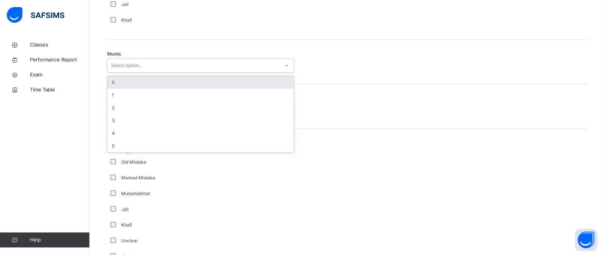
click at [127, 65] on div "Select option..." at bounding box center [126, 65] width 31 height 14
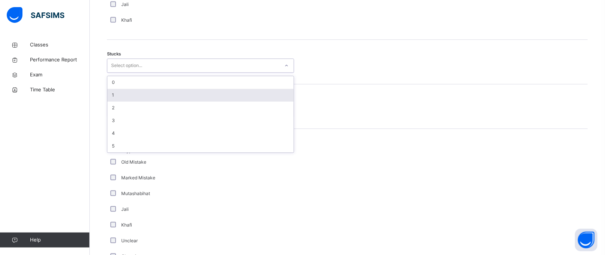
click at [131, 91] on div "1" at bounding box center [200, 95] width 186 height 13
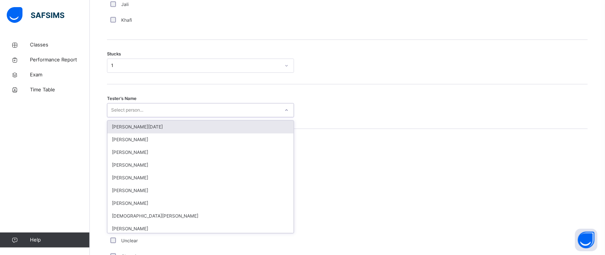
click at [137, 106] on div "Select person..." at bounding box center [127, 110] width 32 height 14
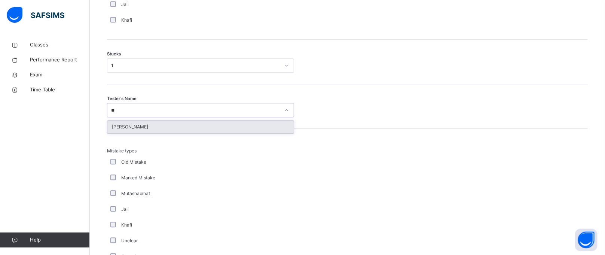
type input "***"
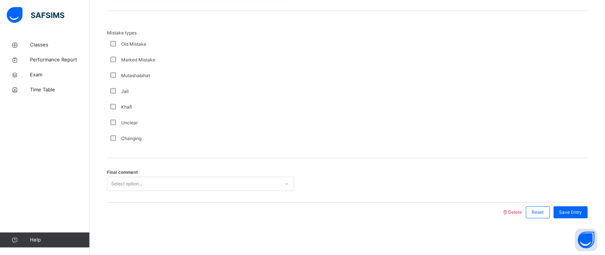
scroll to position [740, 0]
click at [141, 177] on div "Select option..." at bounding box center [126, 183] width 31 height 14
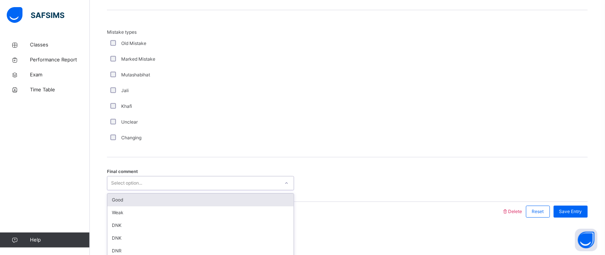
click at [148, 204] on div "Good" at bounding box center [200, 199] width 186 height 13
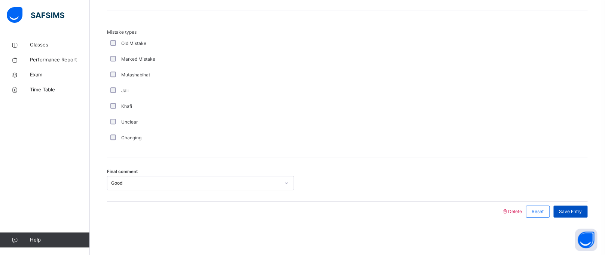
click at [581, 214] on span "Save Entry" at bounding box center [570, 211] width 23 height 7
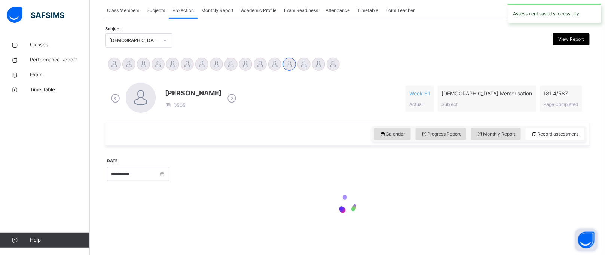
scroll to position [137, 0]
drag, startPoint x: 591, startPoint y: 245, endPoint x: 356, endPoint y: 127, distance: 263.0
click at [356, 127] on div "Calendar Progress Report Monthly Report Record assessment" at bounding box center [347, 134] width 484 height 24
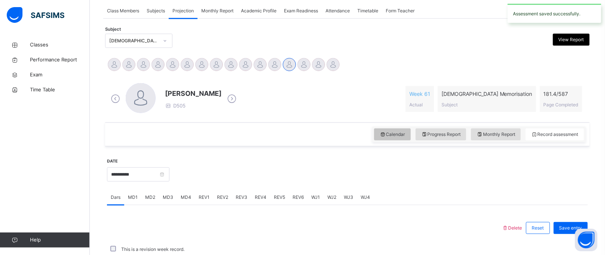
click at [410, 138] on div "Calendar" at bounding box center [392, 134] width 37 height 12
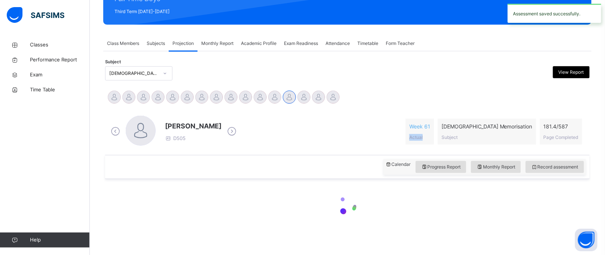
click at [410, 138] on div "[PERSON_NAME] D505 Week 61 Actual [DEMOGRAPHIC_DATA] Memorisation Subject 181.4…" at bounding box center [347, 132] width 477 height 32
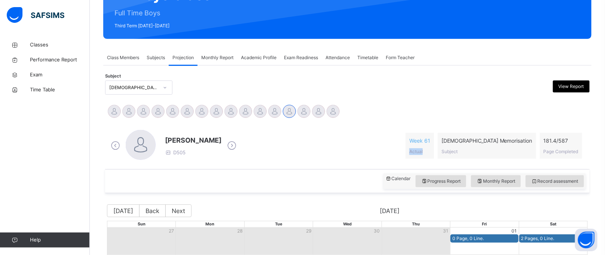
scroll to position [79, 0]
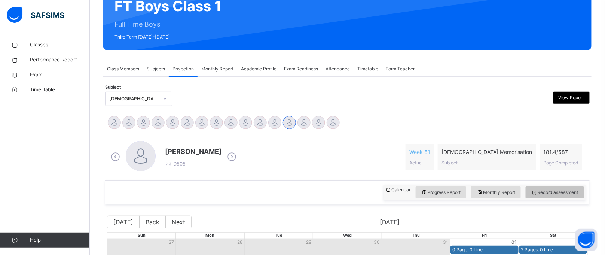
click at [551, 190] on span "Record assessment" at bounding box center [554, 192] width 47 height 7
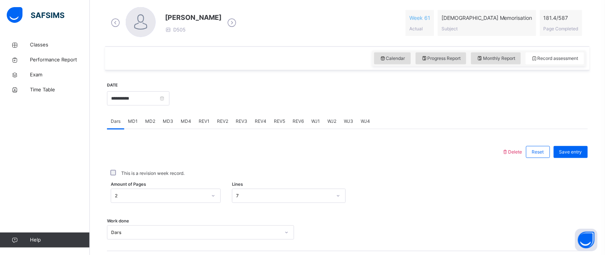
scroll to position [307, 0]
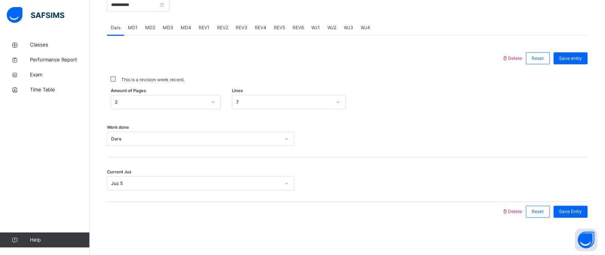
click at [207, 31] on div "REV1" at bounding box center [204, 27] width 18 height 15
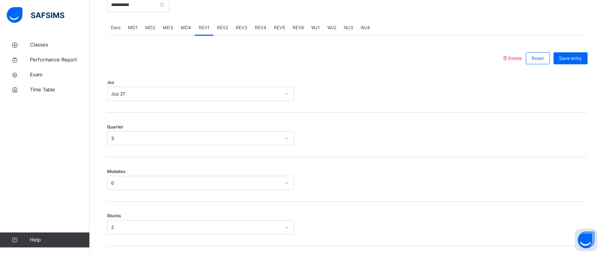
click at [227, 27] on div "REV2" at bounding box center [222, 27] width 19 height 15
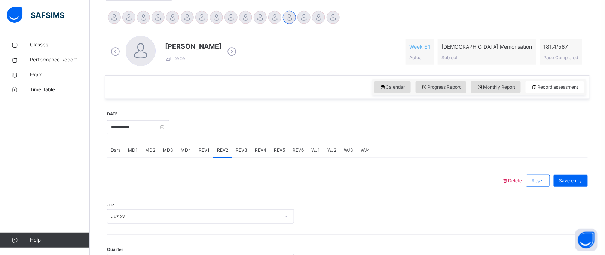
scroll to position [181, 0]
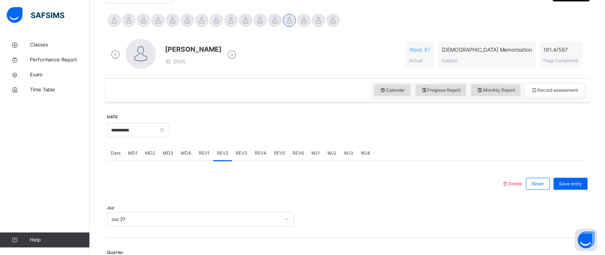
click at [154, 156] on div "MD2" at bounding box center [150, 153] width 18 height 15
click at [120, 155] on span "Dars" at bounding box center [116, 153] width 10 height 7
click at [495, 88] on span "Monthly Report" at bounding box center [496, 90] width 39 height 7
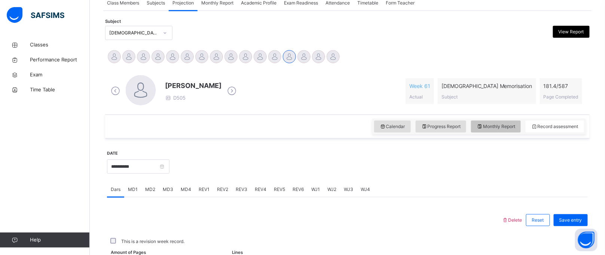
select select "****"
select select "*"
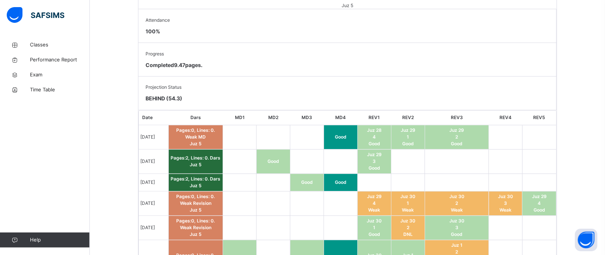
scroll to position [430, 0]
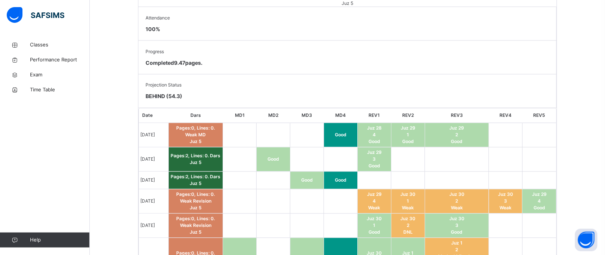
click at [266, 214] on td at bounding box center [274, 226] width 34 height 24
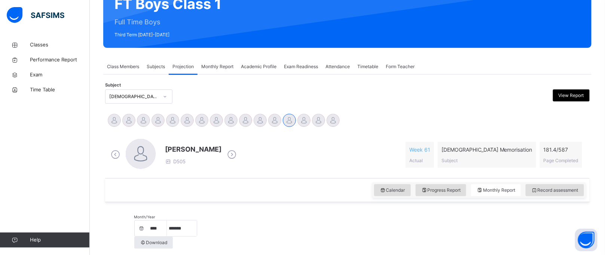
scroll to position [71, 0]
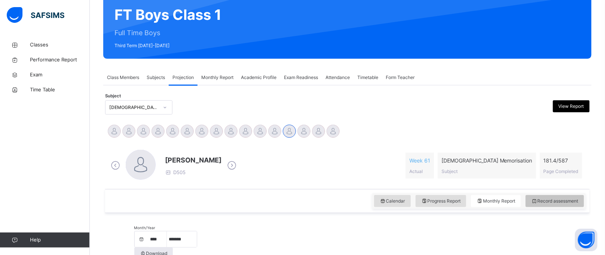
click at [574, 204] on div "Record assessment" at bounding box center [555, 201] width 58 height 12
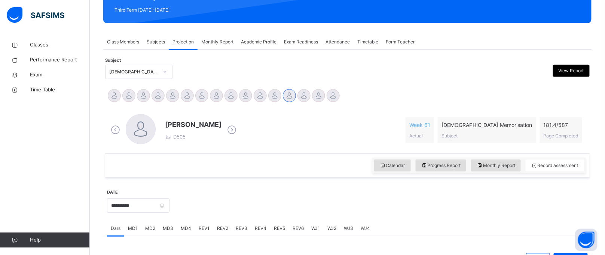
scroll to position [70, 0]
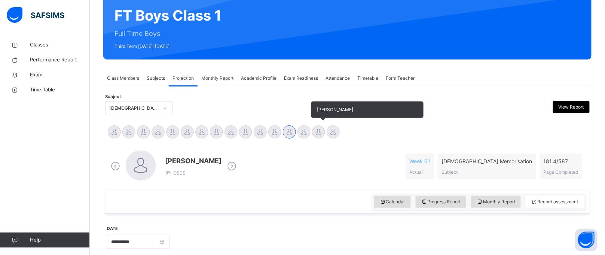
click at [320, 127] on div at bounding box center [318, 131] width 13 height 13
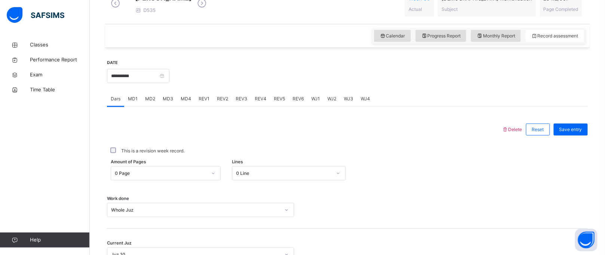
scroll to position [227, 0]
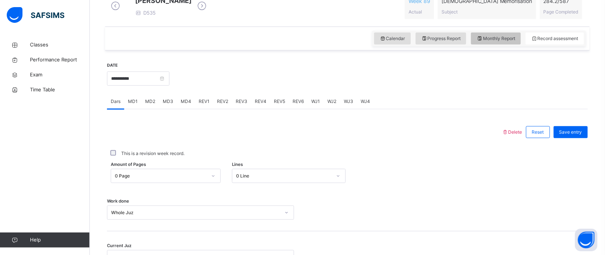
click at [521, 43] on div "Monthly Report" at bounding box center [496, 39] width 50 height 12
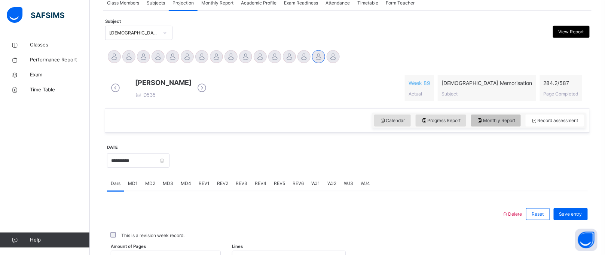
select select "****"
select select "*"
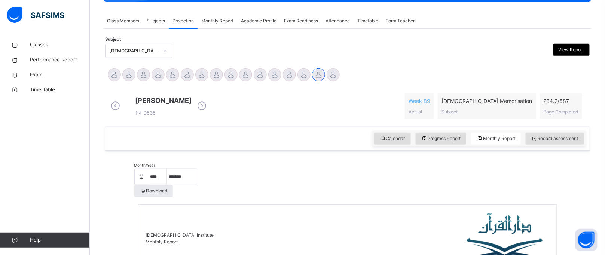
scroll to position [129, 0]
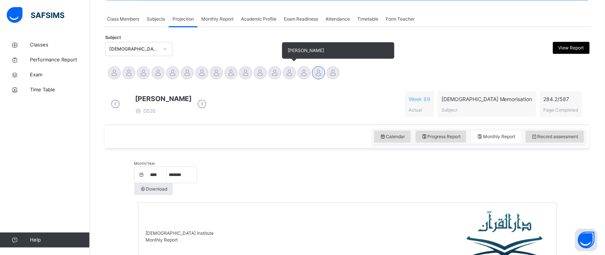
click at [291, 71] on div at bounding box center [289, 72] width 13 height 13
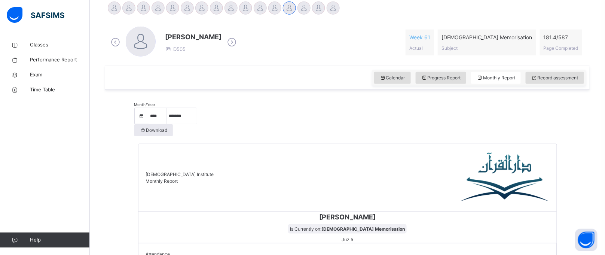
scroll to position [195, 0]
click at [313, 11] on div at bounding box center [318, 7] width 13 height 13
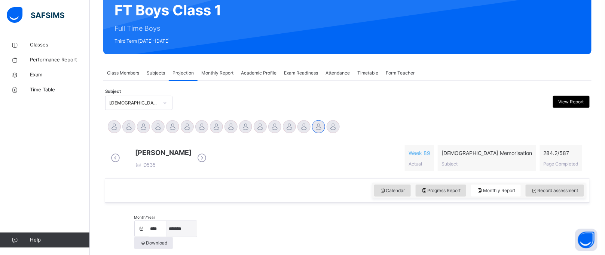
scroll to position [76, 0]
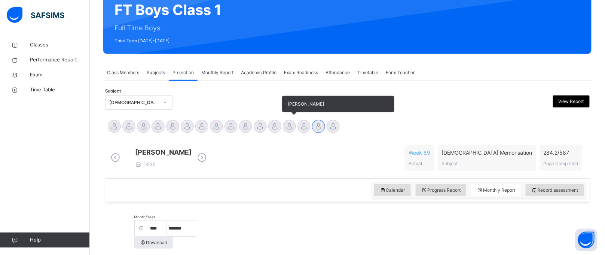
click at [288, 129] on div at bounding box center [289, 126] width 13 height 13
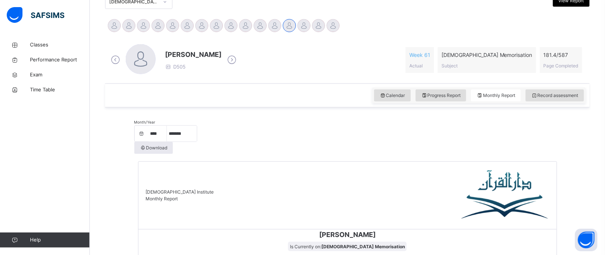
scroll to position [178, 0]
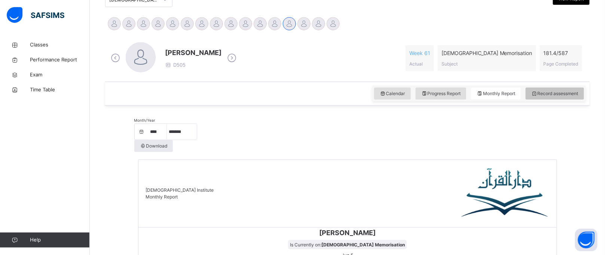
click at [550, 96] on span "Record assessment" at bounding box center [554, 93] width 47 height 7
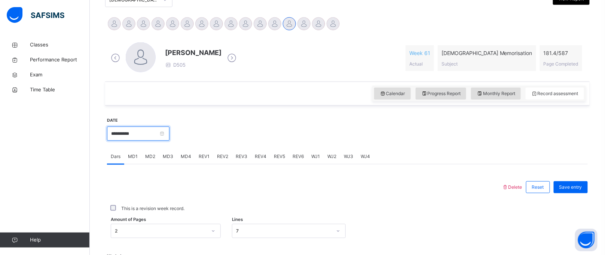
click at [169, 133] on input "**********" at bounding box center [138, 133] width 62 height 14
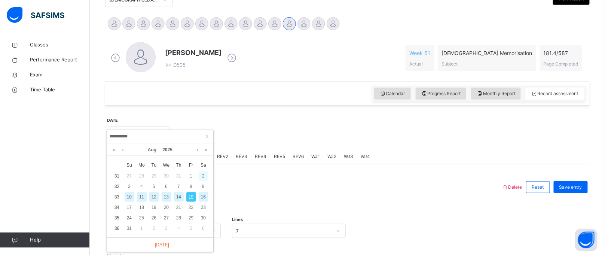
click at [202, 175] on div "2" at bounding box center [204, 176] width 10 height 10
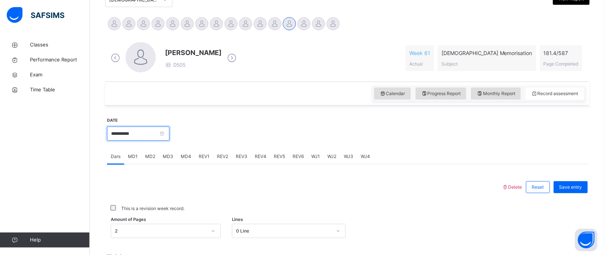
click at [143, 135] on input "**********" at bounding box center [138, 133] width 62 height 14
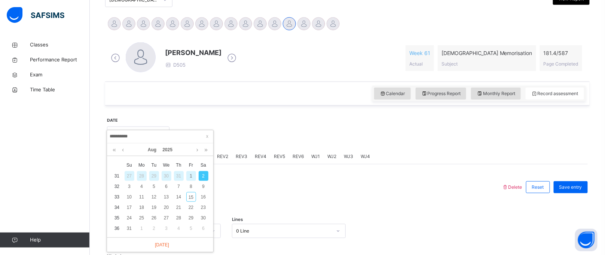
click at [188, 174] on div "1" at bounding box center [191, 176] width 10 height 10
type input "**********"
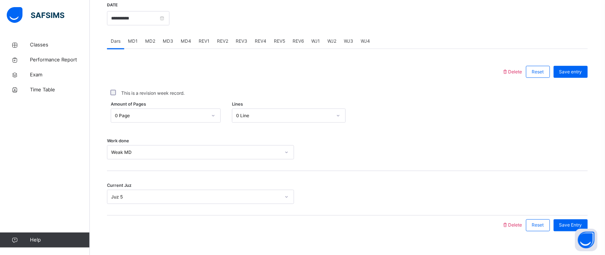
scroll to position [294, 0]
click at [151, 42] on span "MD2" at bounding box center [150, 40] width 10 height 7
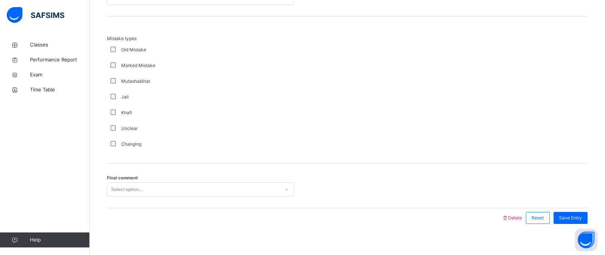
scroll to position [740, 0]
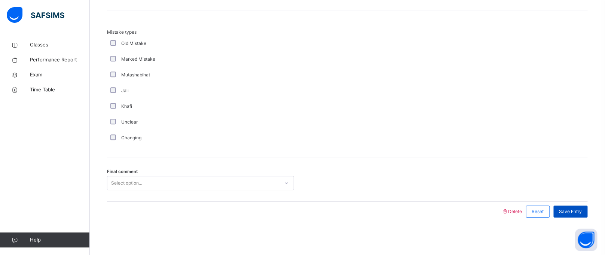
click at [588, 210] on div "Save Entry" at bounding box center [571, 211] width 34 height 12
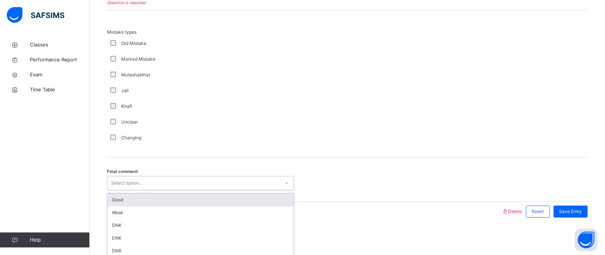
click at [275, 183] on div "Select option..." at bounding box center [193, 183] width 172 height 12
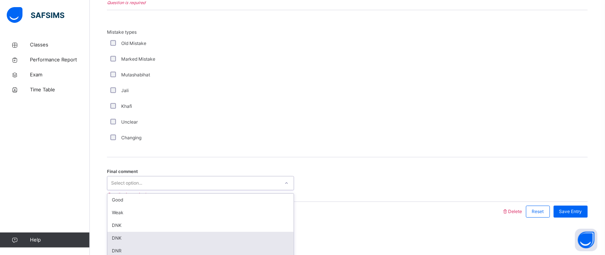
scroll to position [16, 0]
click at [250, 244] on div "DNR" at bounding box center [200, 250] width 186 height 13
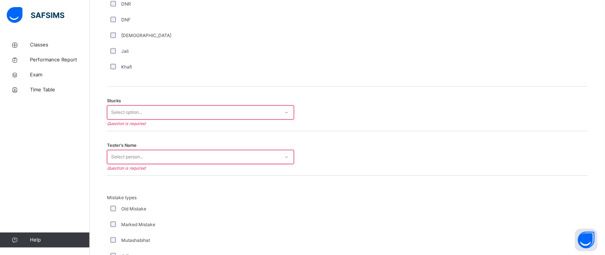
scroll to position [578, 0]
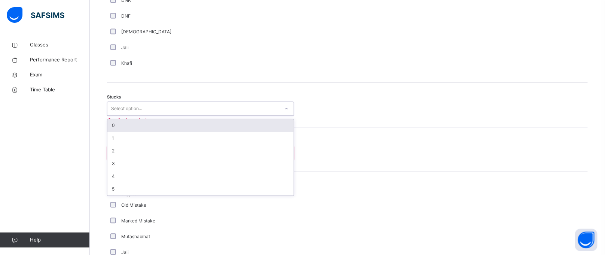
click at [217, 107] on div "Select option..." at bounding box center [193, 109] width 172 height 12
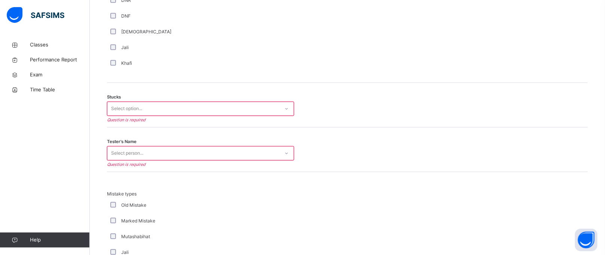
click at [251, 95] on div "Stucks Select option... Question is required" at bounding box center [347, 105] width 481 height 45
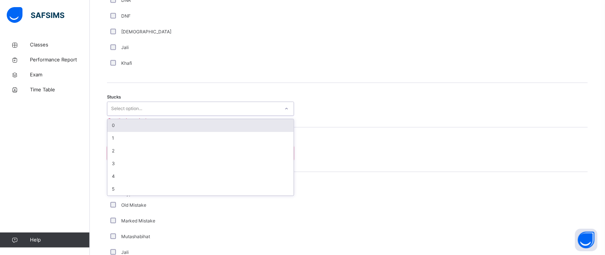
click at [250, 103] on div "Select option..." at bounding box center [193, 109] width 172 height 12
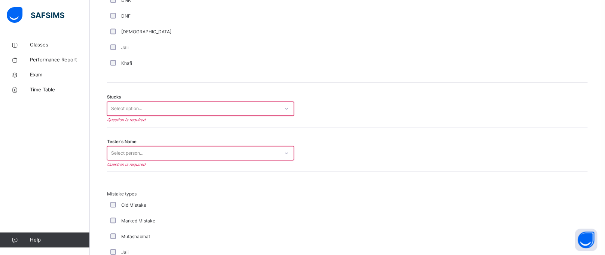
click at [250, 117] on div "Stucks Select option... Question is required" at bounding box center [347, 105] width 481 height 45
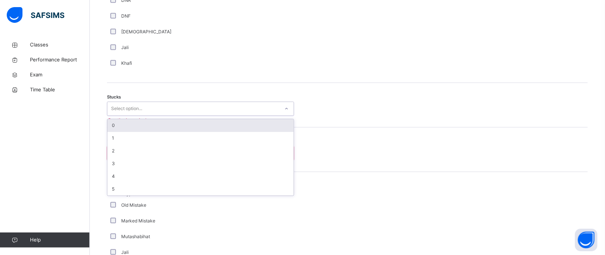
click at [250, 114] on div "Select option..." at bounding box center [193, 109] width 172 height 12
click at [248, 129] on div "0" at bounding box center [200, 125] width 186 height 13
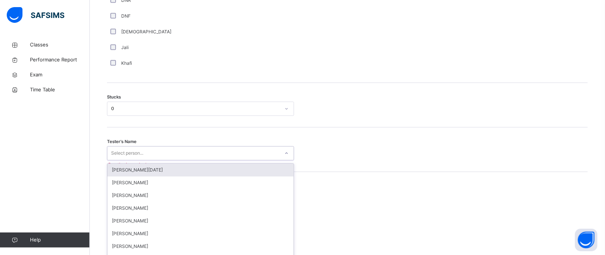
scroll to position [602, 0]
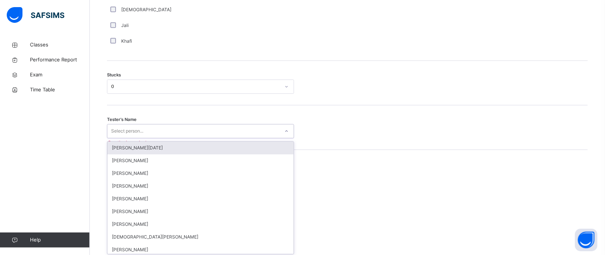
click at [245, 138] on div "option [PERSON_NAME][DATE] focused, 1 of 88. 88 results available. Use Up and D…" at bounding box center [200, 131] width 187 height 14
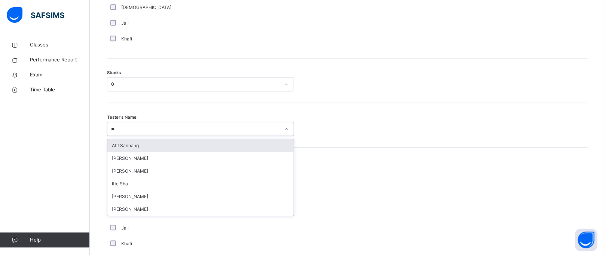
type input "***"
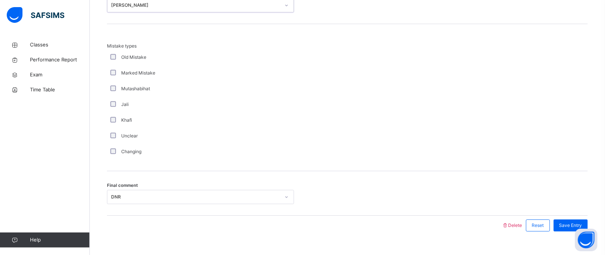
scroll to position [733, 0]
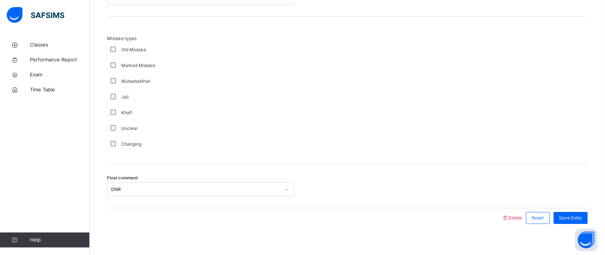
drag, startPoint x: 576, startPoint y: 204, endPoint x: 582, endPoint y: 199, distance: 8.0
click at [582, 199] on div "Final comment DNR" at bounding box center [347, 185] width 481 height 45
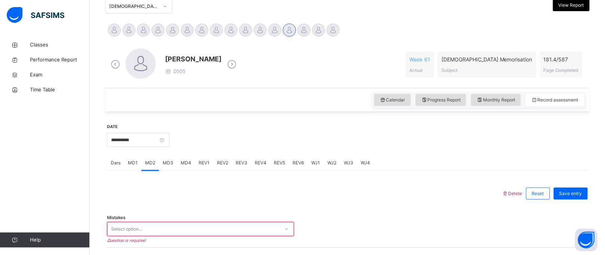
scroll to position [171, 0]
click at [582, 199] on div "Save entry" at bounding box center [571, 194] width 34 height 12
click at [582, 200] on div "Save entry" at bounding box center [569, 193] width 38 height 19
click at [582, 199] on div "Save entry" at bounding box center [571, 194] width 34 height 12
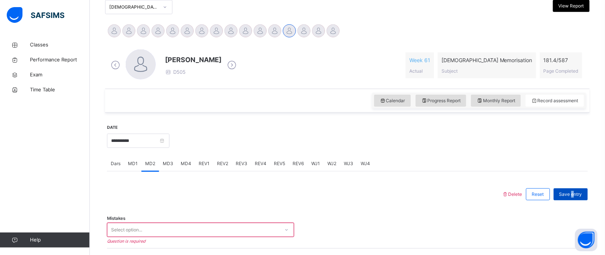
drag, startPoint x: 582, startPoint y: 199, endPoint x: 581, endPoint y: 192, distance: 6.9
click at [581, 192] on div "Save entry" at bounding box center [571, 194] width 34 height 12
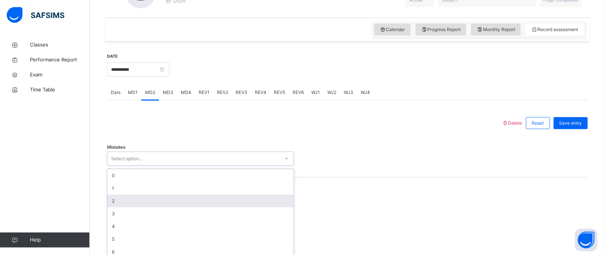
click at [133, 166] on div "option 2 focused, 3 of 7. 7 results available. Use Up and Down to choose option…" at bounding box center [200, 159] width 187 height 14
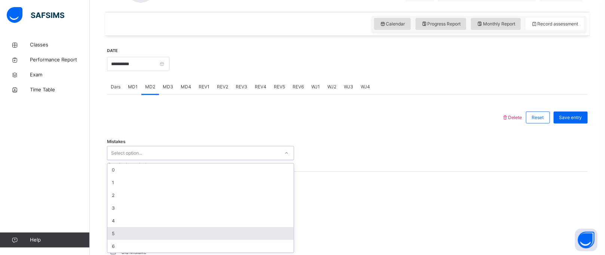
scroll to position [248, 0]
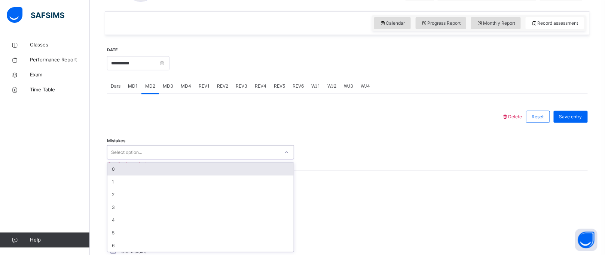
drag, startPoint x: 134, startPoint y: 175, endPoint x: 133, endPoint y: 171, distance: 3.8
click at [133, 171] on div "0 1 2 3 4 5 6" at bounding box center [200, 207] width 186 height 89
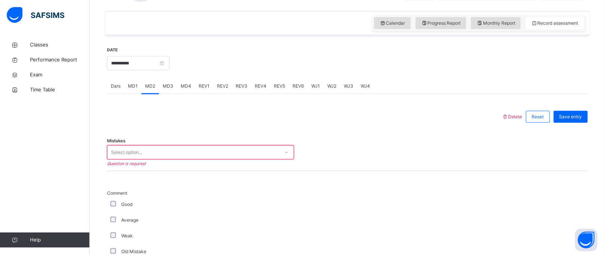
click at [448, 159] on div "Mistakes Select option... Question is required" at bounding box center [347, 148] width 481 height 45
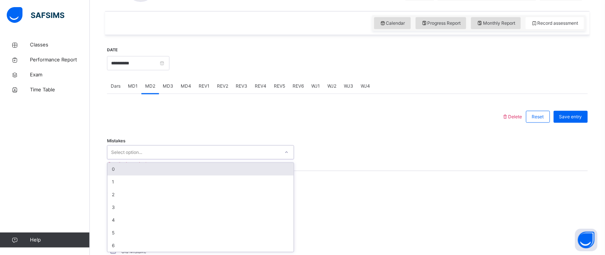
click at [208, 154] on div "Select option..." at bounding box center [193, 153] width 172 height 12
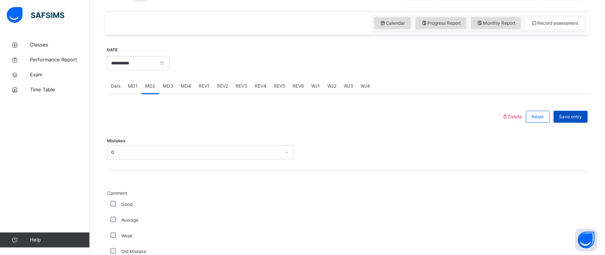
click at [581, 119] on span "Save entry" at bounding box center [570, 116] width 23 height 7
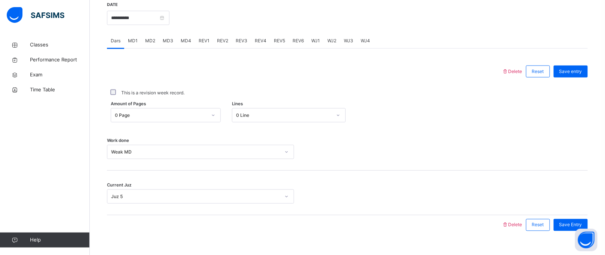
scroll to position [307, 0]
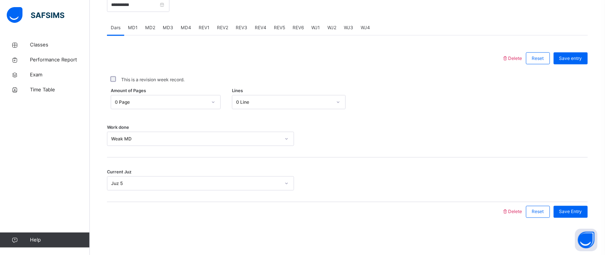
click at [153, 29] on span "MD2" at bounding box center [150, 27] width 10 height 7
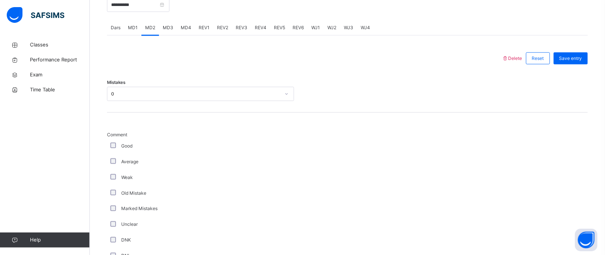
click at [153, 29] on span "MD2" at bounding box center [150, 27] width 10 height 7
click at [199, 28] on span "REV1" at bounding box center [204, 27] width 11 height 7
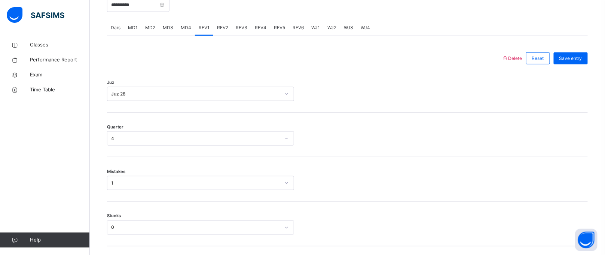
click at [220, 29] on span "REV2" at bounding box center [222, 27] width 11 height 7
click at [257, 30] on span "REV4" at bounding box center [261, 27] width 12 height 7
click at [236, 29] on span "REV3" at bounding box center [242, 27] width 12 height 7
click at [169, 10] on input "**********" at bounding box center [138, 5] width 62 height 14
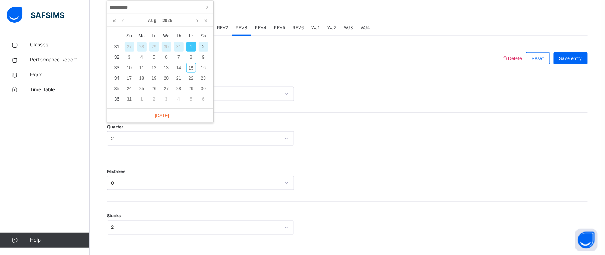
click at [205, 46] on div "2" at bounding box center [204, 47] width 10 height 10
type input "**********"
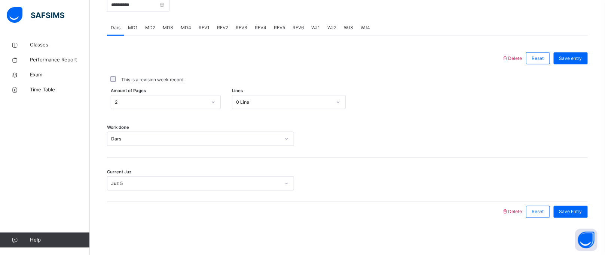
click at [151, 34] on div "MD2" at bounding box center [150, 27] width 18 height 15
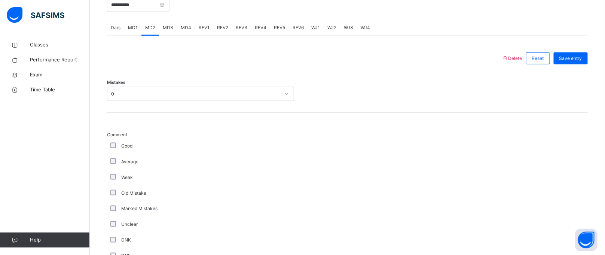
click at [150, 34] on div "MD2" at bounding box center [150, 27] width 18 height 15
click at [129, 25] on span "MD1" at bounding box center [133, 27] width 10 height 7
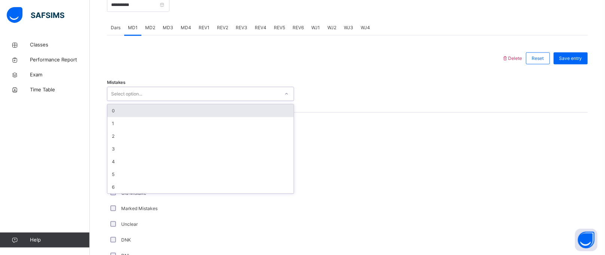
click at [143, 94] on div "Select option..." at bounding box center [193, 94] width 172 height 12
click at [143, 105] on div "0" at bounding box center [200, 110] width 186 height 13
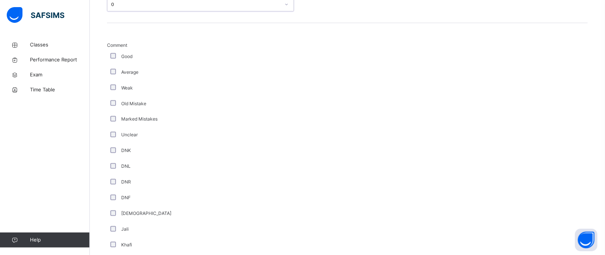
scroll to position [398, 0]
click at [120, 179] on div "DNR" at bounding box center [200, 180] width 183 height 7
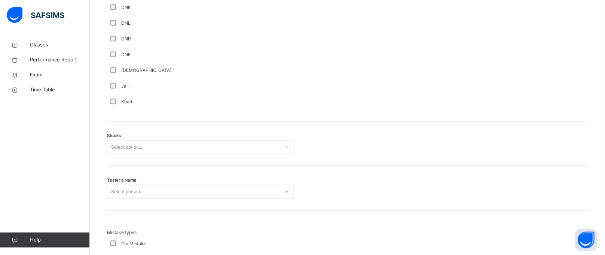
scroll to position [544, 0]
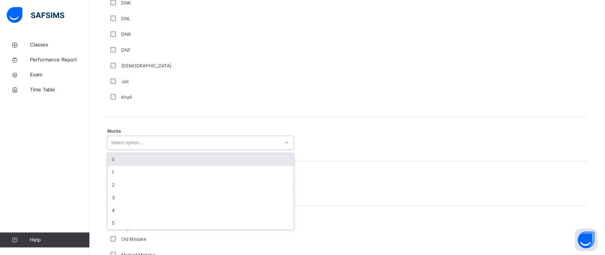
click at [119, 144] on div "Select option..." at bounding box center [126, 142] width 31 height 14
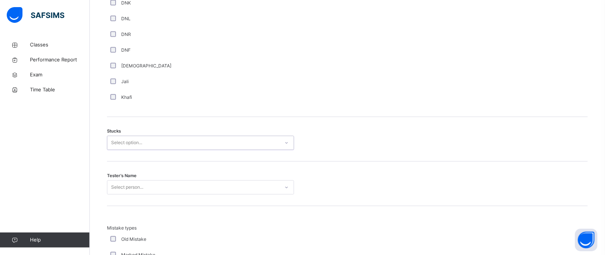
click at [119, 146] on div "Select option..." at bounding box center [126, 142] width 31 height 14
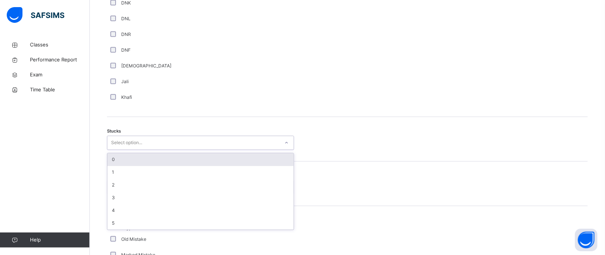
click at [119, 146] on div "Select option..." at bounding box center [126, 142] width 31 height 14
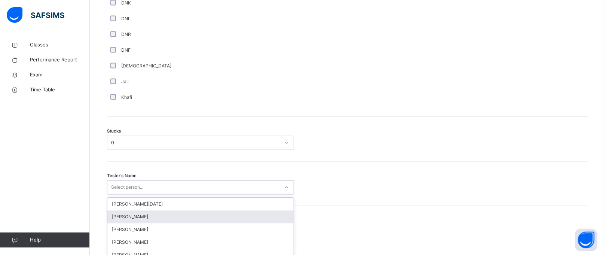
scroll to position [602, 0]
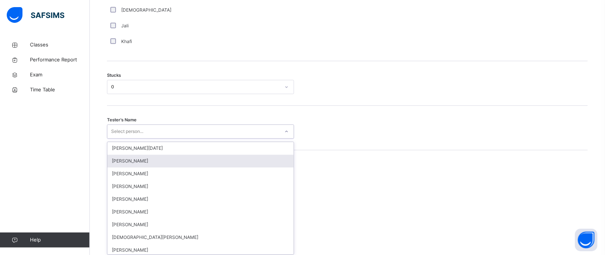
click at [138, 138] on div "option [PERSON_NAME] focused, 2 of 88. 88 results available. Use Up and Down to…" at bounding box center [200, 131] width 187 height 14
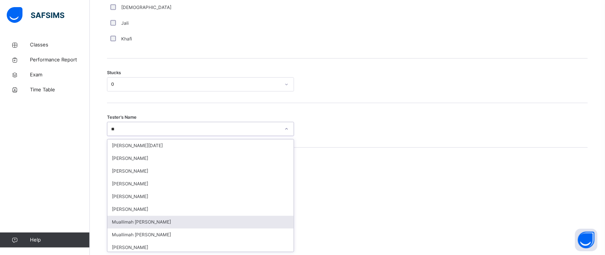
type input "*"
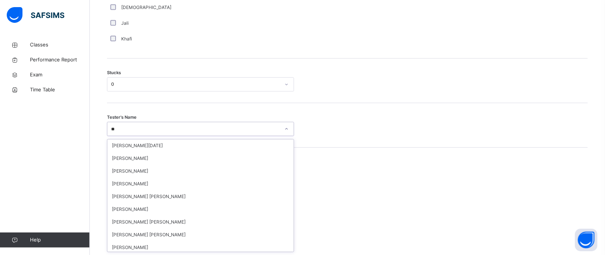
type input "*"
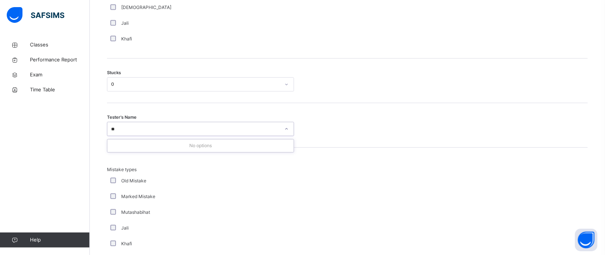
type input "*"
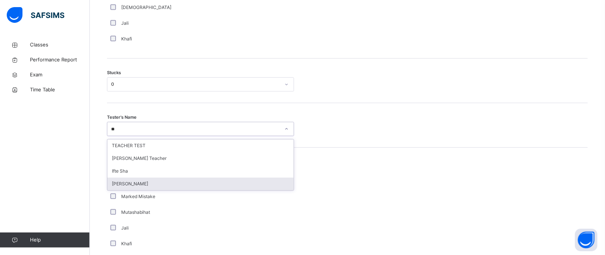
type input "*"
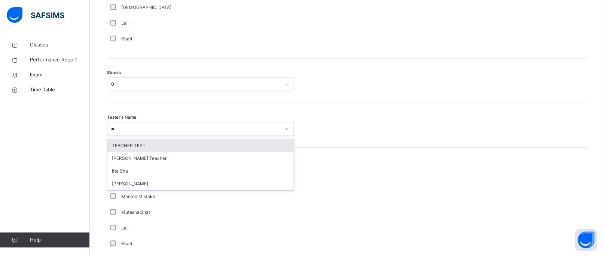
type input "***"
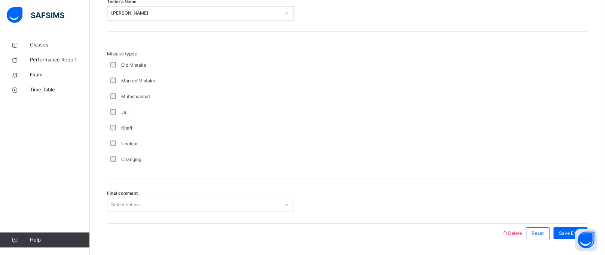
scroll to position [740, 0]
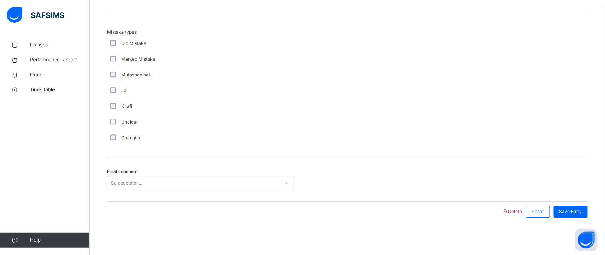
click at [132, 175] on div "Final comment Select option..." at bounding box center [347, 179] width 481 height 45
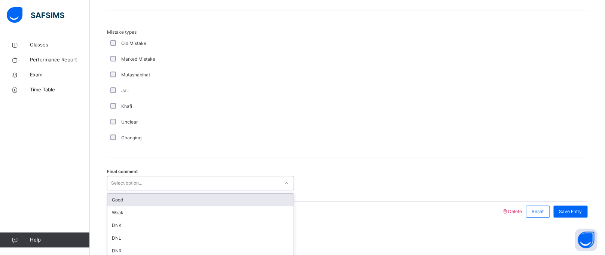
click at [137, 185] on div "Select option..." at bounding box center [126, 183] width 31 height 14
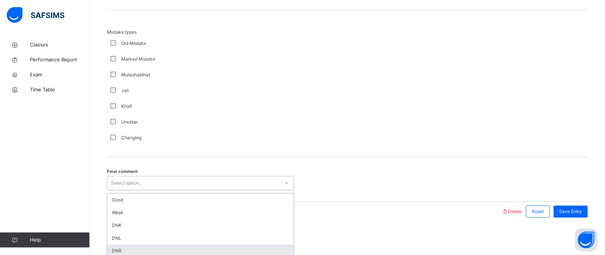
click at [152, 251] on div "DNR" at bounding box center [200, 250] width 186 height 13
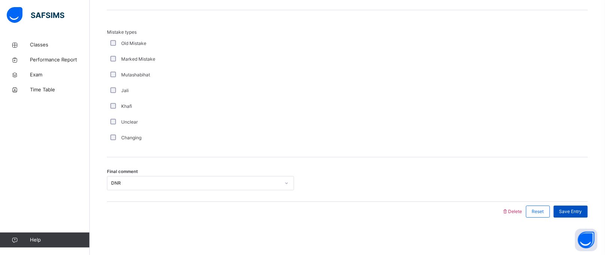
click at [579, 213] on span "Save Entry" at bounding box center [570, 211] width 23 height 7
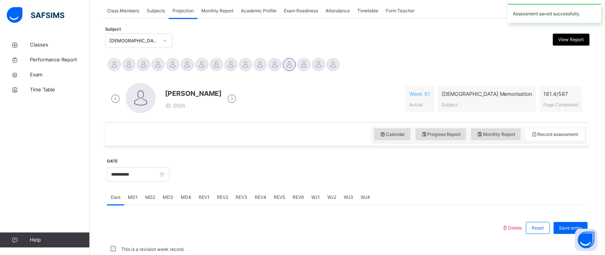
scroll to position [307, 0]
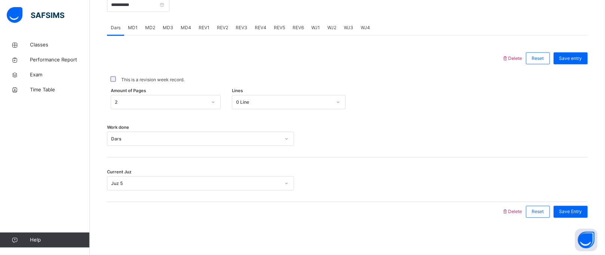
click at [192, 31] on div "MD4" at bounding box center [186, 27] width 18 height 15
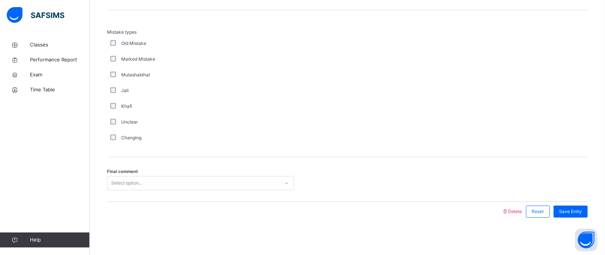
drag, startPoint x: 172, startPoint y: 104, endPoint x: 149, endPoint y: 25, distance: 81.9
click at [149, 25] on div "Mistake types Old Mistake Marked Mistake Mutashabihat [PERSON_NAME] Unclear Cha…" at bounding box center [347, 83] width 481 height 147
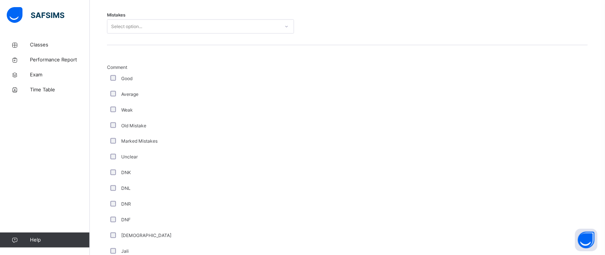
scroll to position [356, 0]
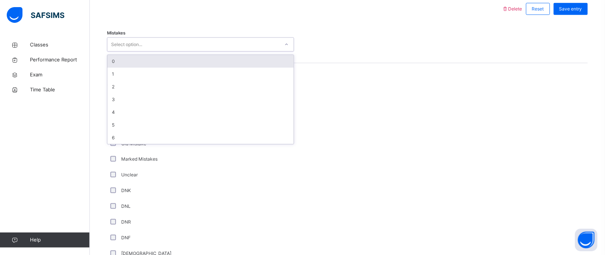
click at [136, 39] on div "Select option..." at bounding box center [126, 44] width 31 height 14
click at [144, 58] on div "0" at bounding box center [200, 61] width 186 height 13
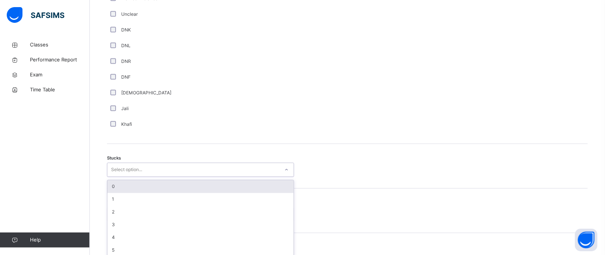
scroll to position [522, 0]
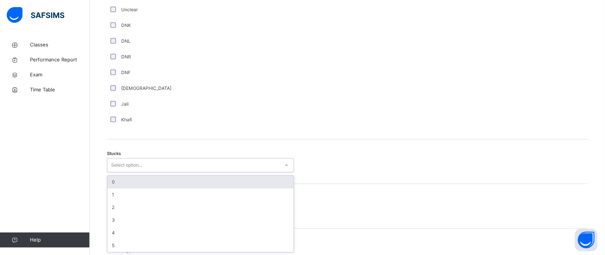
click at [132, 172] on div "option 0 focused, 1 of 6. 6 results available. Use Up and Down to choose option…" at bounding box center [200, 165] width 187 height 14
click at [134, 186] on div "0" at bounding box center [200, 181] width 186 height 13
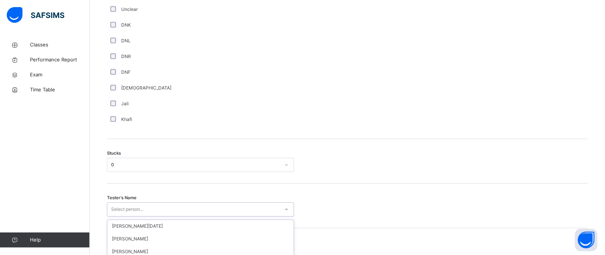
scroll to position [602, 0]
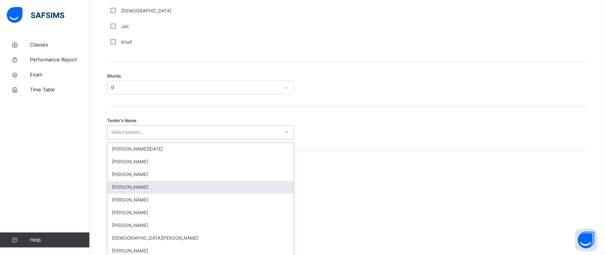
click at [137, 139] on div "option [PERSON_NAME] focused, 4 of 88. 88 results available. Use Up and Down to…" at bounding box center [200, 132] width 187 height 14
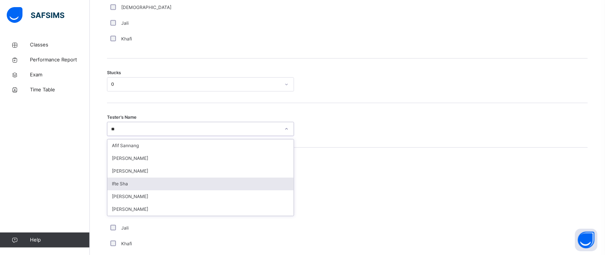
type input "*"
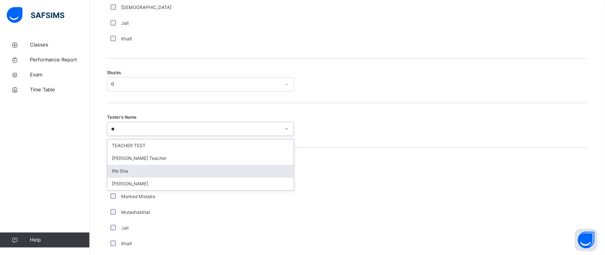
type input "***"
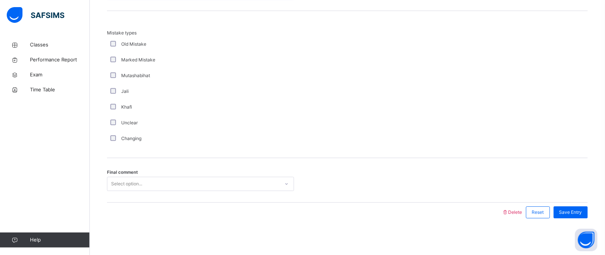
scroll to position [740, 0]
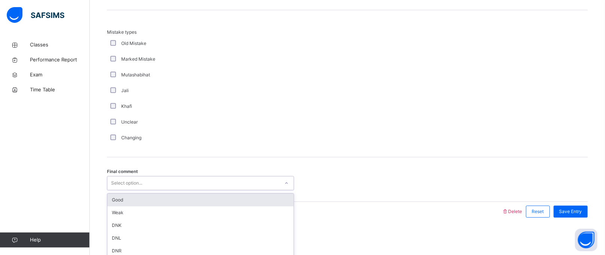
click at [118, 186] on div "Select option..." at bounding box center [126, 183] width 31 height 14
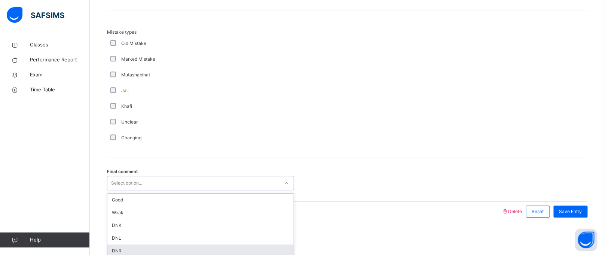
scroll to position [9, 0]
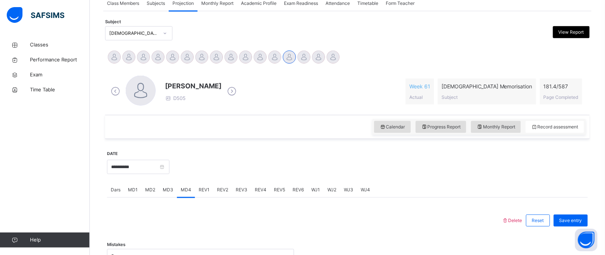
scroll to position [147, 0]
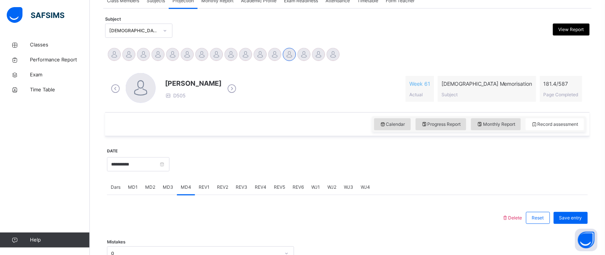
click at [576, 212] on div "Save entry" at bounding box center [571, 218] width 34 height 12
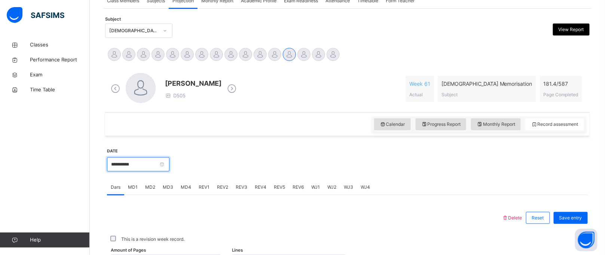
click at [146, 158] on input "**********" at bounding box center [138, 164] width 62 height 14
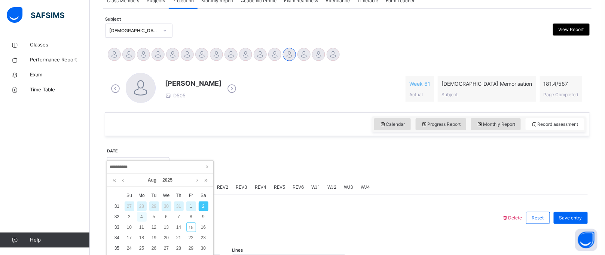
click at [142, 217] on div "4" at bounding box center [142, 217] width 10 height 10
type input "**********"
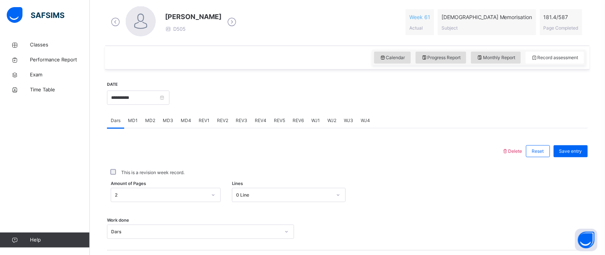
scroll to position [218, 0]
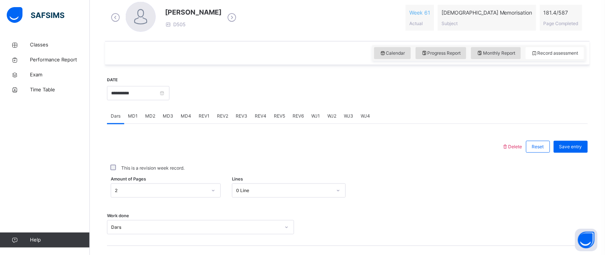
click at [142, 217] on div "Work done Dars" at bounding box center [347, 223] width 481 height 45
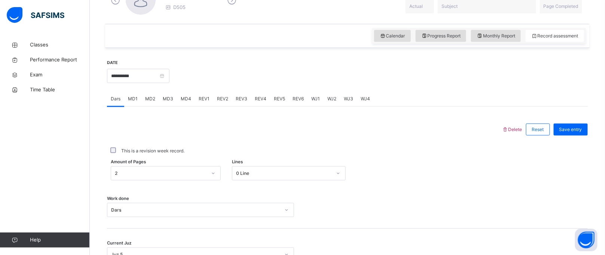
scroll to position [238, 0]
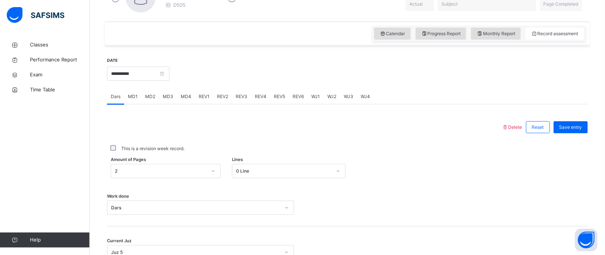
click at [226, 100] on div "REV2" at bounding box center [222, 96] width 19 height 15
click at [203, 94] on span "REV1" at bounding box center [204, 96] width 11 height 7
click at [181, 96] on span "MD4" at bounding box center [186, 96] width 10 height 7
click at [163, 96] on span "MD3" at bounding box center [168, 96] width 10 height 7
click at [199, 97] on span "REV1" at bounding box center [204, 96] width 11 height 7
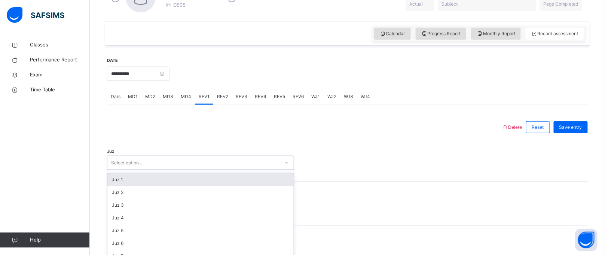
scroll to position [272, 0]
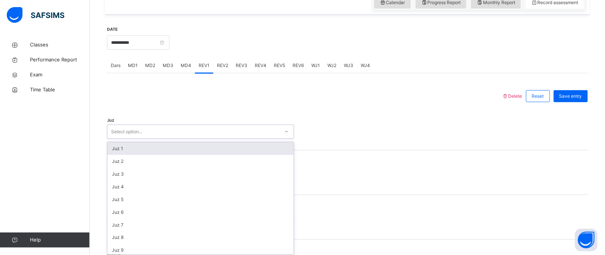
click at [170, 139] on div "option Juz 1 focused, 1 of 30. 30 results available. Use Up and Down to choose …" at bounding box center [200, 132] width 187 height 14
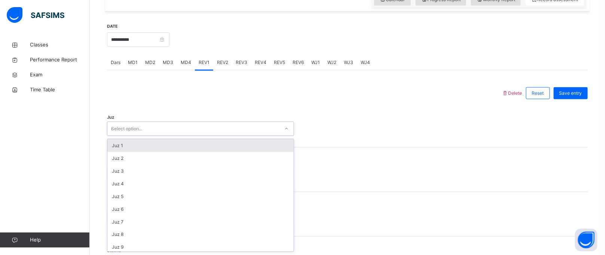
type input "**"
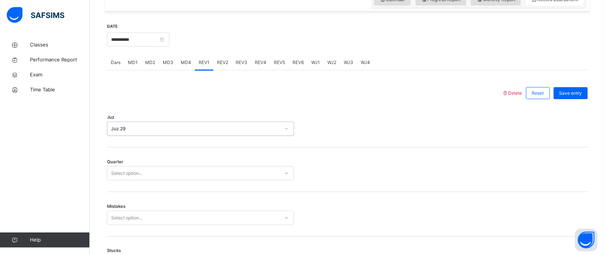
click at [241, 65] on span "REV3" at bounding box center [242, 62] width 12 height 7
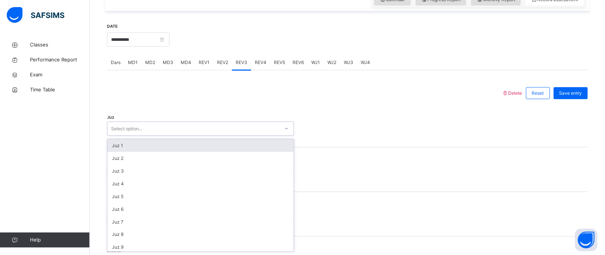
click at [241, 130] on div "Select option..." at bounding box center [193, 129] width 172 height 12
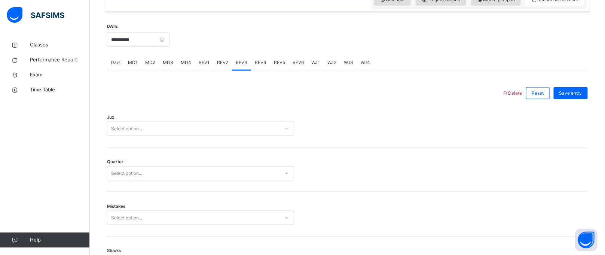
click at [383, 85] on div at bounding box center [305, 92] width 388 height 19
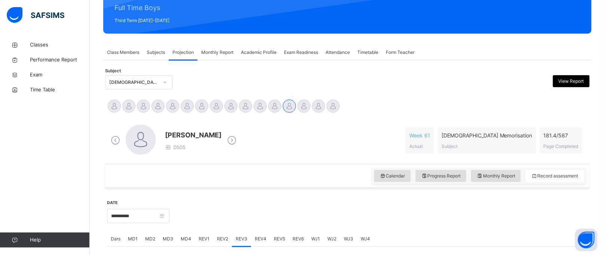
scroll to position [95, 0]
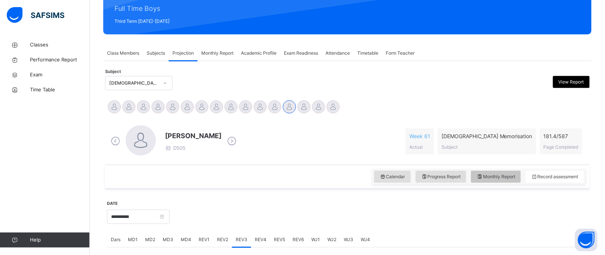
click at [490, 181] on div "Monthly Report" at bounding box center [496, 177] width 50 height 12
select select "****"
select select "*"
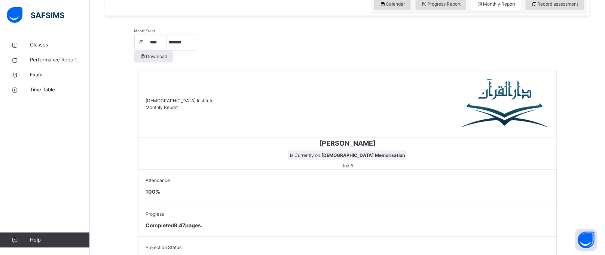
scroll to position [244, 0]
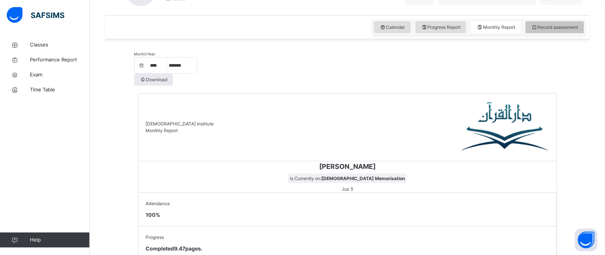
click at [573, 21] on div "Record assessment" at bounding box center [555, 27] width 58 height 12
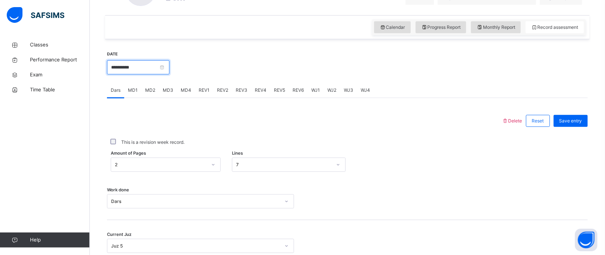
click at [133, 68] on input "**********" at bounding box center [138, 67] width 62 height 14
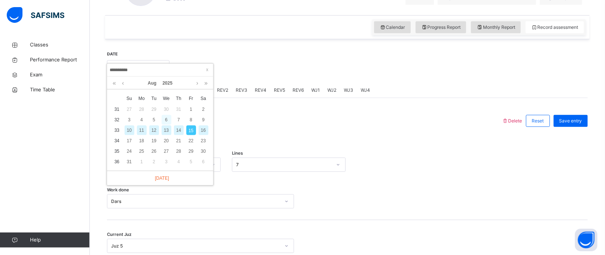
click at [167, 117] on div "6" at bounding box center [167, 120] width 10 height 10
type input "**********"
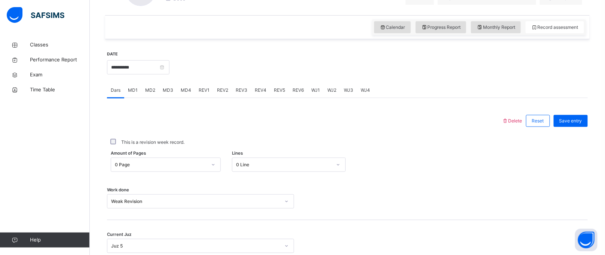
click at [181, 95] on div "MD4" at bounding box center [186, 90] width 18 height 15
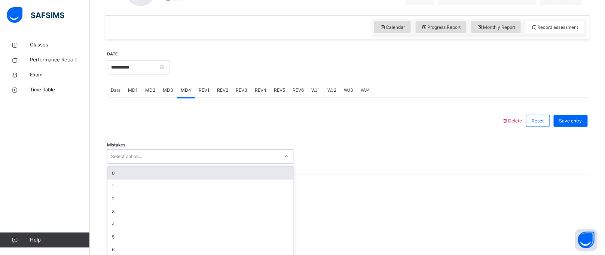
scroll to position [248, 0]
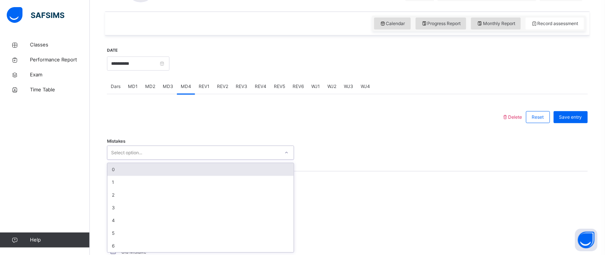
click at [169, 153] on div "Select option..." at bounding box center [193, 153] width 172 height 12
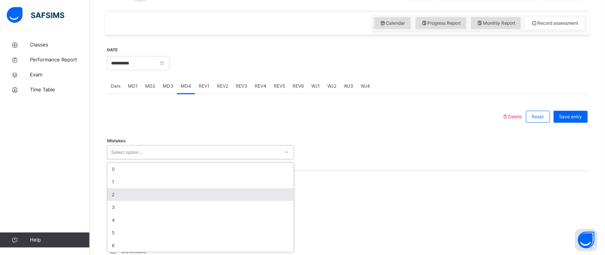
click at [181, 192] on div "2" at bounding box center [200, 194] width 186 height 13
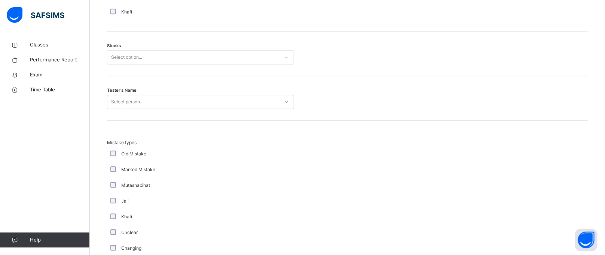
scroll to position [597, 0]
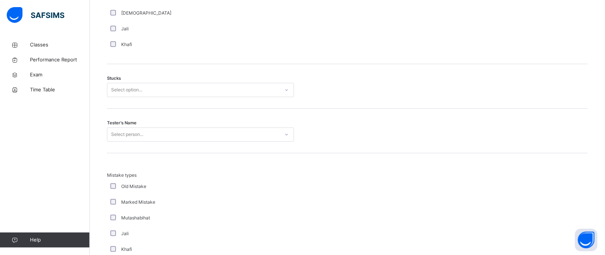
click at [142, 87] on div "Select option..." at bounding box center [126, 90] width 31 height 14
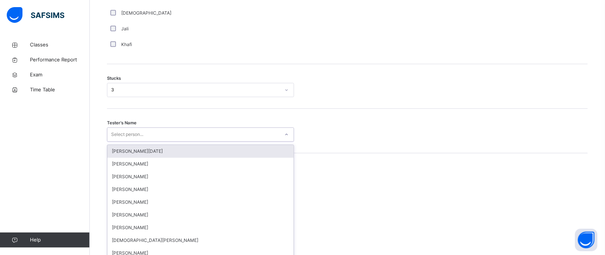
scroll to position [602, 0]
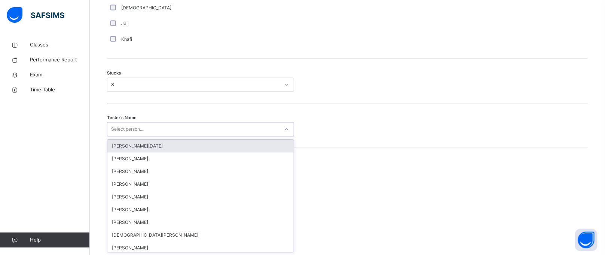
click at [161, 134] on div "Select person..." at bounding box center [193, 129] width 172 height 12
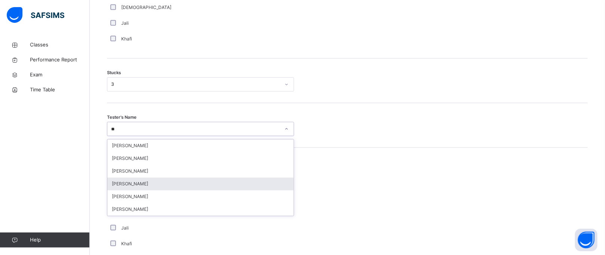
type input "*"
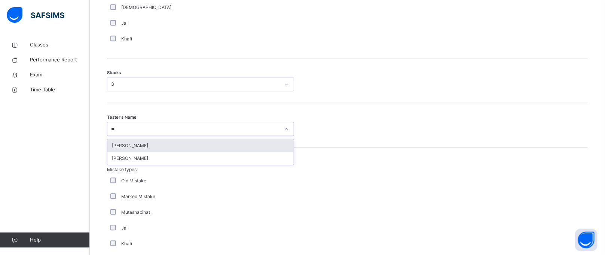
type input "*"
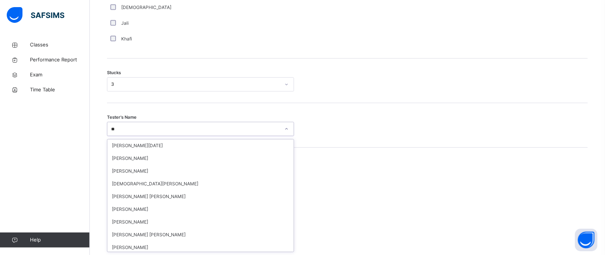
type input "*"
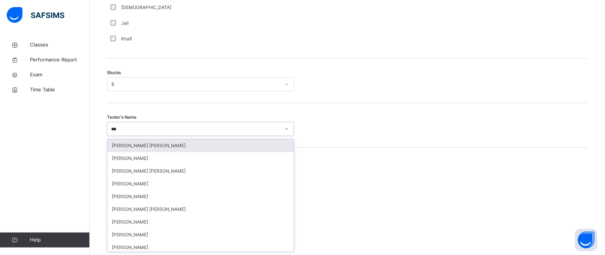
click at [161, 134] on div "*** han" at bounding box center [193, 129] width 172 height 12
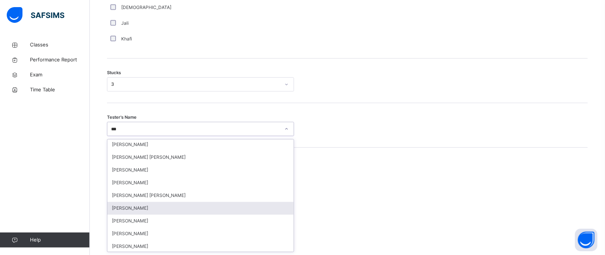
scroll to position [0, 0]
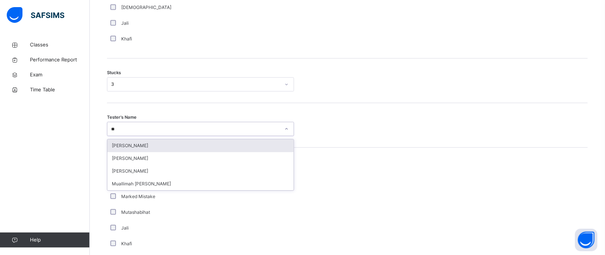
type input "*"
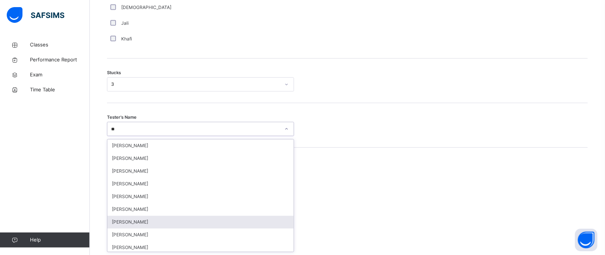
type input "***"
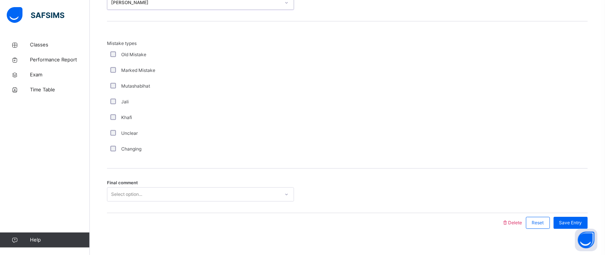
scroll to position [740, 0]
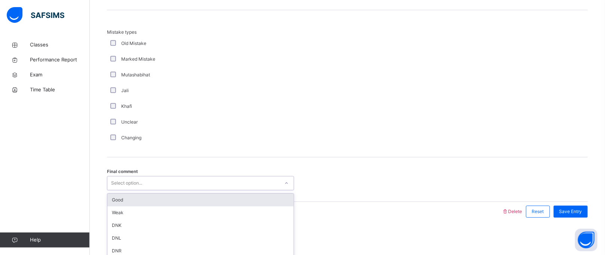
click at [132, 183] on div "Select option..." at bounding box center [126, 183] width 31 height 14
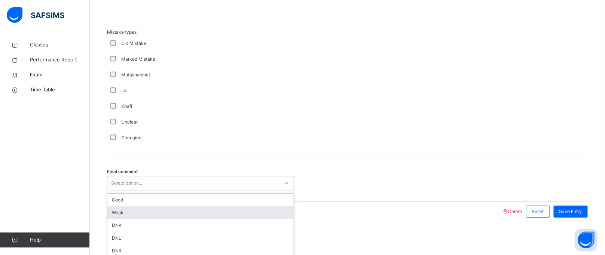
click at [134, 206] on div "Weak" at bounding box center [200, 212] width 186 height 13
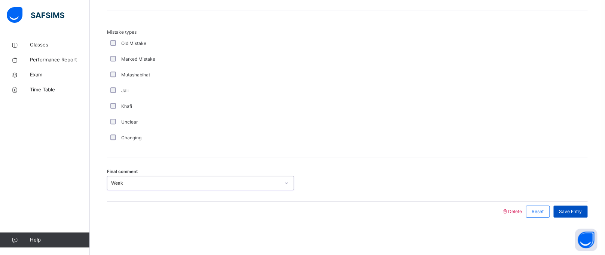
click at [565, 210] on div "Save Entry" at bounding box center [571, 211] width 34 height 12
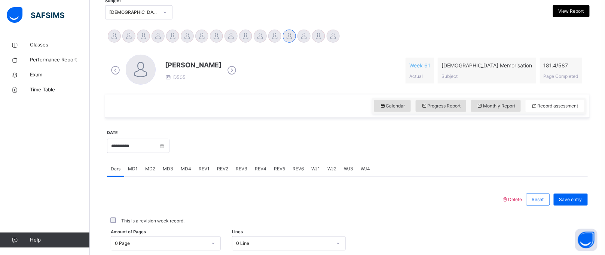
scroll to position [167, 0]
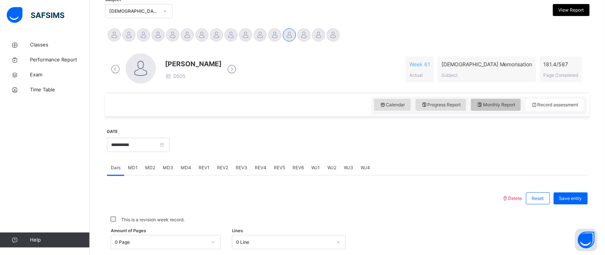
click at [515, 102] on span "Monthly Report" at bounding box center [496, 104] width 39 height 7
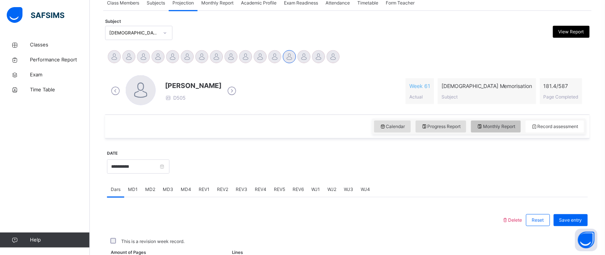
select select "****"
select select "*"
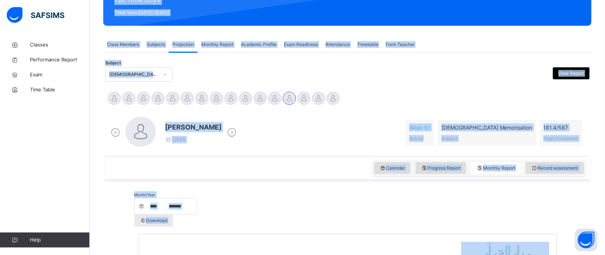
scroll to position [0, 0]
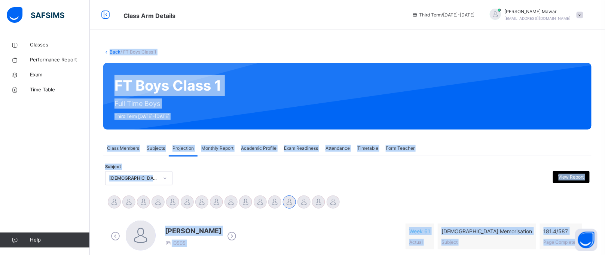
drag, startPoint x: 463, startPoint y: 148, endPoint x: 0, endPoint y: -68, distance: 511.0
copy div "Back / FT Boys Class 1 FT Boys Class 1 Full Time Boys Third Term [DATE]-[DATE] …"
click at [238, 180] on div at bounding box center [286, 178] width 118 height 14
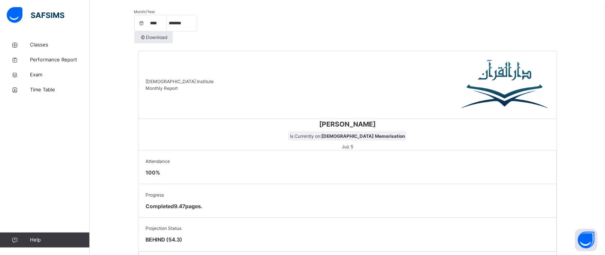
scroll to position [290, 0]
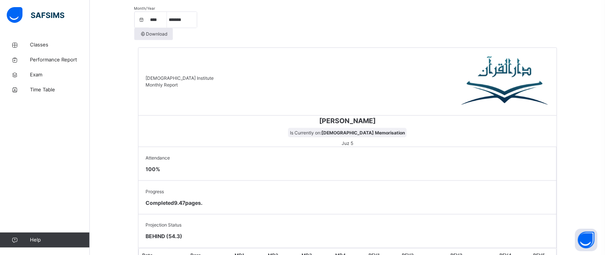
drag, startPoint x: 259, startPoint y: 158, endPoint x: 230, endPoint y: 146, distance: 31.8
click at [230, 147] on div "Attendance 100 %" at bounding box center [347, 164] width 418 height 34
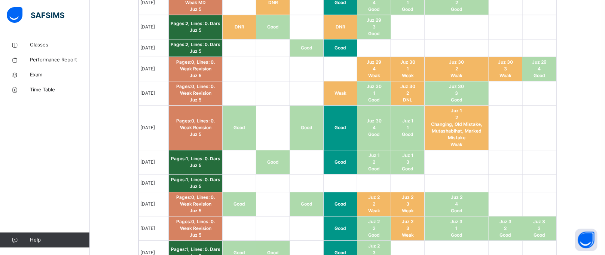
scroll to position [568, 0]
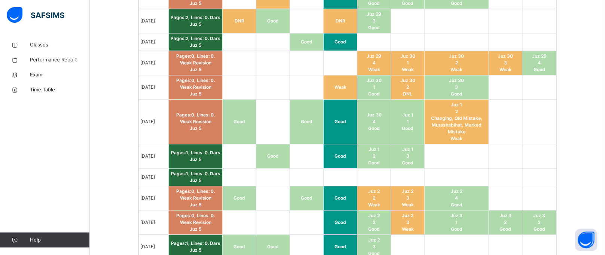
drag, startPoint x: 441, startPoint y: 44, endPoint x: 206, endPoint y: 65, distance: 236.3
click at [202, 125] on span "Juz 5" at bounding box center [196, 128] width 12 height 6
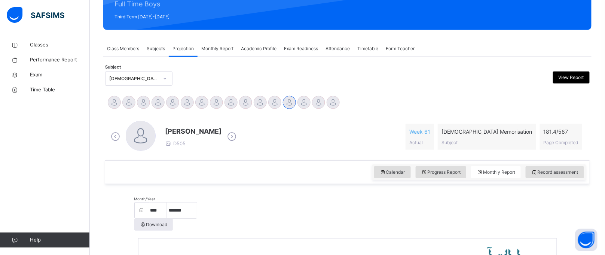
scroll to position [124, 0]
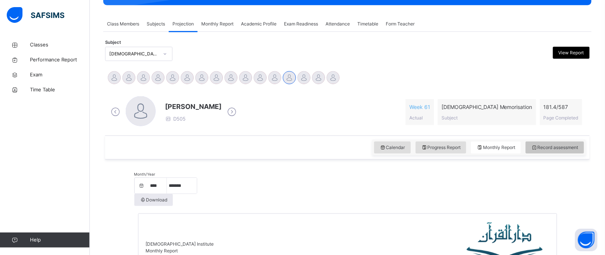
click at [554, 146] on span "Record assessment" at bounding box center [554, 147] width 47 height 7
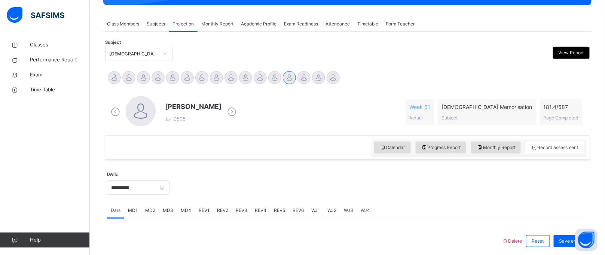
click at [27, 212] on div "Classes Performance Report Exam Time Table Help" at bounding box center [45, 142] width 90 height 225
click at [117, 192] on input "**********" at bounding box center [138, 187] width 62 height 14
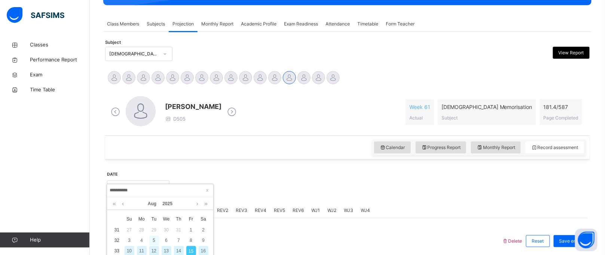
click at [155, 240] on div "5" at bounding box center [154, 240] width 10 height 10
type input "**********"
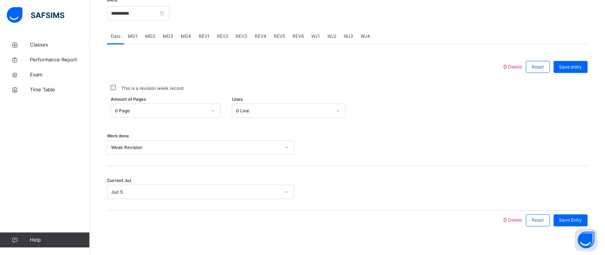
scroll to position [307, 0]
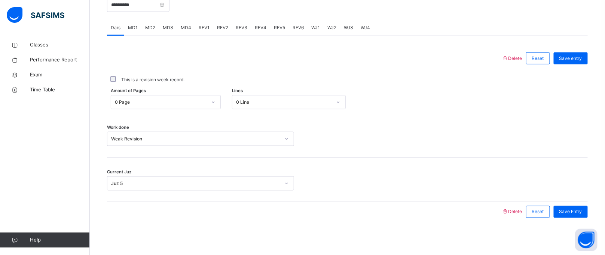
click at [153, 28] on span "MD2" at bounding box center [150, 27] width 10 height 7
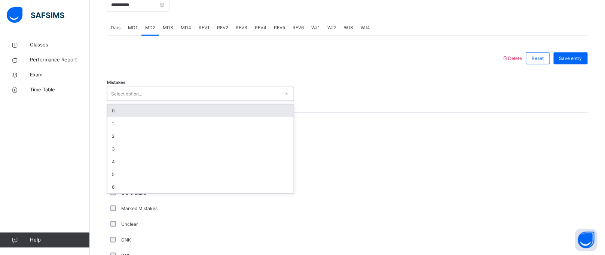
click at [170, 92] on div "Select option..." at bounding box center [193, 94] width 172 height 12
type input "*"
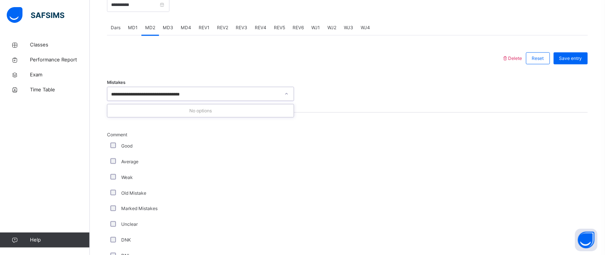
scroll to position [0, 0]
type input "*"
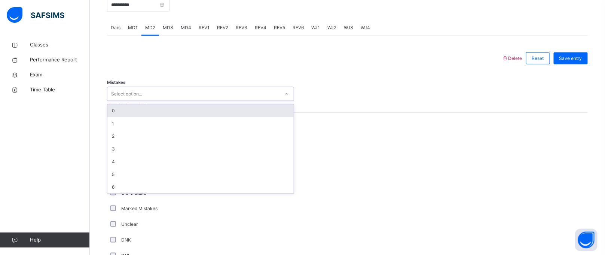
paste input "**********"
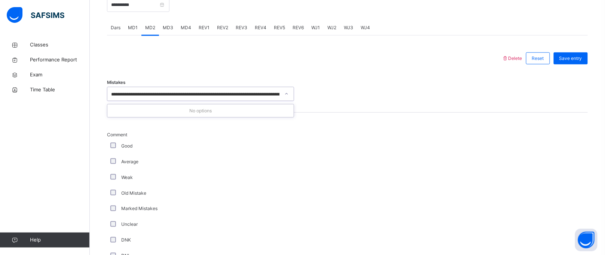
scroll to position [0, 1199]
type input "**********"
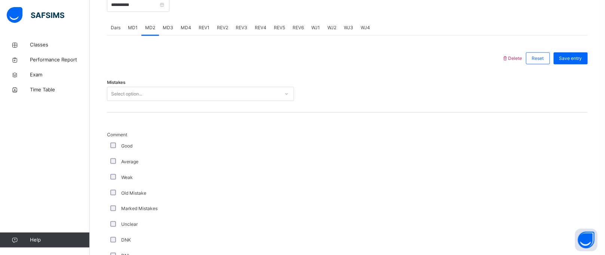
scroll to position [0, 0]
click at [177, 72] on div "Mistakes Select option..." at bounding box center [347, 90] width 481 height 45
click at [191, 83] on div "Mistakes Select option..." at bounding box center [347, 90] width 481 height 45
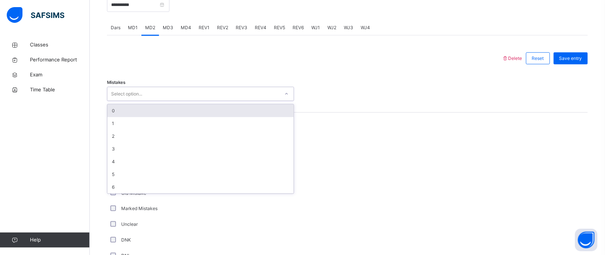
click at [192, 87] on div "Select option..." at bounding box center [200, 94] width 187 height 14
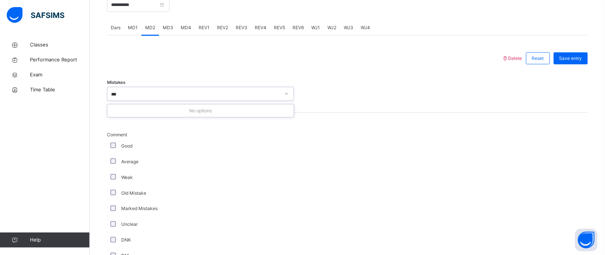
click at [192, 87] on div "*** ima" at bounding box center [200, 94] width 187 height 14
type input "*"
type input "**********"
click at [201, 78] on div "Mistakes Select option..." at bounding box center [347, 90] width 481 height 45
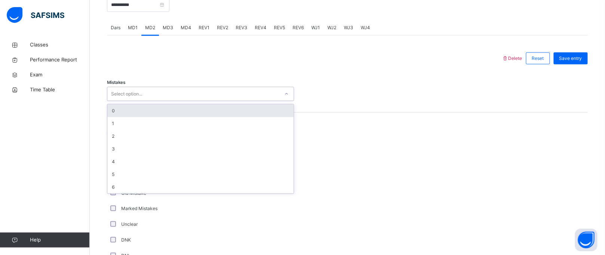
click at [204, 89] on div "Select option..." at bounding box center [193, 94] width 172 height 12
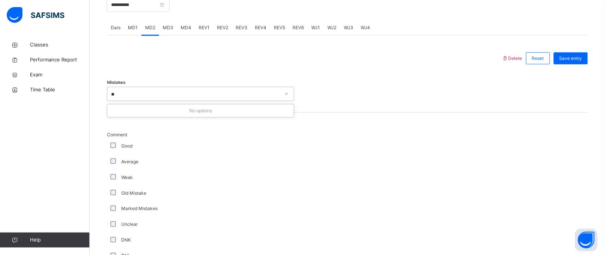
type input "*"
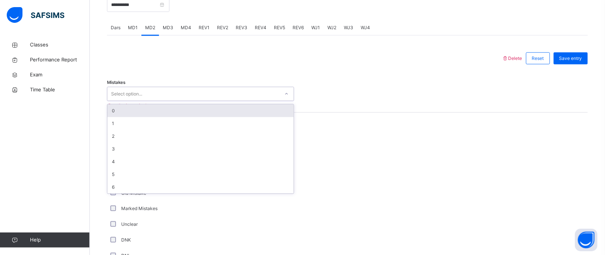
type input "*"
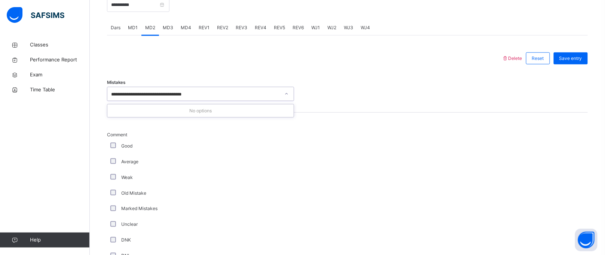
type input "**********"
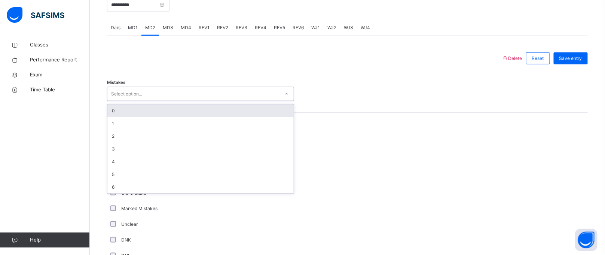
drag, startPoint x: 296, startPoint y: 107, endPoint x: 270, endPoint y: 94, distance: 28.6
click at [270, 94] on div "Select option..." at bounding box center [193, 94] width 172 height 12
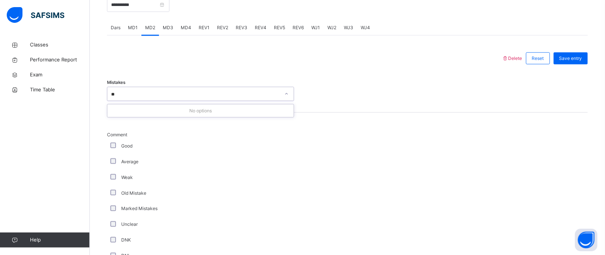
type input "*"
type input "**********"
click at [252, 62] on div at bounding box center [305, 58] width 388 height 19
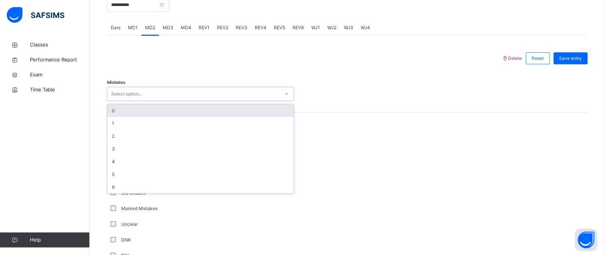
click at [230, 97] on div "Select option..." at bounding box center [193, 94] width 172 height 12
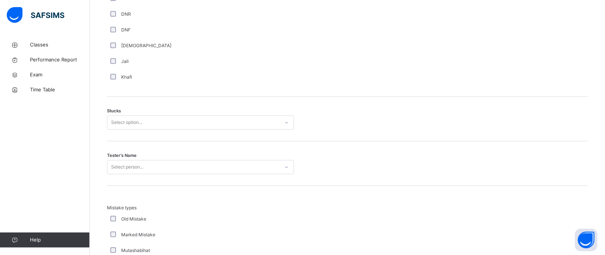
scroll to position [566, 0]
click at [131, 123] on div "Select option..." at bounding box center [126, 120] width 31 height 14
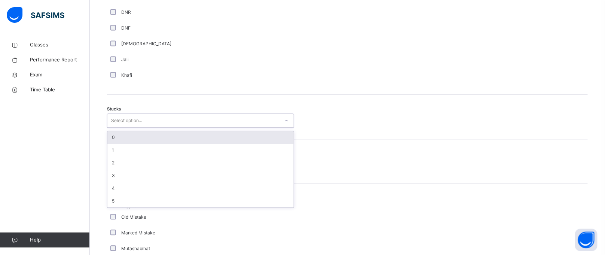
paste input "**********"
type input "**********"
paste input "**********"
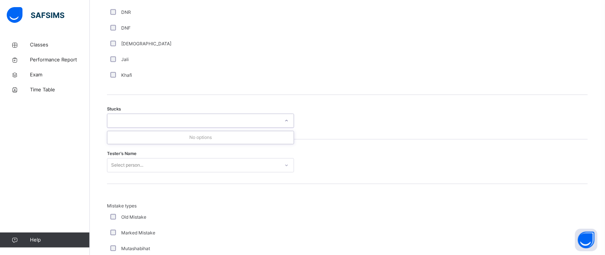
paste input "**********"
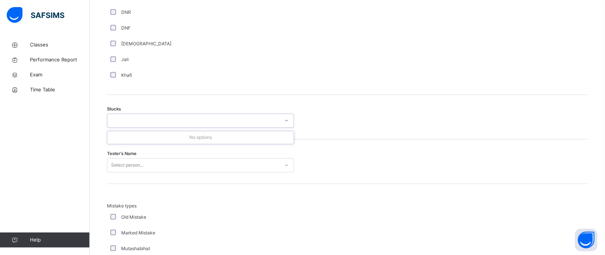
drag, startPoint x: 175, startPoint y: 114, endPoint x: 125, endPoint y: 119, distance: 50.7
drag, startPoint x: 275, startPoint y: 119, endPoint x: 101, endPoint y: 109, distance: 174.2
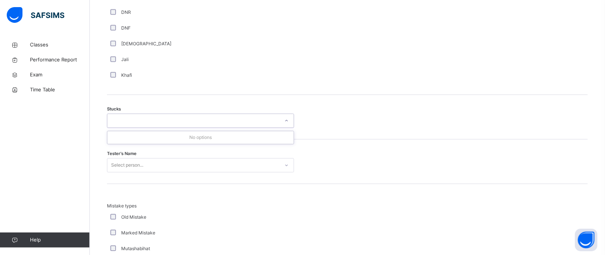
type input "**********"
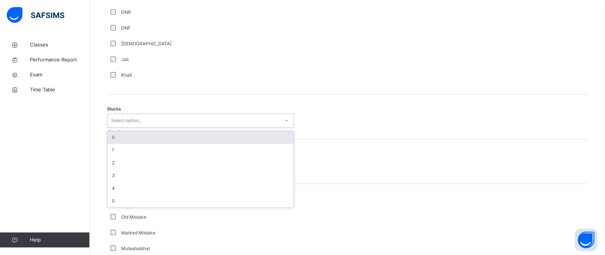
scroll to position [0, 0]
drag, startPoint x: 267, startPoint y: 122, endPoint x: 1, endPoint y: 165, distance: 269.5
paste input "**********"
type input "**********"
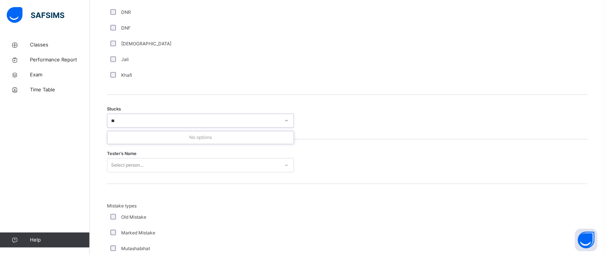
type input "*"
type input "**********"
click at [172, 111] on div "Stucks Select option..." at bounding box center [347, 117] width 481 height 45
click at [159, 129] on div "Stucks Select option..." at bounding box center [347, 117] width 481 height 45
click at [160, 123] on div "Select option..." at bounding box center [193, 121] width 172 height 12
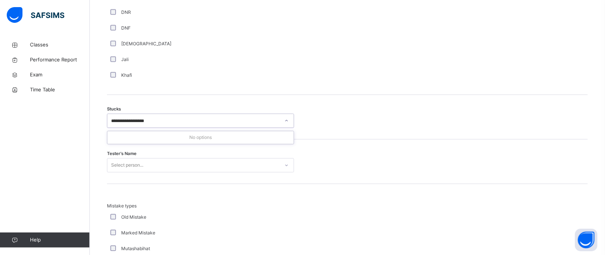
type input "**********"
click at [157, 120] on div "Select option..." at bounding box center [193, 121] width 172 height 12
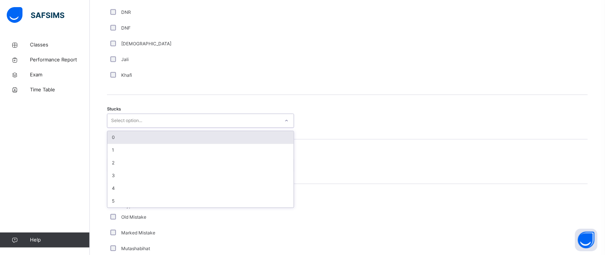
click at [157, 120] on div "Select option..." at bounding box center [193, 121] width 172 height 12
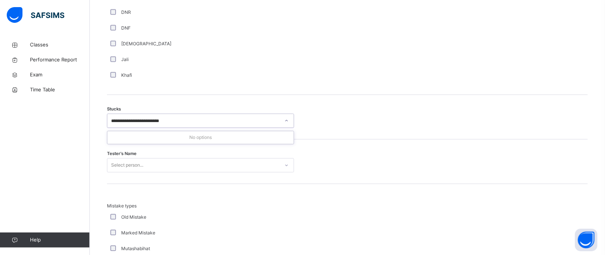
drag, startPoint x: 165, startPoint y: 118, endPoint x: 93, endPoint y: 112, distance: 72.1
type input "**********"
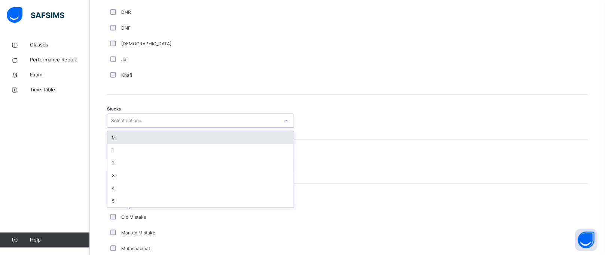
click at [132, 118] on div "Select option..." at bounding box center [126, 120] width 31 height 14
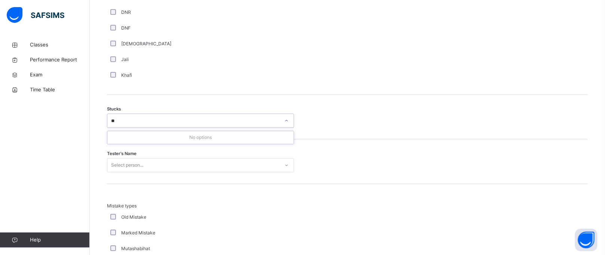
type input "*"
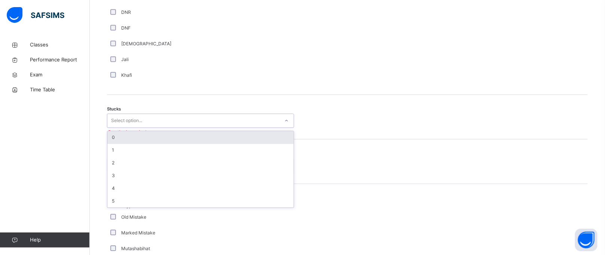
paste input "**********"
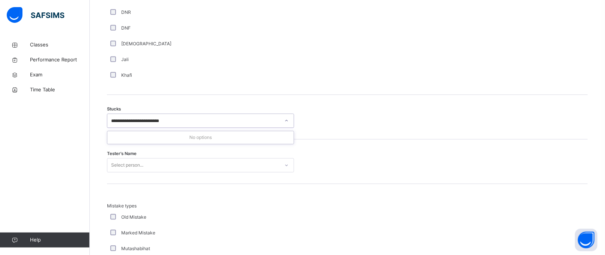
type input "**********"
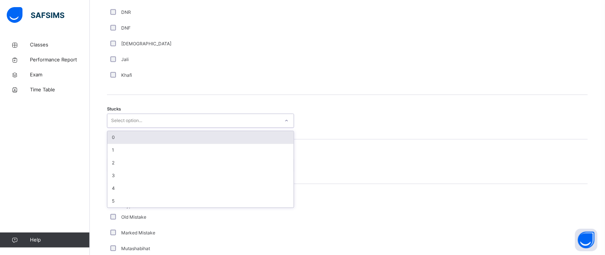
click at [266, 125] on div "Select option..." at bounding box center [193, 121] width 172 height 12
paste input "**********"
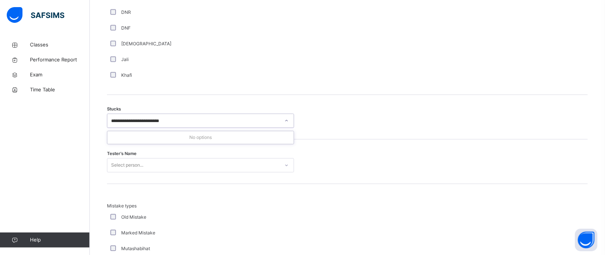
type input "**********"
click at [227, 37] on div "[DEMOGRAPHIC_DATA]" at bounding box center [200, 44] width 187 height 16
drag, startPoint x: 264, startPoint y: 147, endPoint x: 249, endPoint y: 123, distance: 27.6
click at [249, 123] on div "Delete Reset Save entry Mistakes 0 Comment Good Average Weak Old Mistake Marked…" at bounding box center [347, 91] width 481 height 605
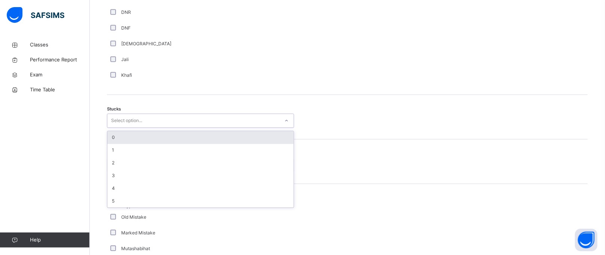
click at [249, 123] on div "Select option..." at bounding box center [193, 121] width 172 height 12
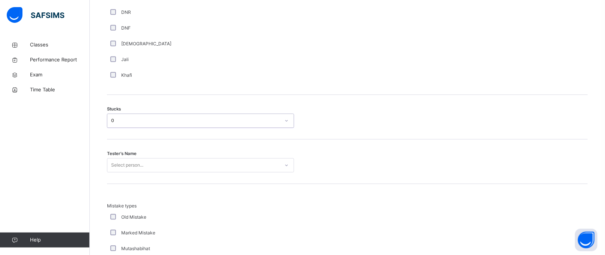
click at [248, 172] on div "Tester's Name Select person..." at bounding box center [347, 161] width 481 height 45
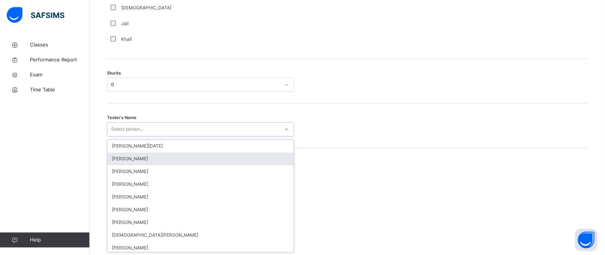
click at [243, 136] on div "option [PERSON_NAME] focused, 2 of 88. 88 results available. Use Up and Down to…" at bounding box center [200, 129] width 187 height 14
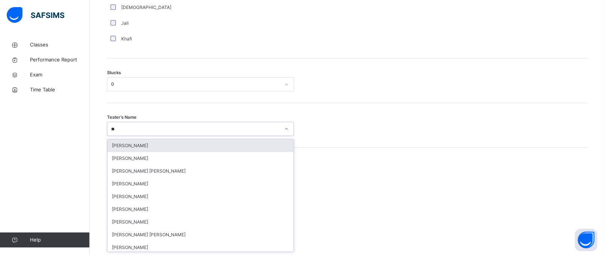
type input "*"
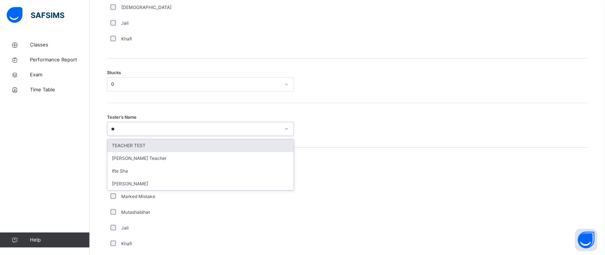
type input "***"
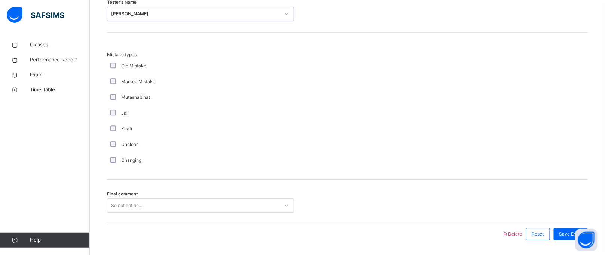
scroll to position [740, 0]
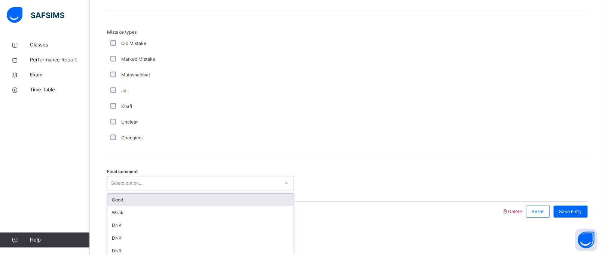
click at [122, 181] on div "Select option..." at bounding box center [126, 183] width 31 height 14
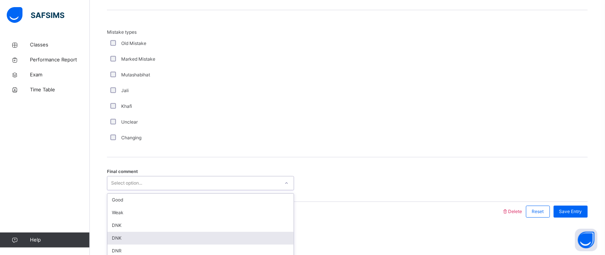
scroll to position [9, 0]
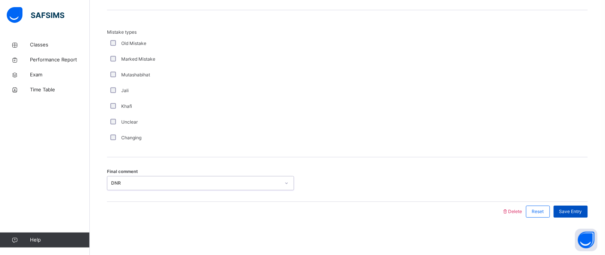
click at [582, 212] on span "Save Entry" at bounding box center [570, 211] width 23 height 7
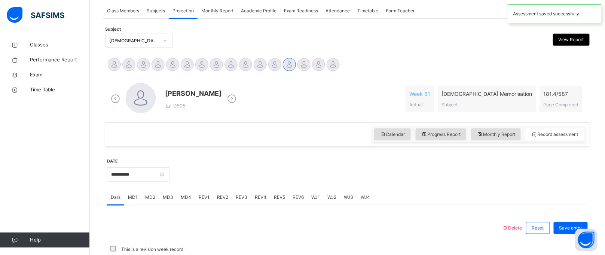
scroll to position [307, 0]
